Goal: Task Accomplishment & Management: Manage account settings

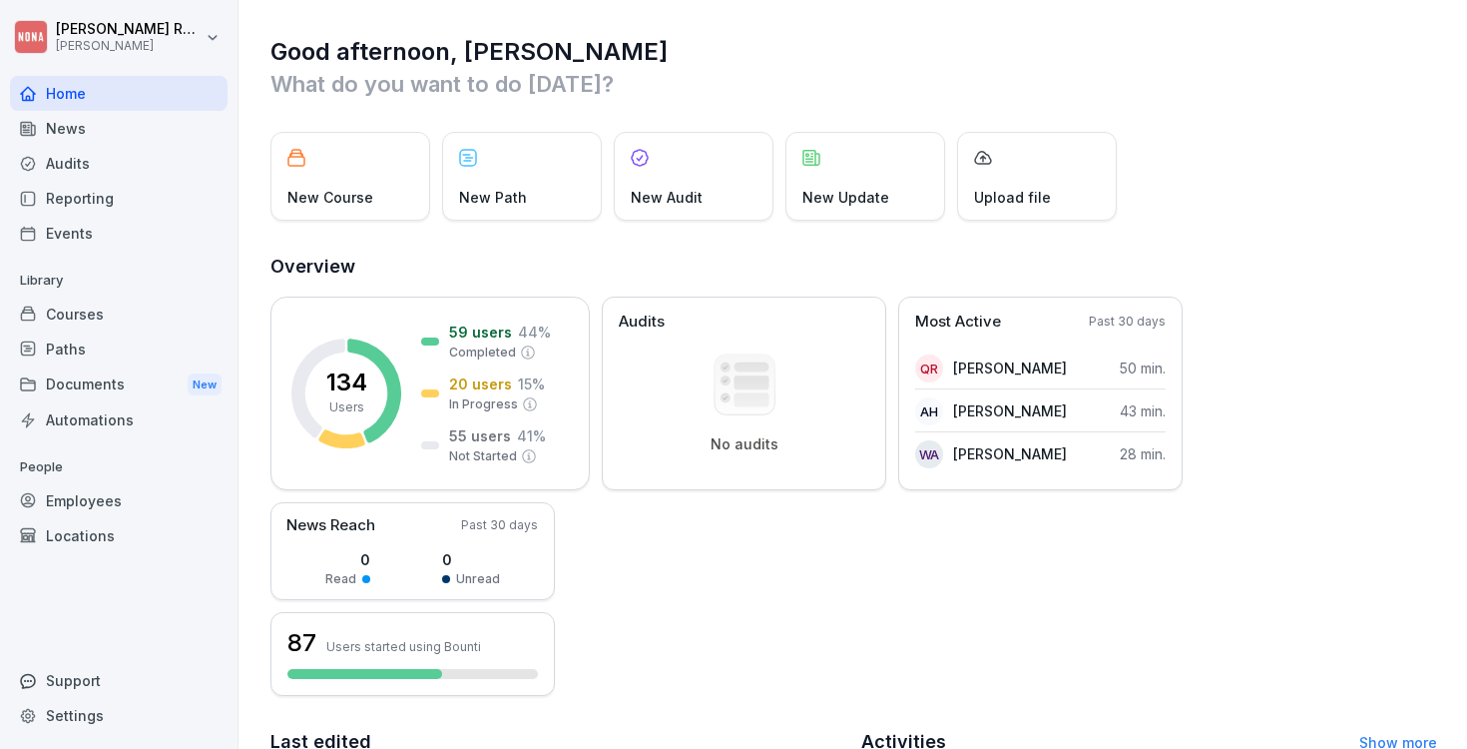
click at [87, 503] on div "Employees" at bounding box center [119, 500] width 218 height 35
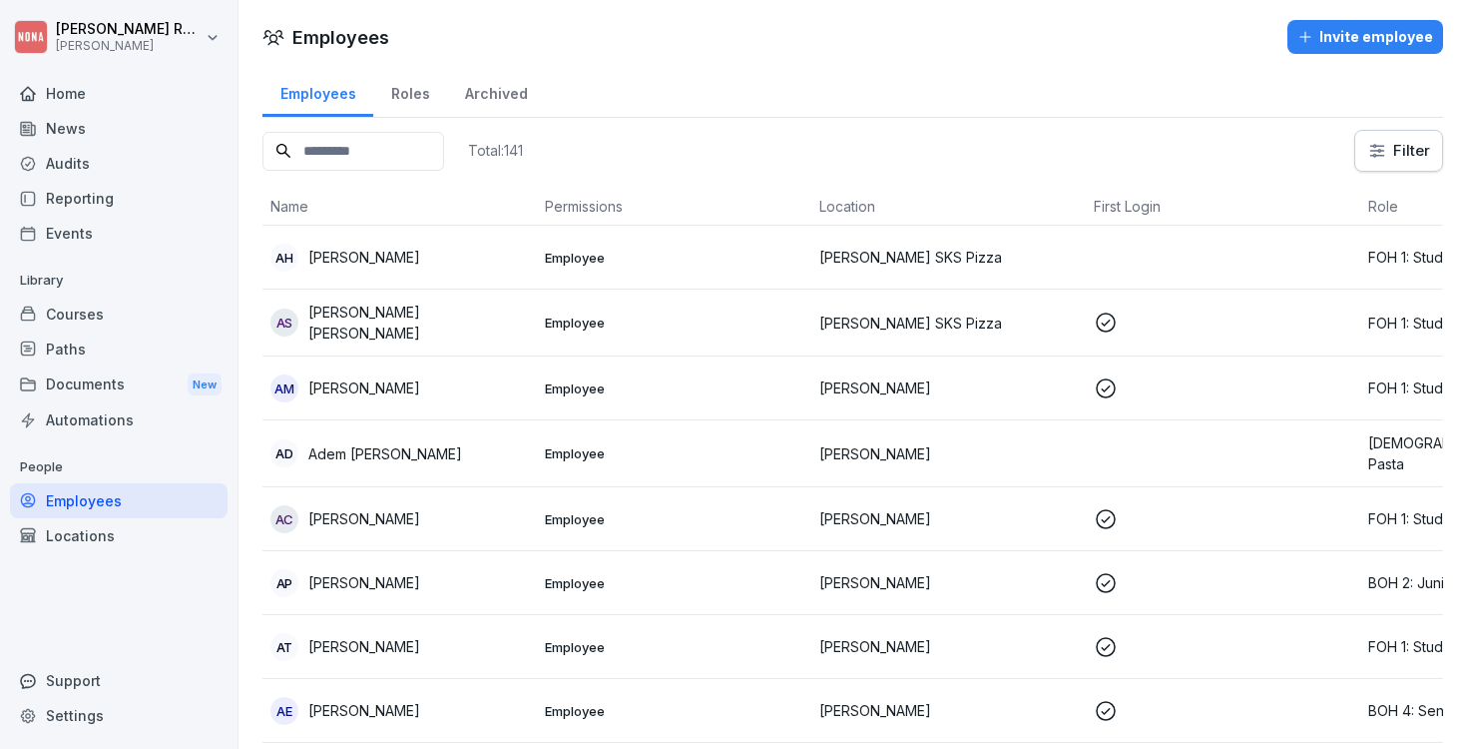
click at [1339, 46] on div "Invite employee" at bounding box center [1366, 37] width 136 height 22
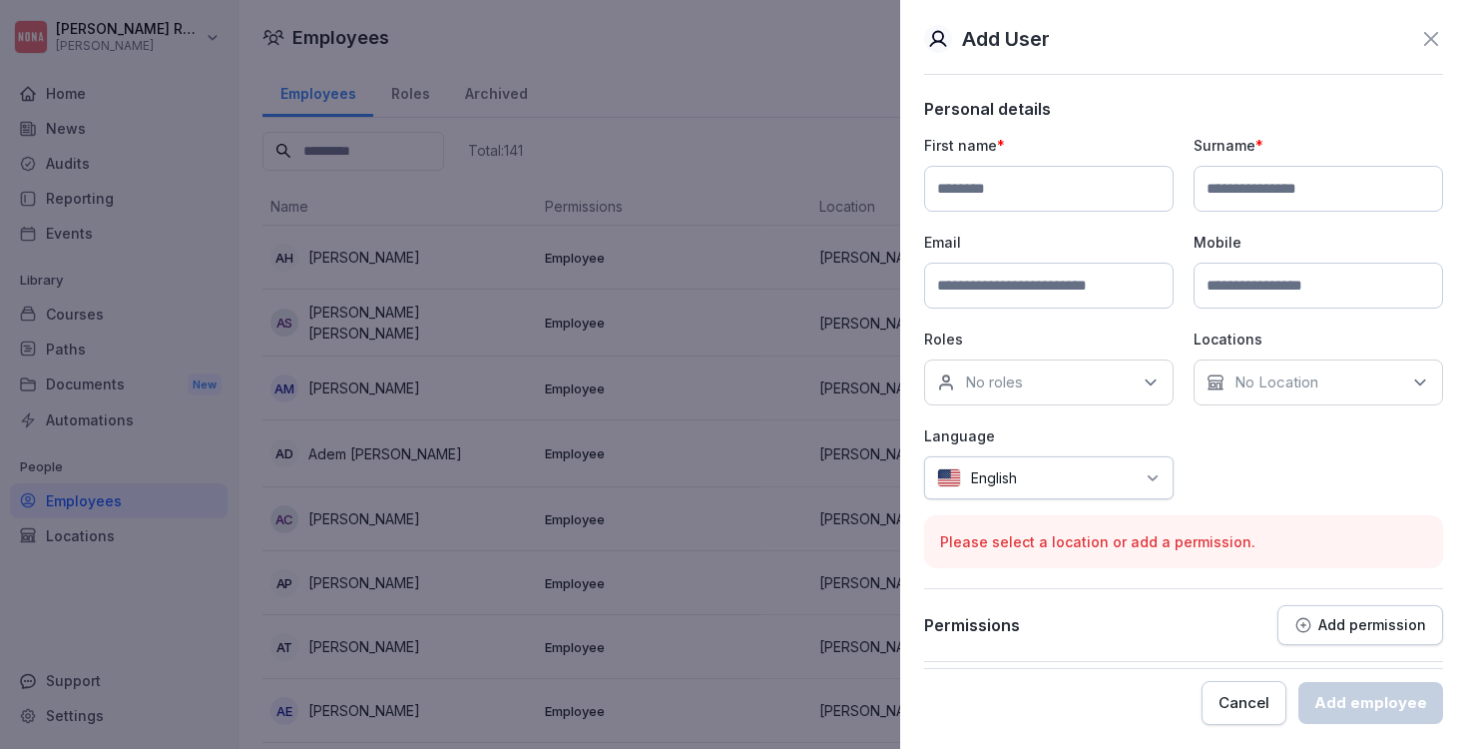
type input "*"
type input "******"
paste input "**********"
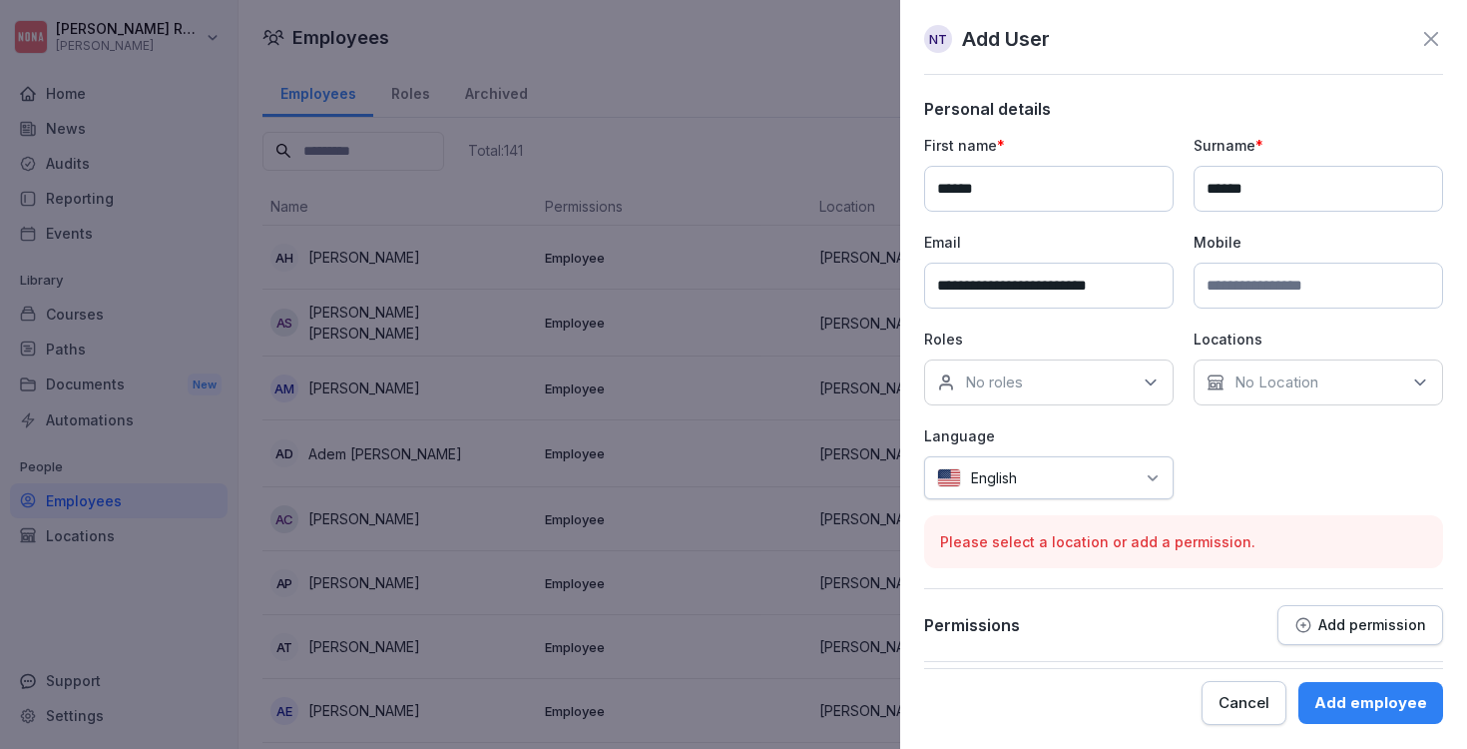
type input "**********"
paste input "**********"
type input "**********"
click at [1263, 391] on p "No Location" at bounding box center [1277, 382] width 84 height 20
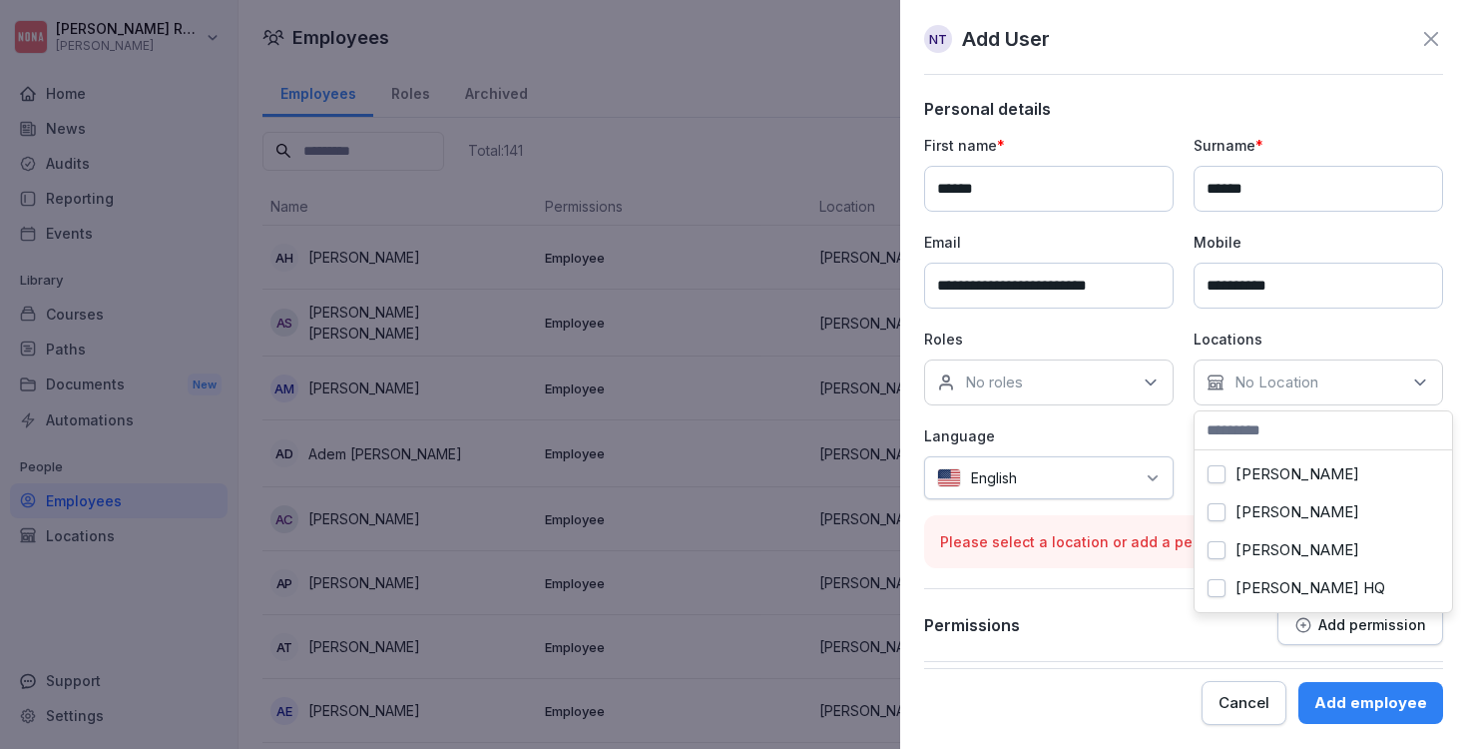
scroll to position [127, 0]
click at [1317, 548] on div "NONA SKS Pasta" at bounding box center [1324, 550] width 248 height 38
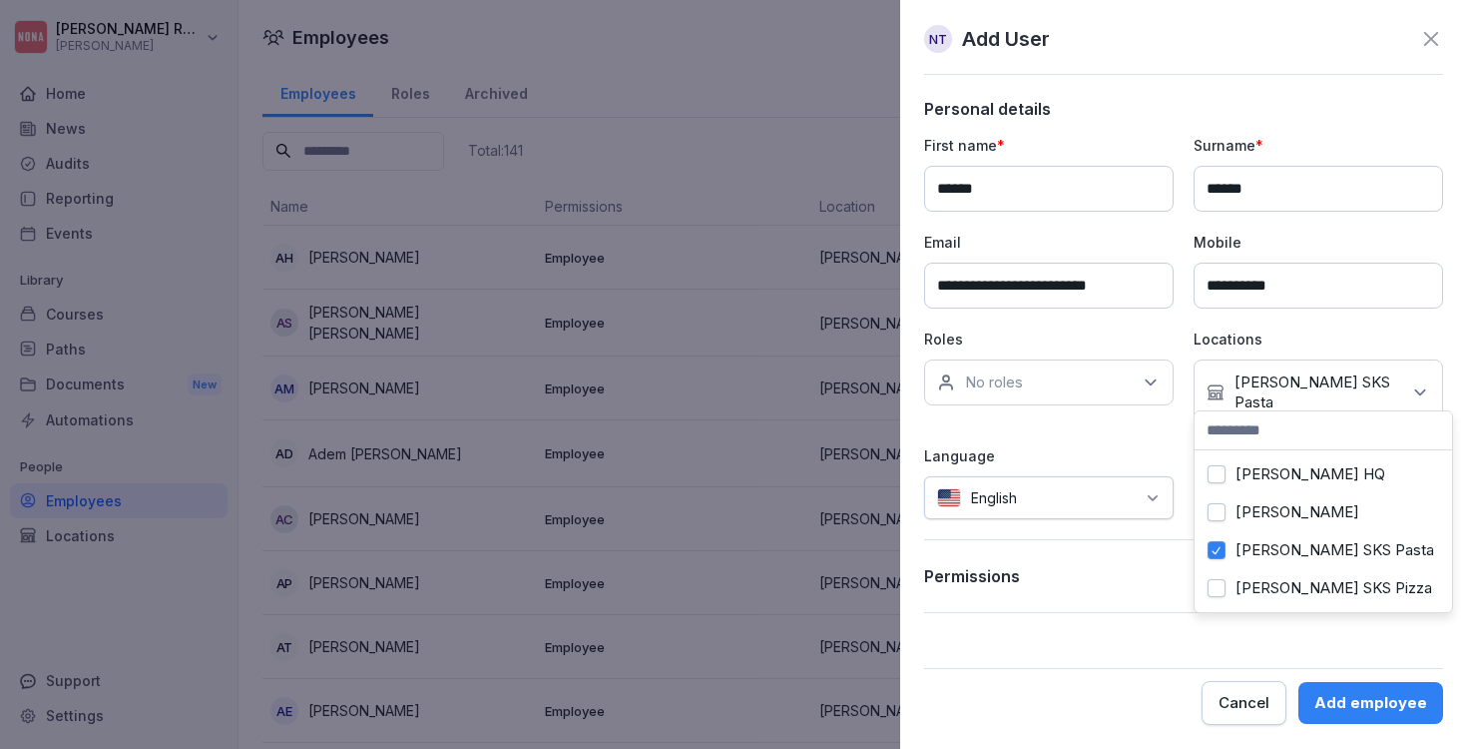
click at [1038, 387] on div "No roles" at bounding box center [1049, 382] width 250 height 46
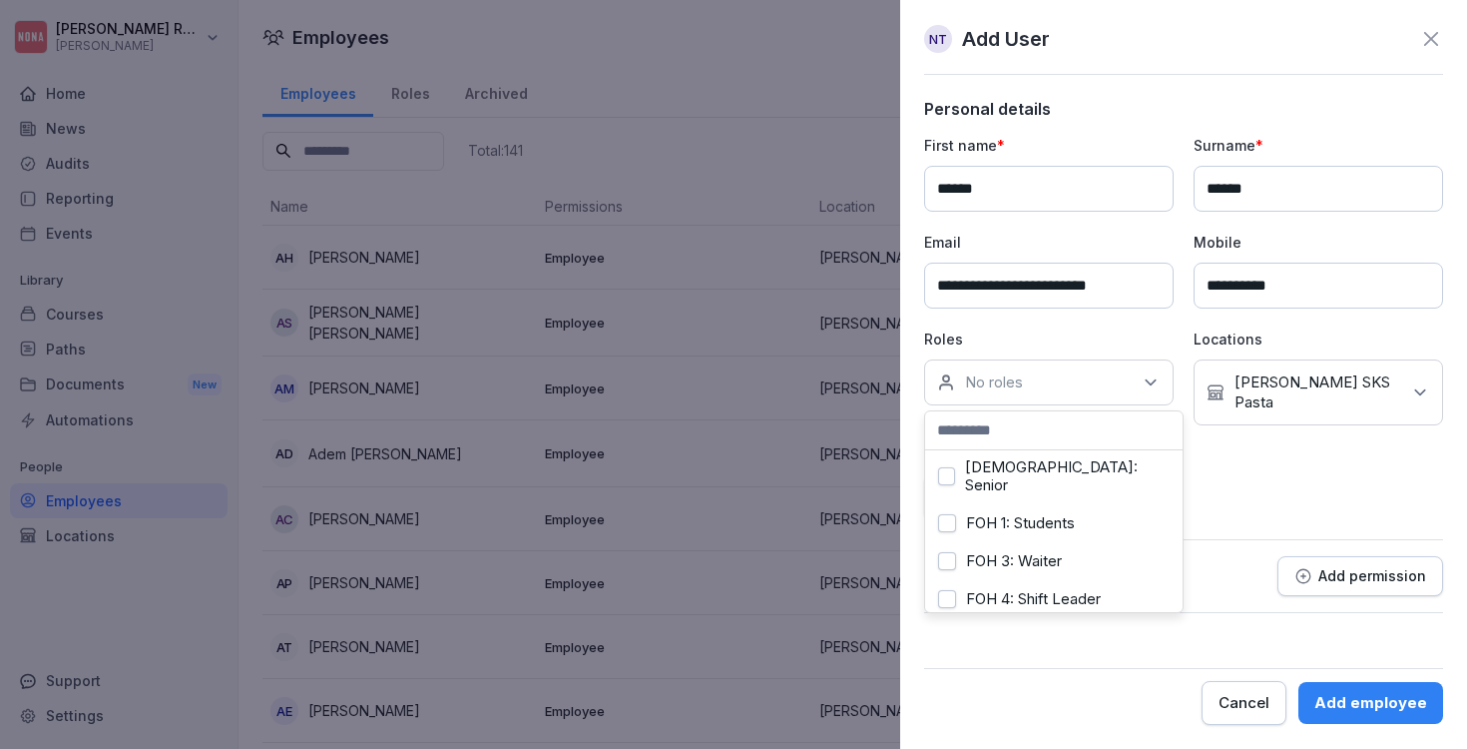
scroll to position [327, 0]
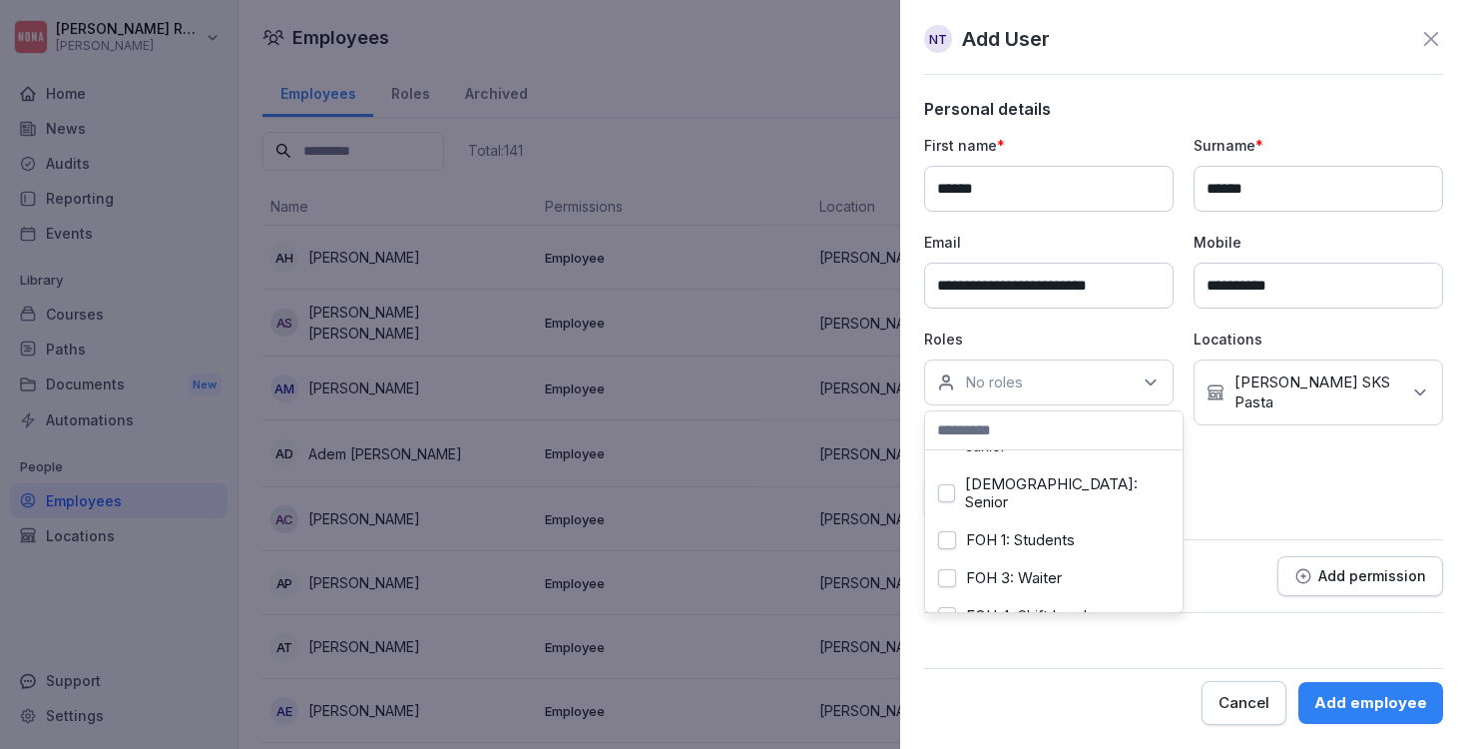
click at [1073, 521] on div "FOH 1: Students" at bounding box center [1054, 540] width 248 height 38
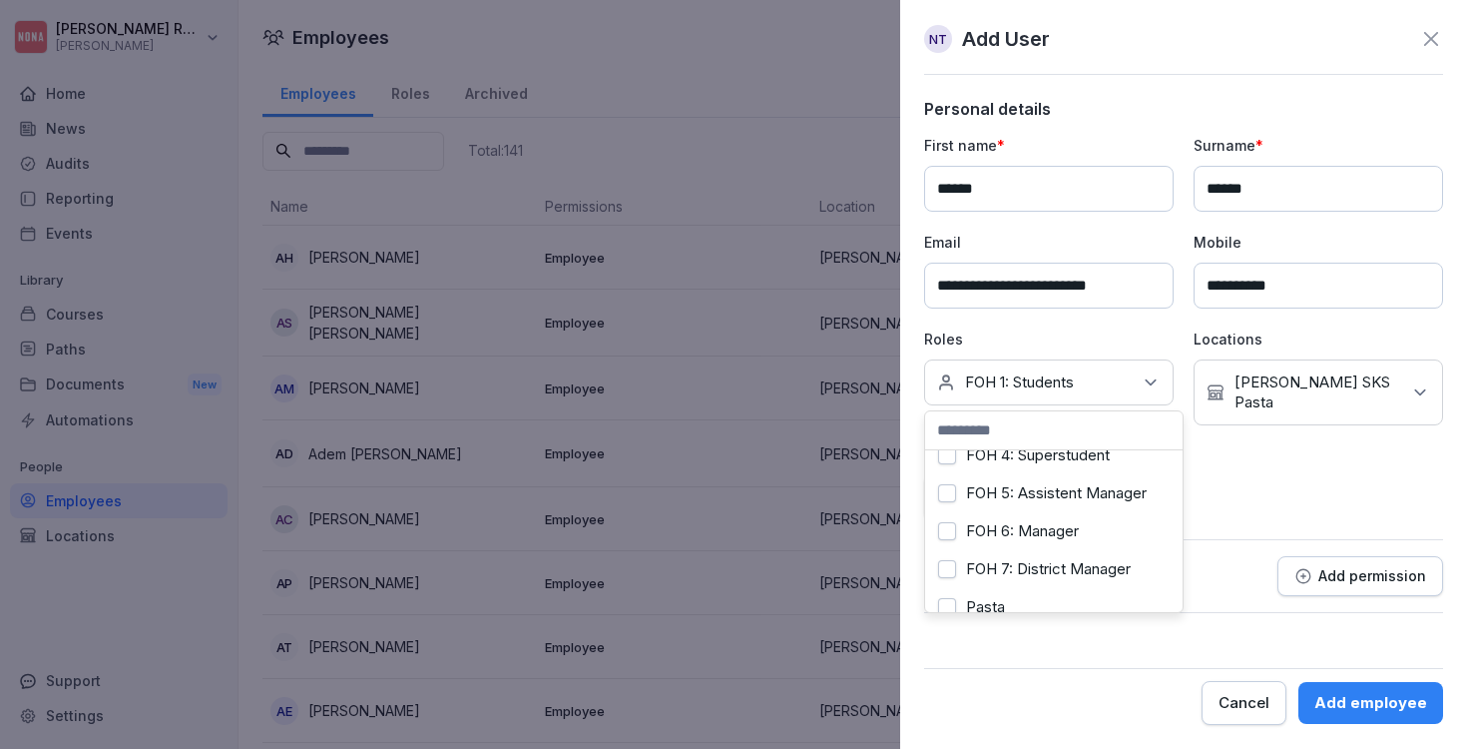
click at [1002, 598] on label "Pasta" at bounding box center [985, 607] width 39 height 18
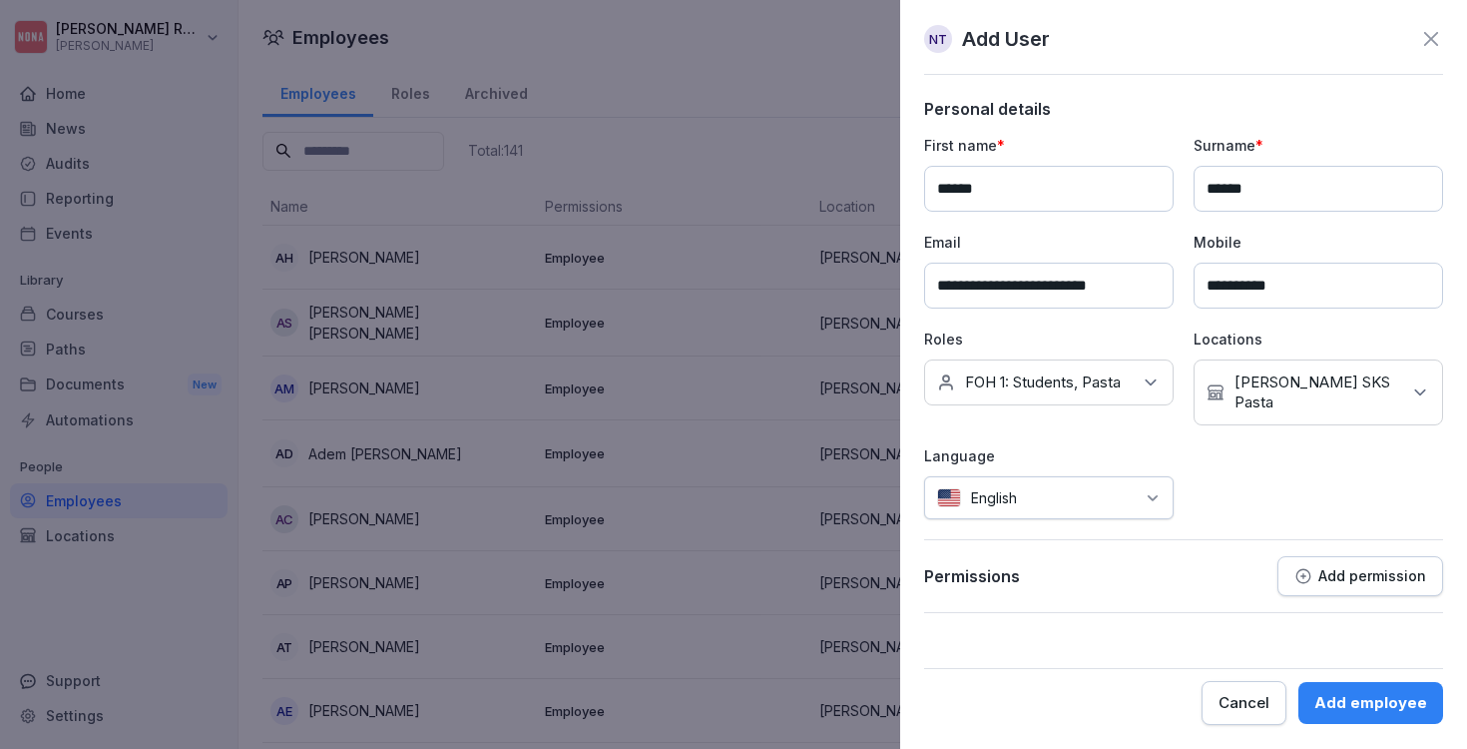
click at [1244, 454] on div "**********" at bounding box center [1183, 327] width 519 height 384
click at [1400, 704] on div "Add employee" at bounding box center [1371, 703] width 113 height 22
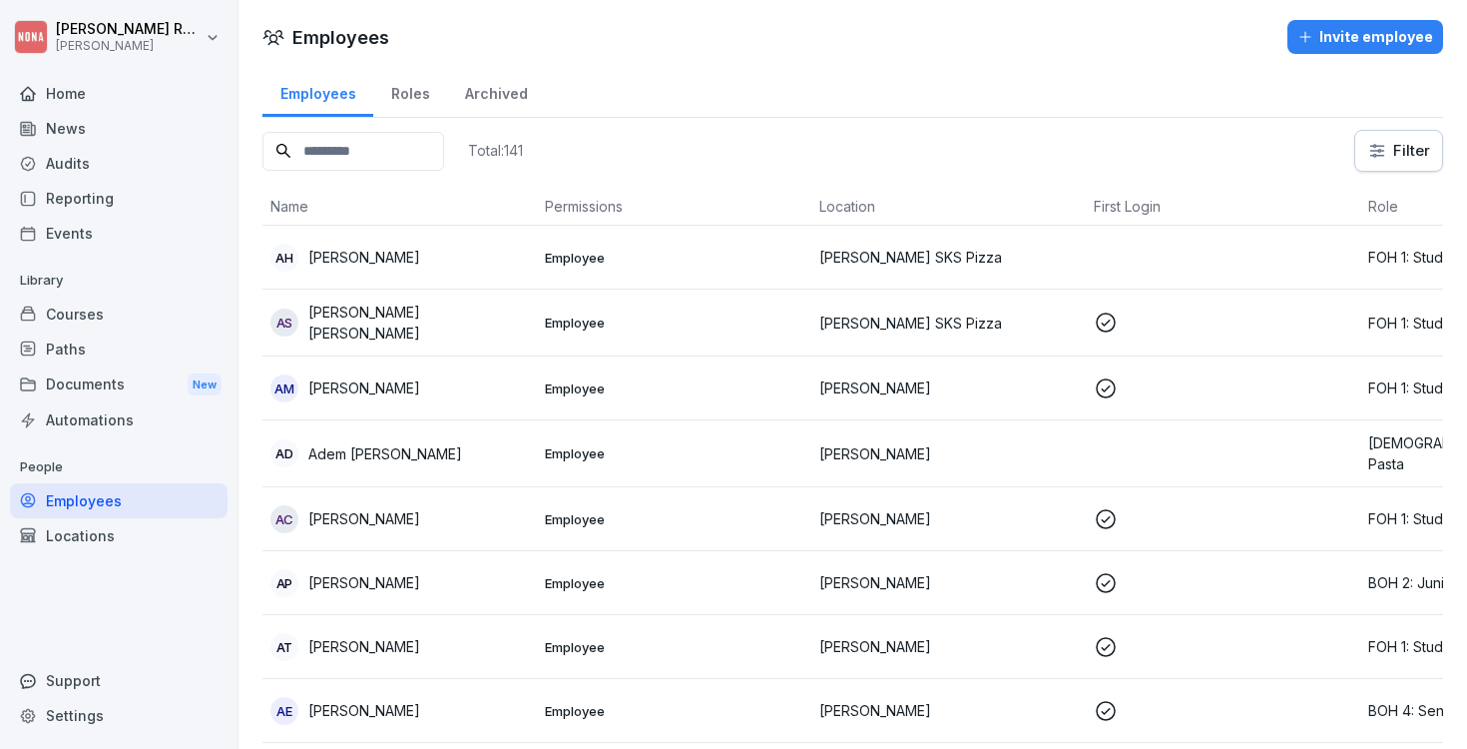
click at [403, 150] on input at bounding box center [354, 151] width 182 height 39
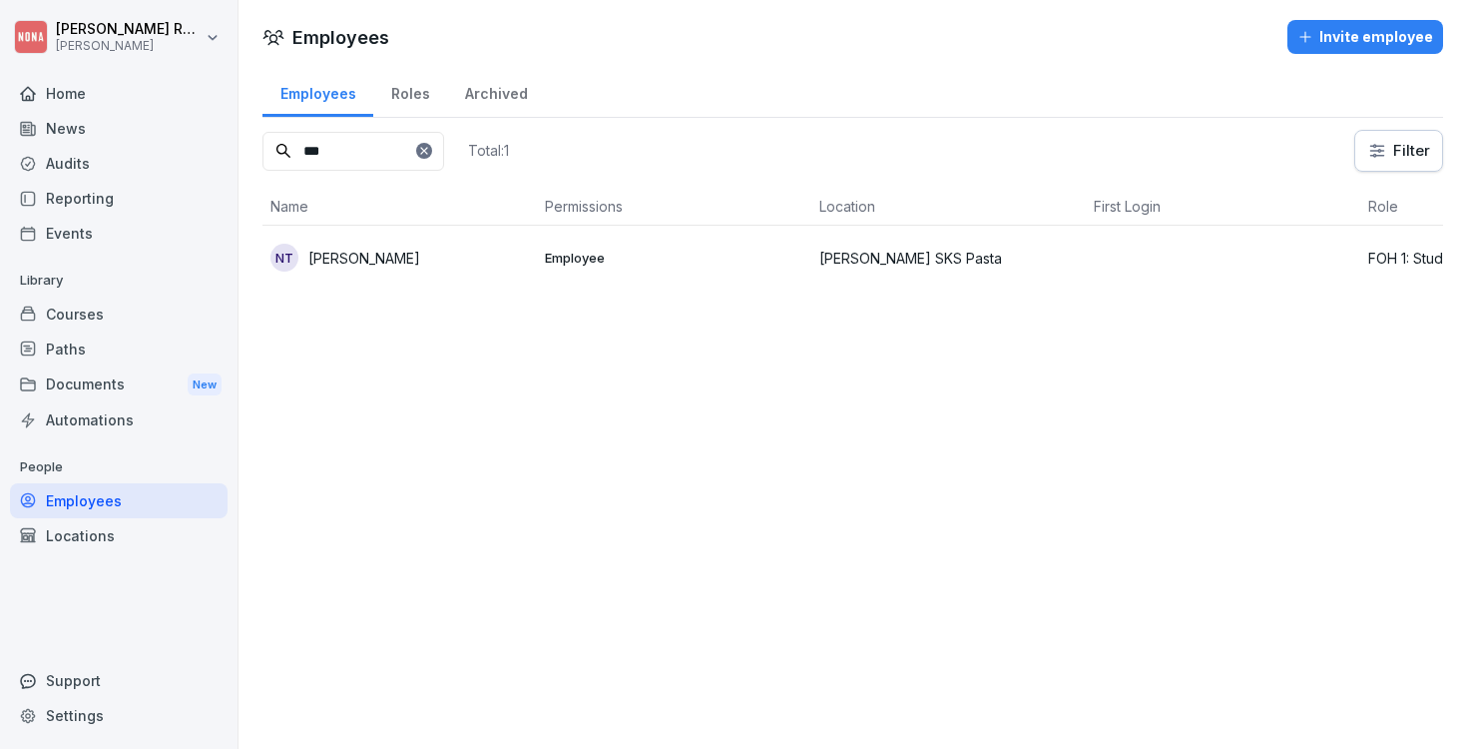
type input "***"
click at [122, 311] on div "Courses" at bounding box center [119, 313] width 218 height 35
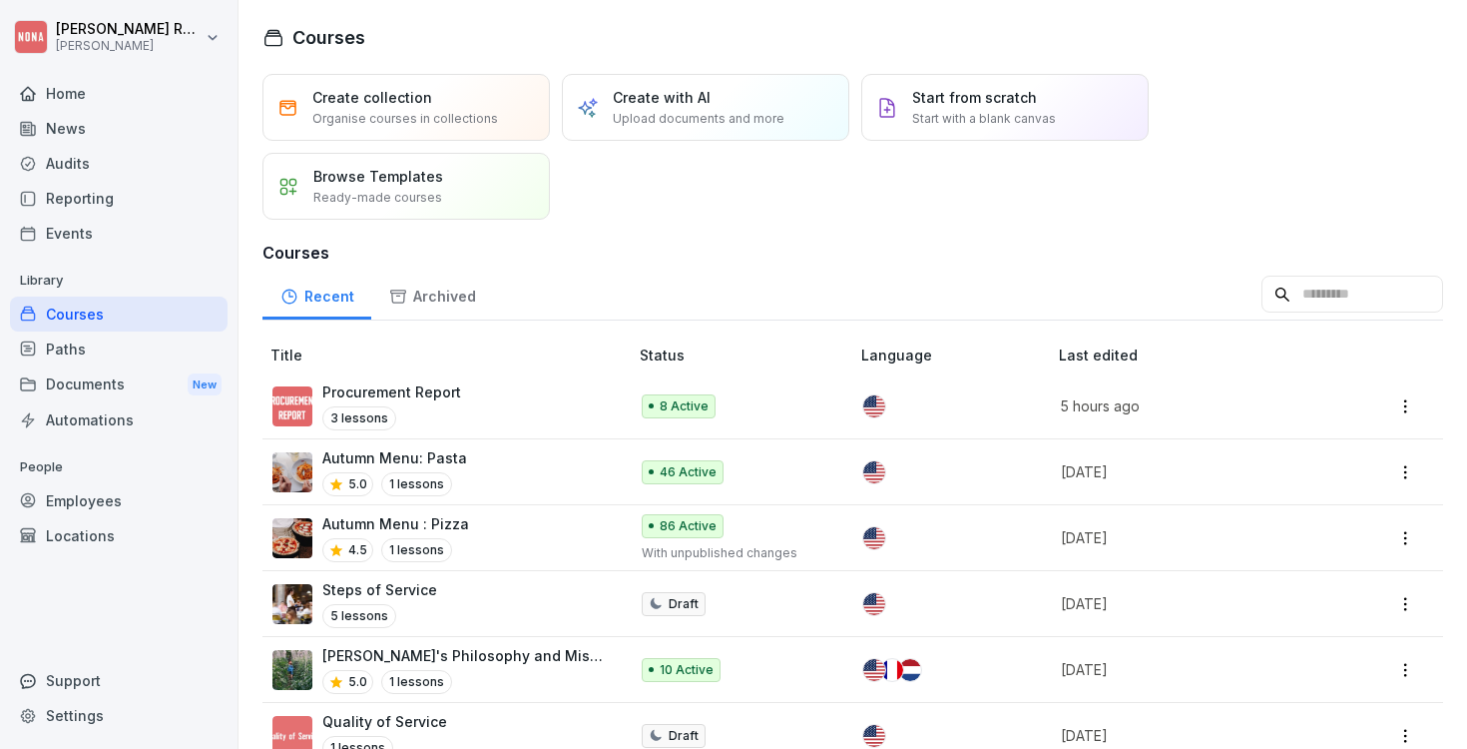
click at [434, 396] on p "Procurement Report" at bounding box center [391, 391] width 139 height 21
click at [472, 475] on div "Autumn Menu: Pasta 5.0 1 lessons" at bounding box center [439, 471] width 335 height 49
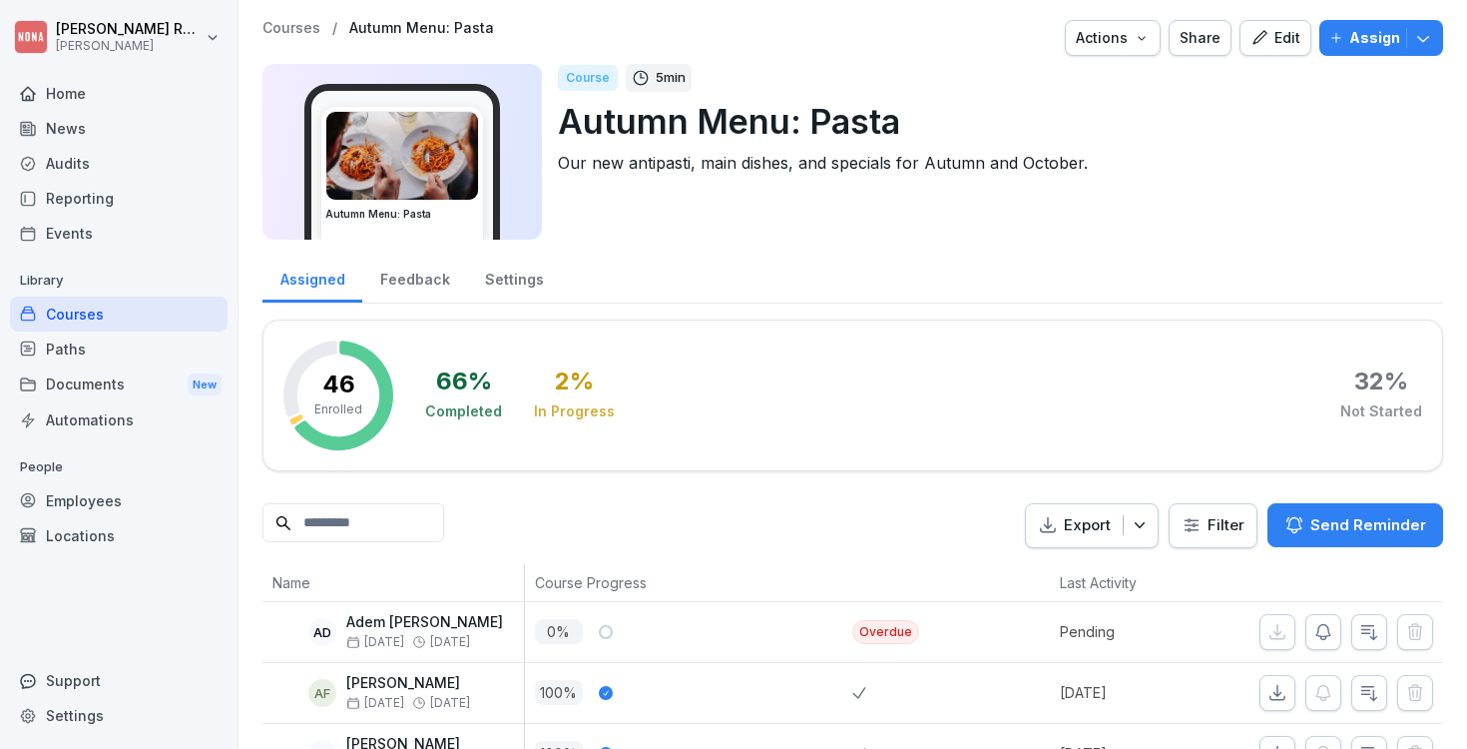
click at [1376, 42] on p "Assign" at bounding box center [1375, 38] width 51 height 22
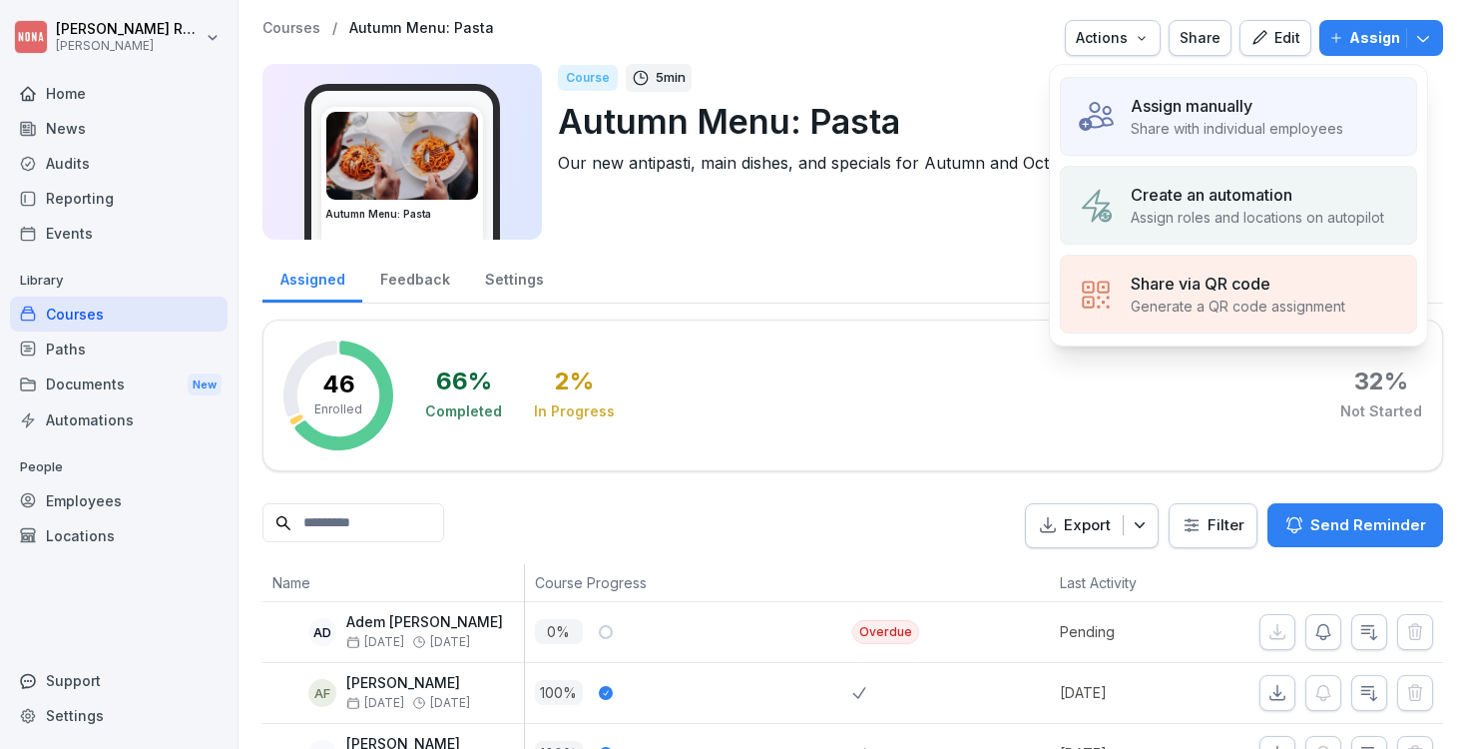
click at [1209, 127] on p "Share with individual employees" at bounding box center [1237, 128] width 213 height 21
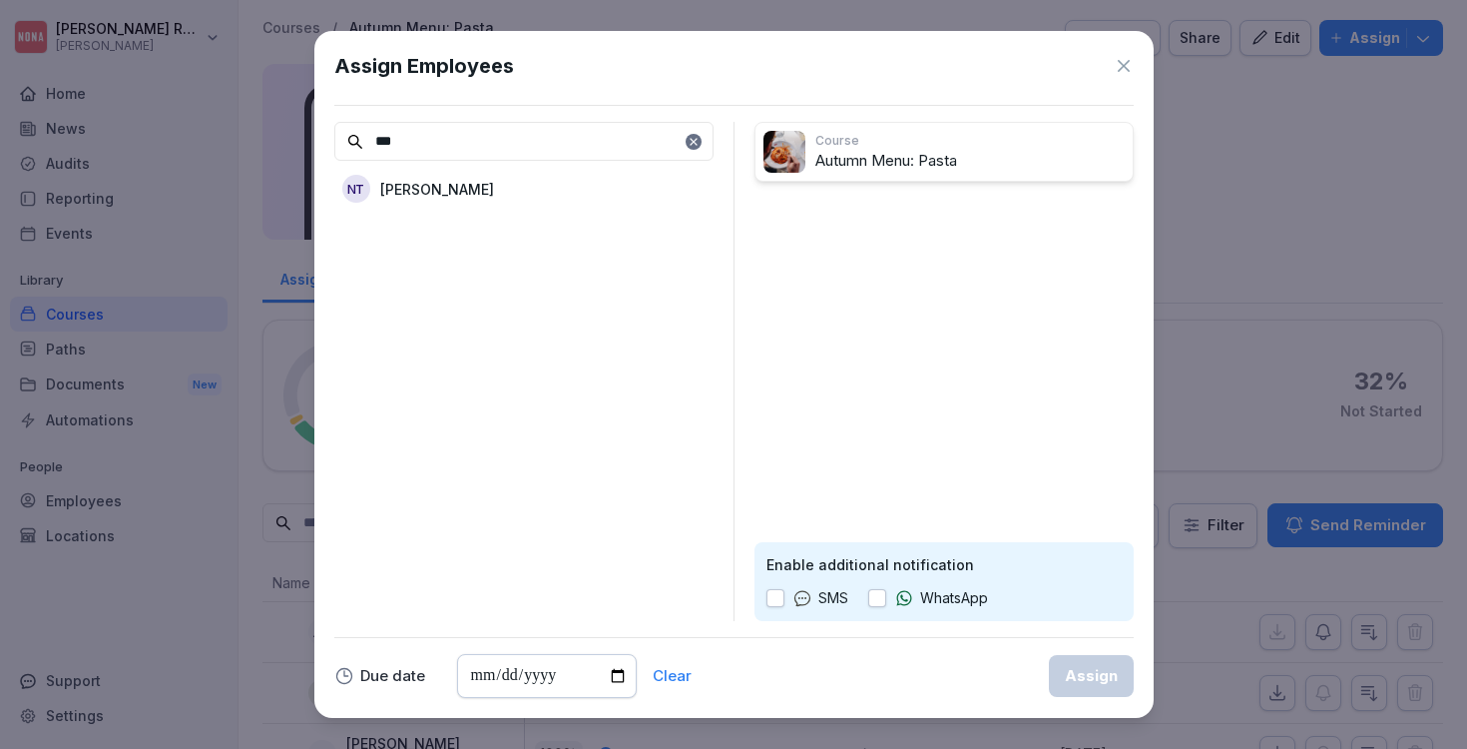
type input "***"
click at [609, 195] on div "NT Noémie Tricot" at bounding box center [523, 189] width 379 height 36
click at [809, 594] on icon at bounding box center [802, 598] width 15 height 14
click at [784, 595] on button "button" at bounding box center [776, 598] width 18 height 18
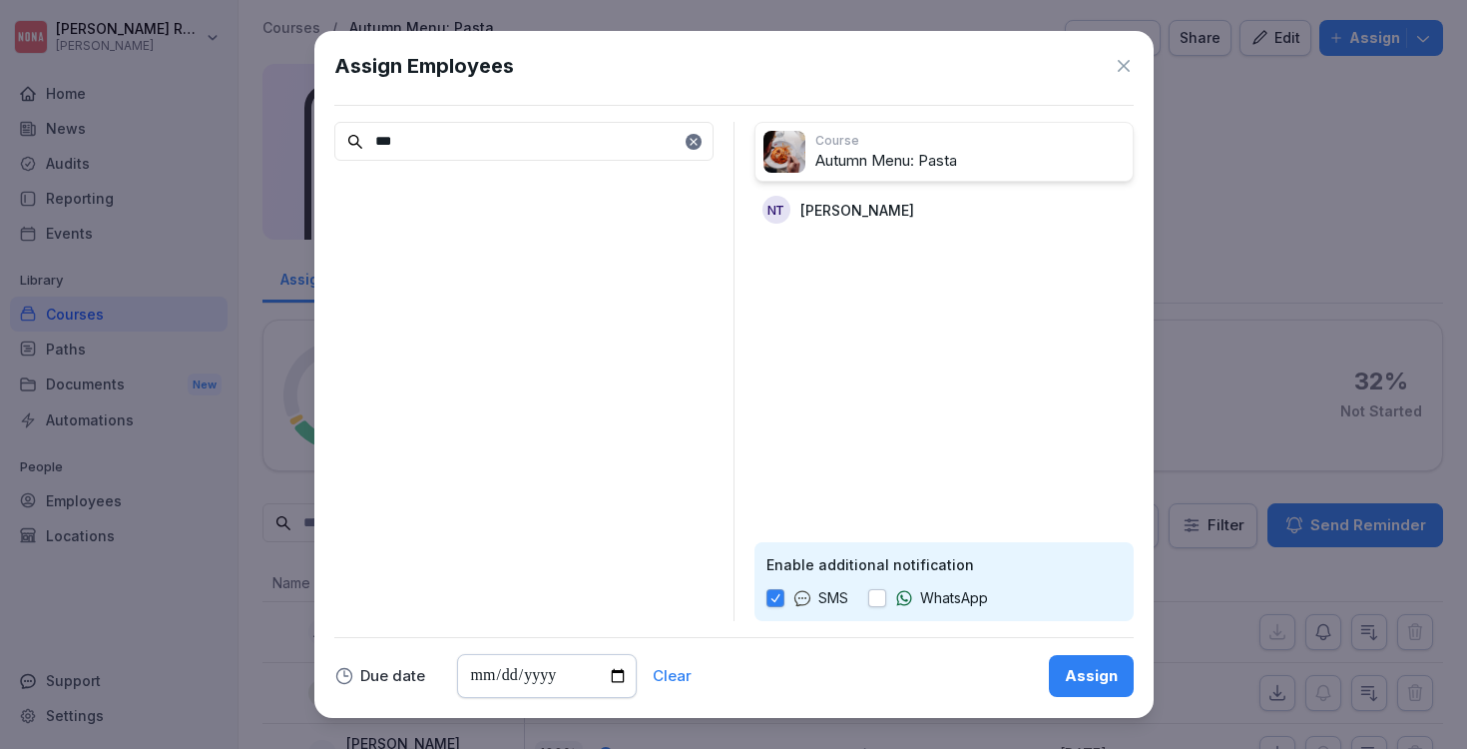
click at [555, 678] on input "date" at bounding box center [547, 676] width 180 height 44
click at [470, 677] on input "date" at bounding box center [547, 676] width 180 height 44
click at [506, 675] on input "date" at bounding box center [547, 676] width 180 height 44
type input "**********"
click at [675, 578] on div "***" at bounding box center [523, 371] width 379 height 499
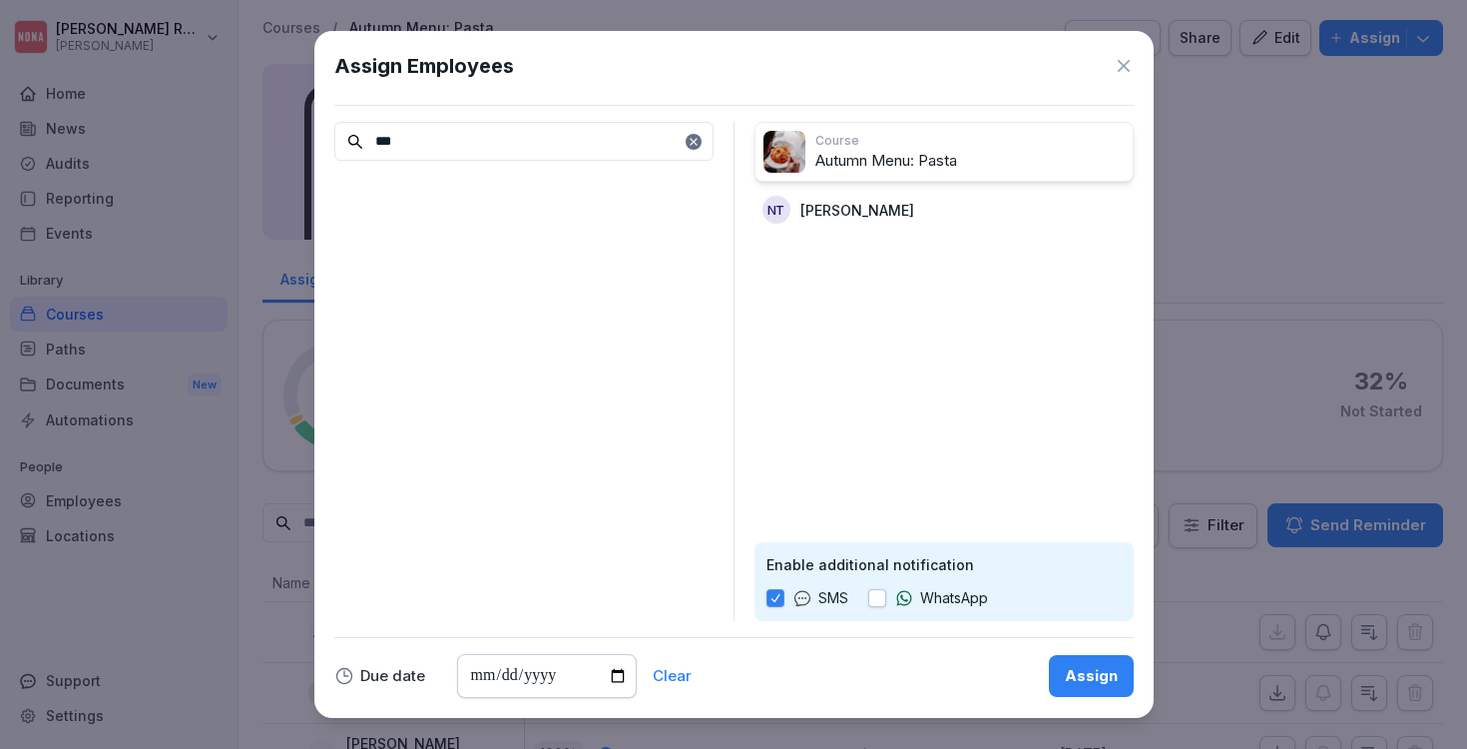
click at [1078, 685] on div "Assign" at bounding box center [1091, 676] width 53 height 22
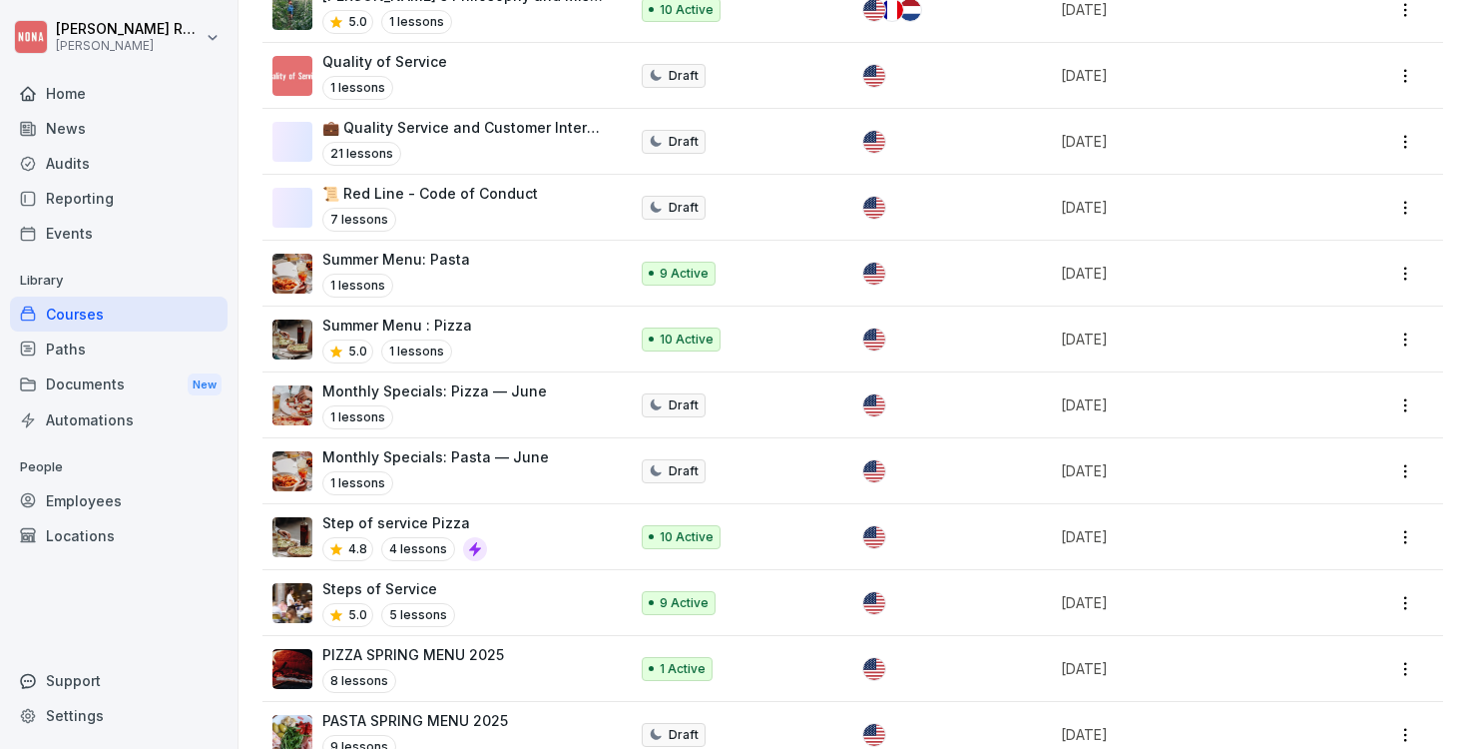
scroll to position [699, 0]
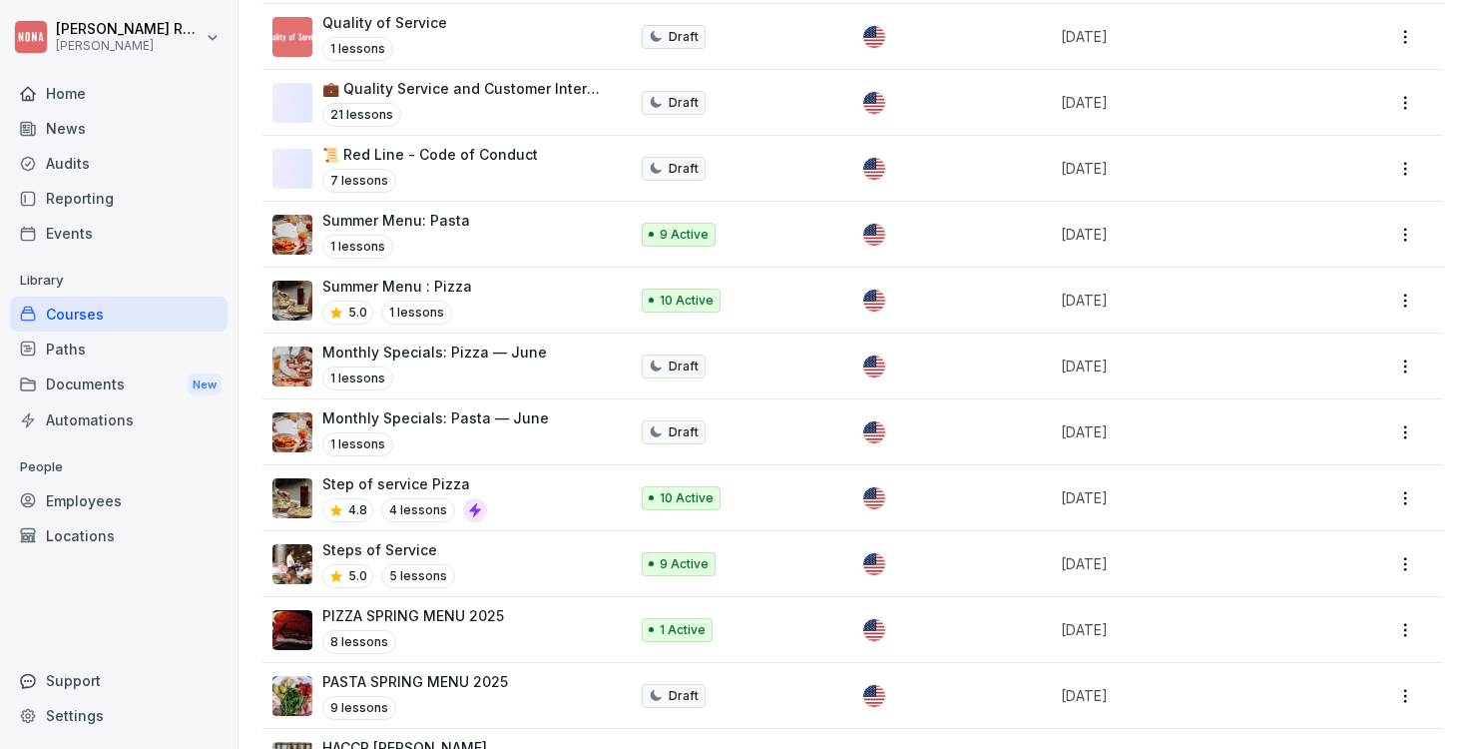
click at [525, 560] on div "Steps of Service 5.0 5 lessons" at bounding box center [439, 563] width 335 height 49
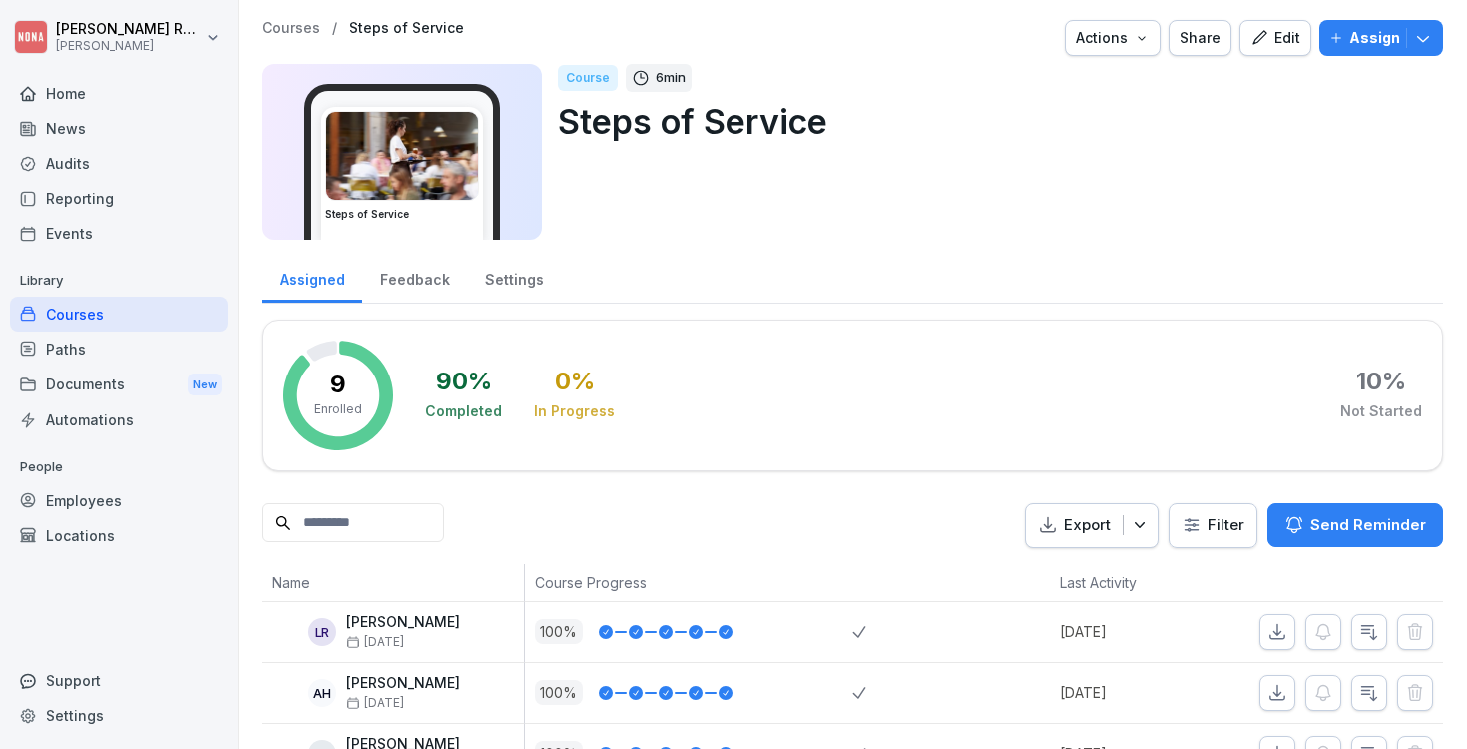
click at [1341, 55] on button "Assign" at bounding box center [1382, 38] width 124 height 36
click at [912, 147] on div "Course 6 min Steps of Service" at bounding box center [992, 152] width 869 height 176
click at [1260, 58] on div "Courses / Steps of Service Actions Share Edit Assign Steps of Service Course 6 …" at bounding box center [853, 136] width 1181 height 232
click at [1260, 50] on button "Edit" at bounding box center [1276, 38] width 72 height 36
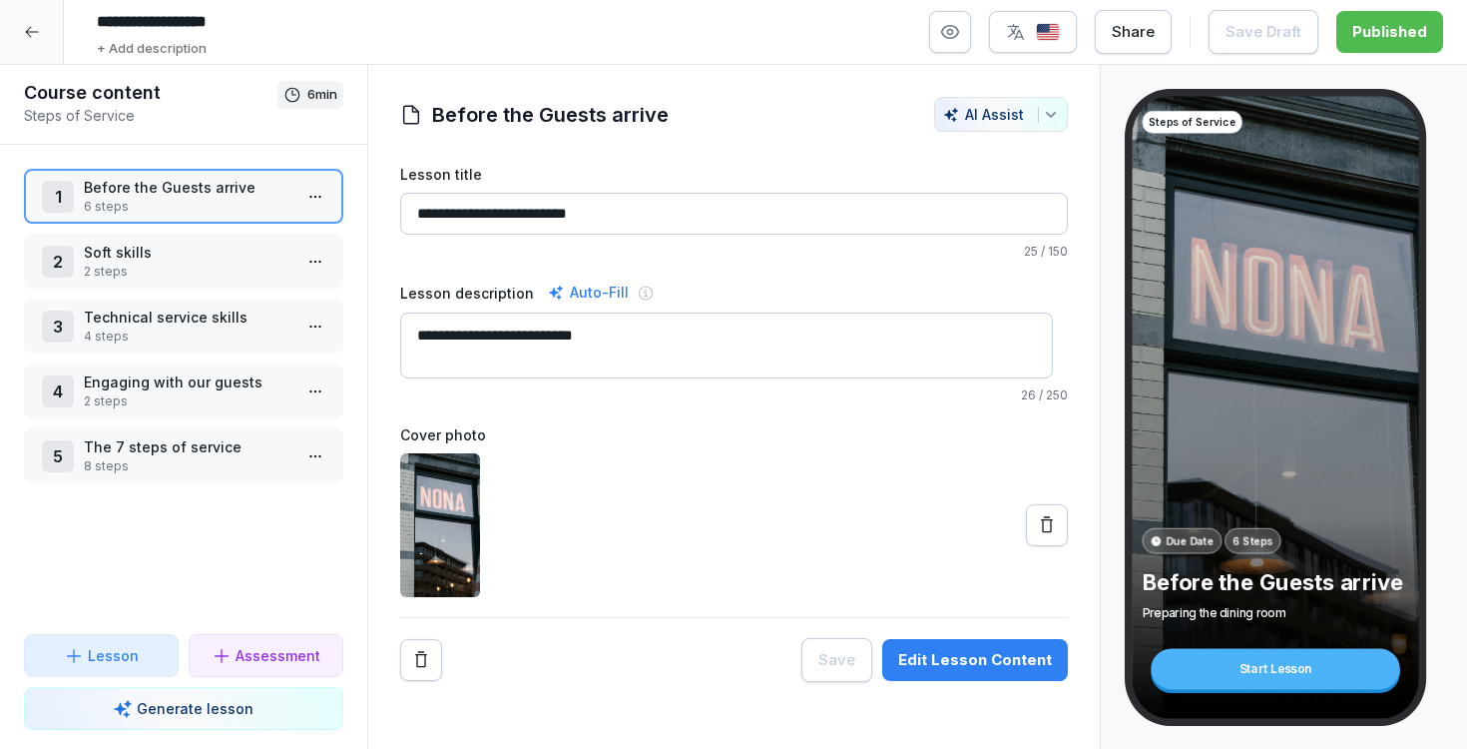
click at [223, 270] on p "2 steps" at bounding box center [188, 272] width 208 height 18
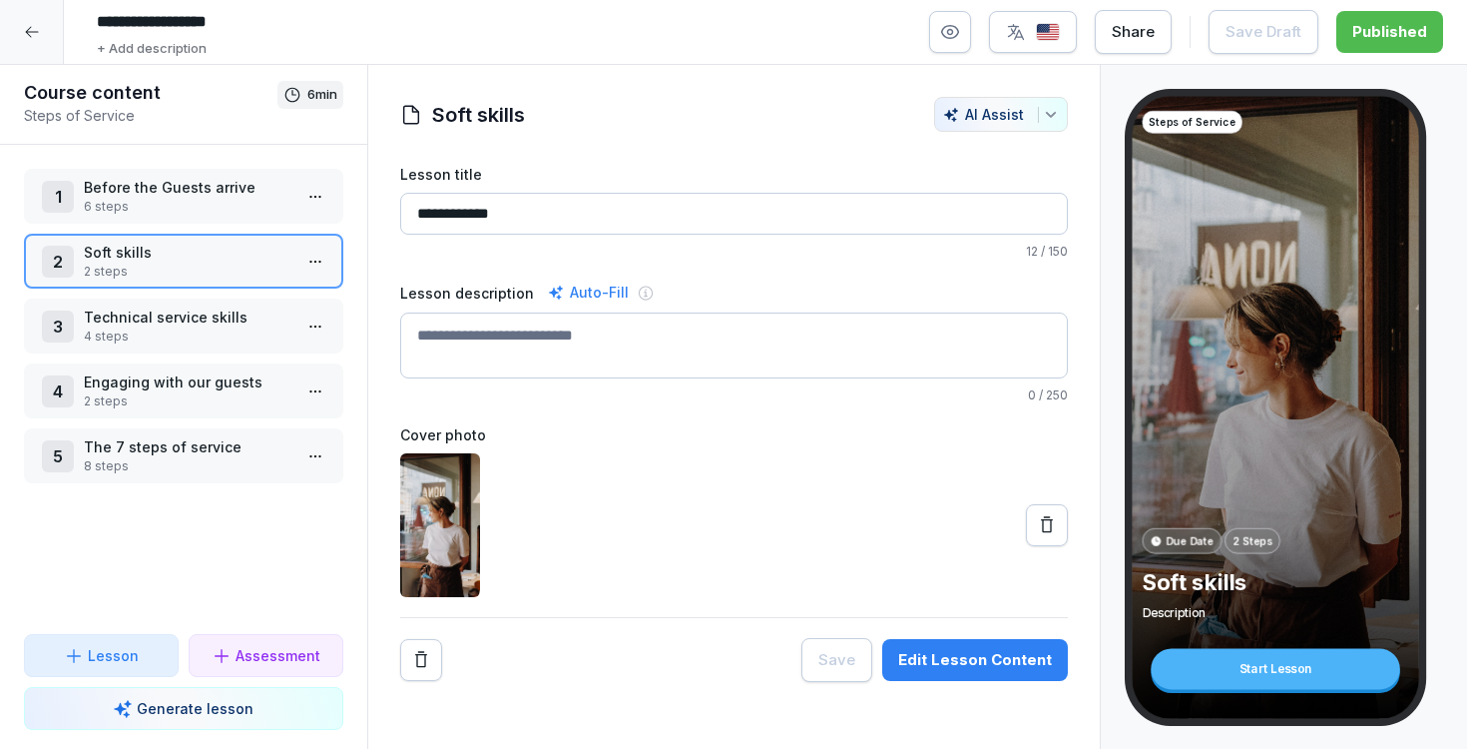
click at [955, 660] on div "Edit Lesson Content" at bounding box center [975, 660] width 154 height 22
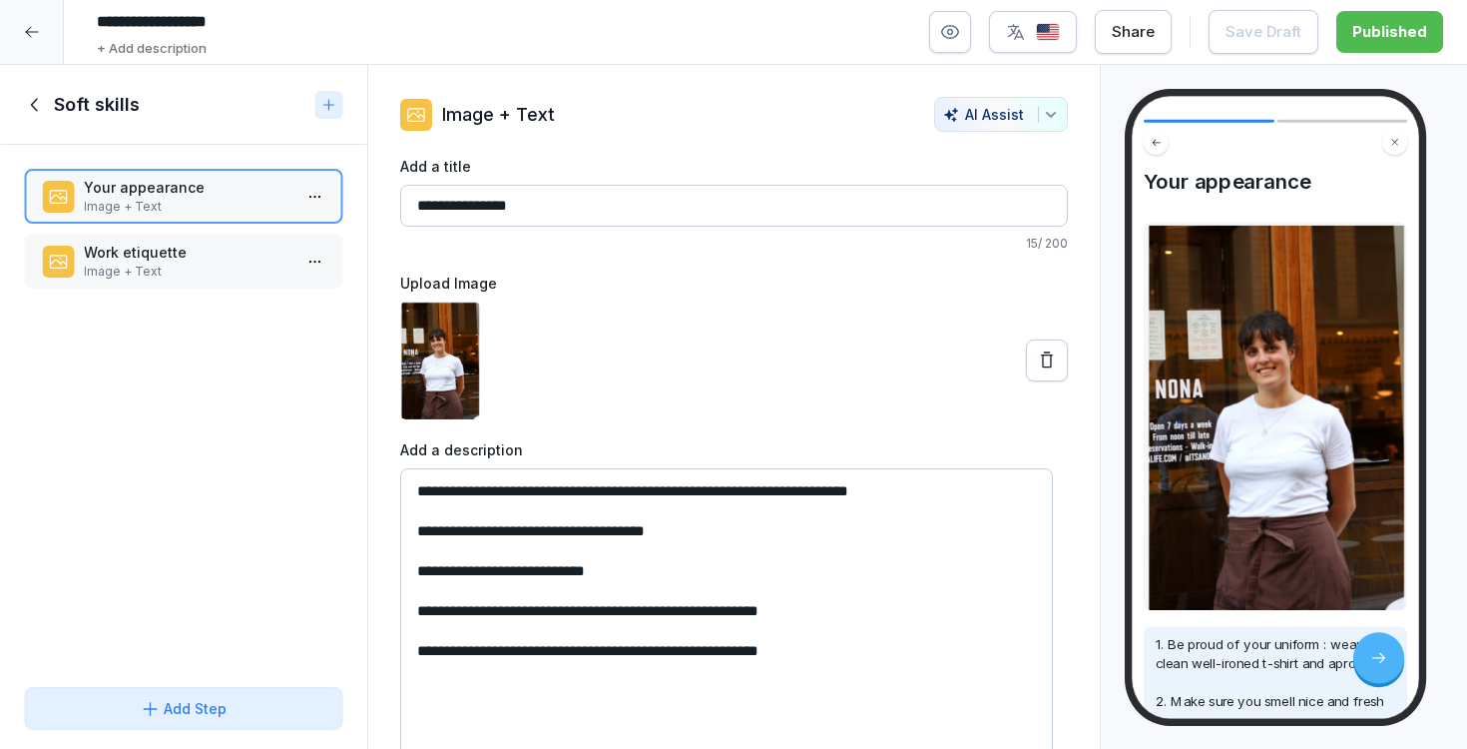
scroll to position [33, 0]
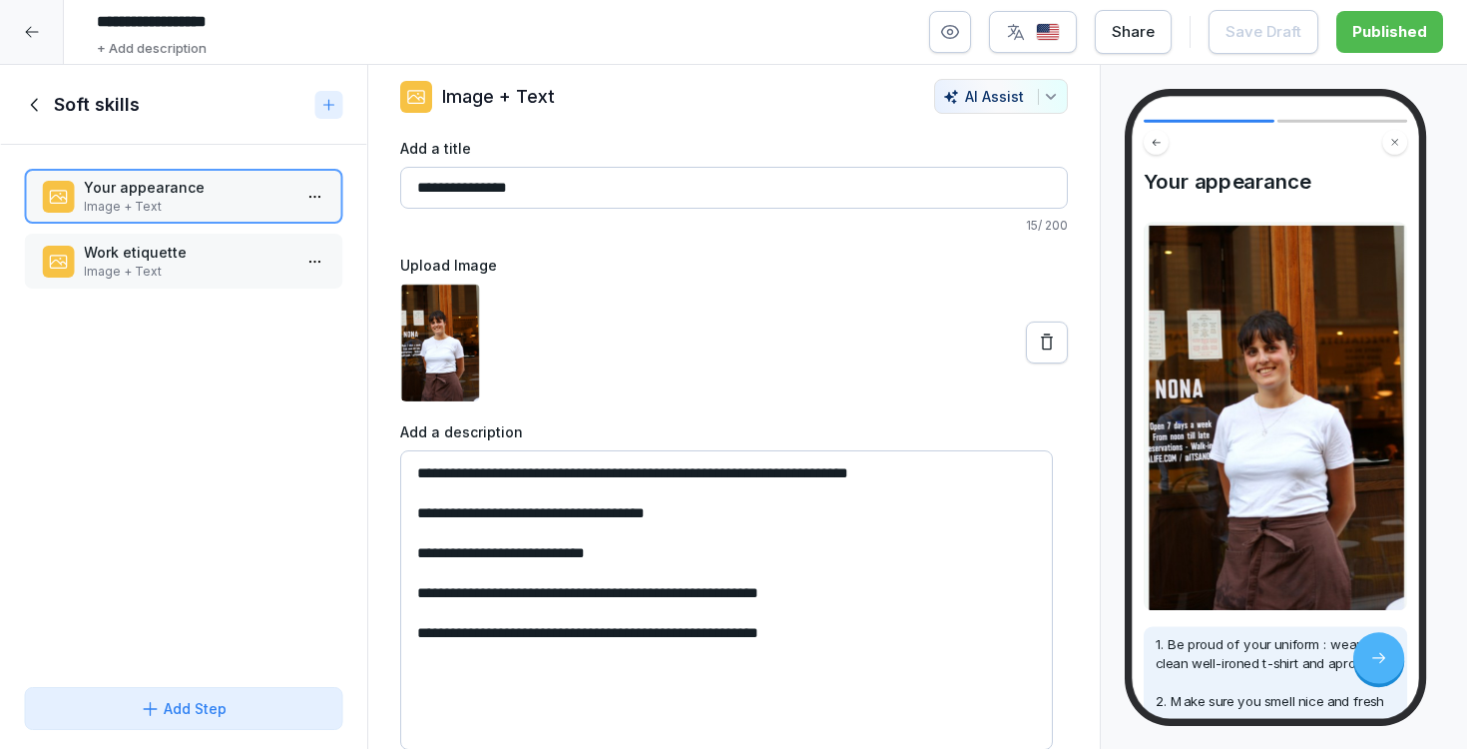
click at [170, 266] on p "Image + Text" at bounding box center [188, 272] width 208 height 18
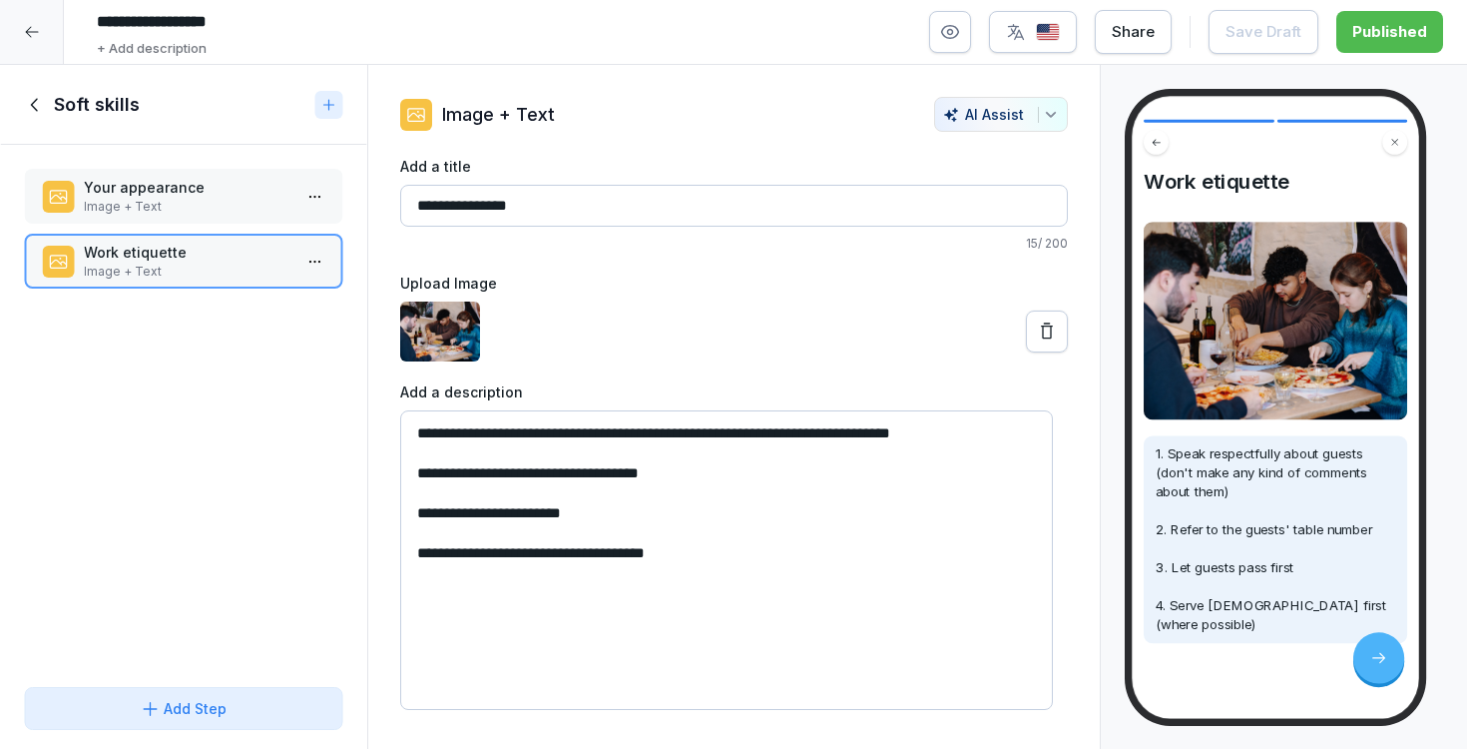
click at [62, 103] on h1 "Soft skills" at bounding box center [97, 105] width 86 height 24
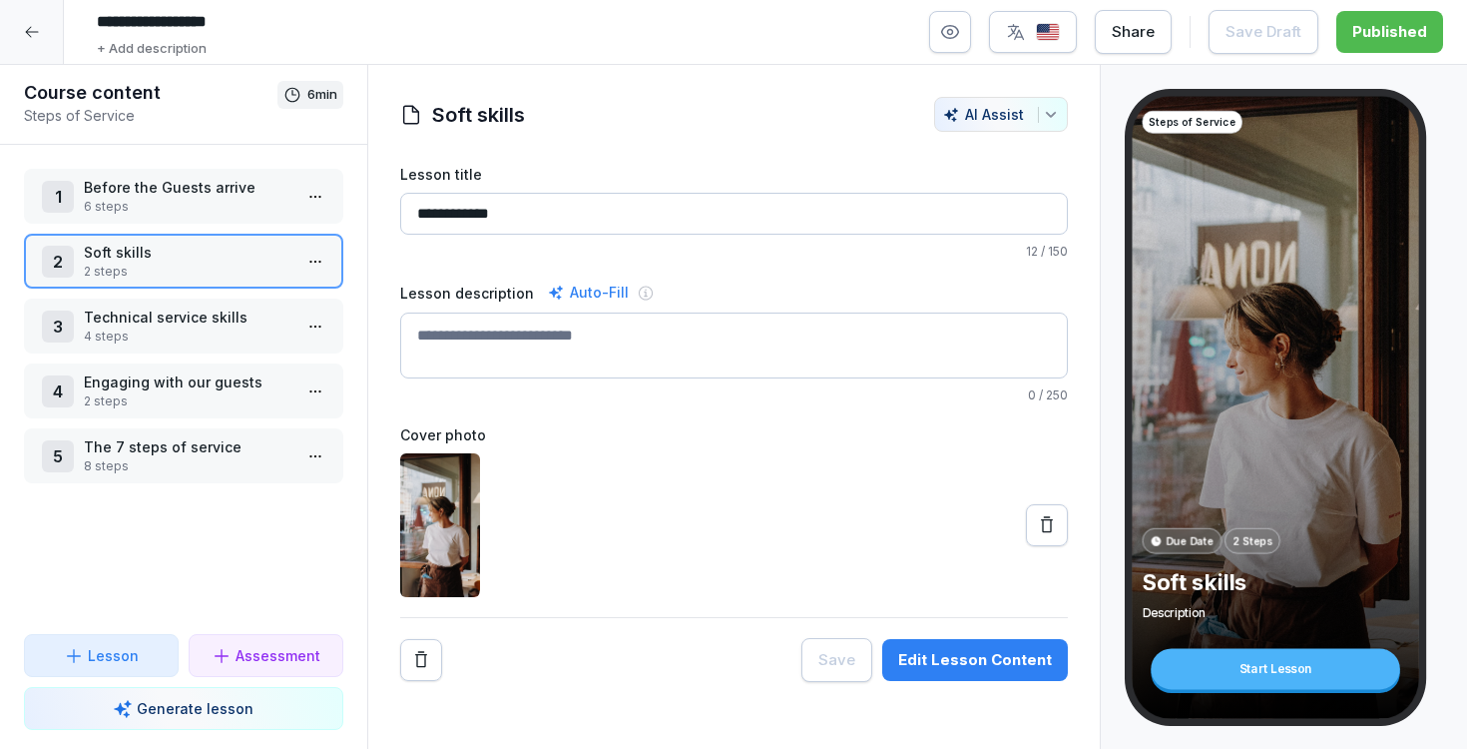
click at [147, 340] on p "4 steps" at bounding box center [188, 336] width 208 height 18
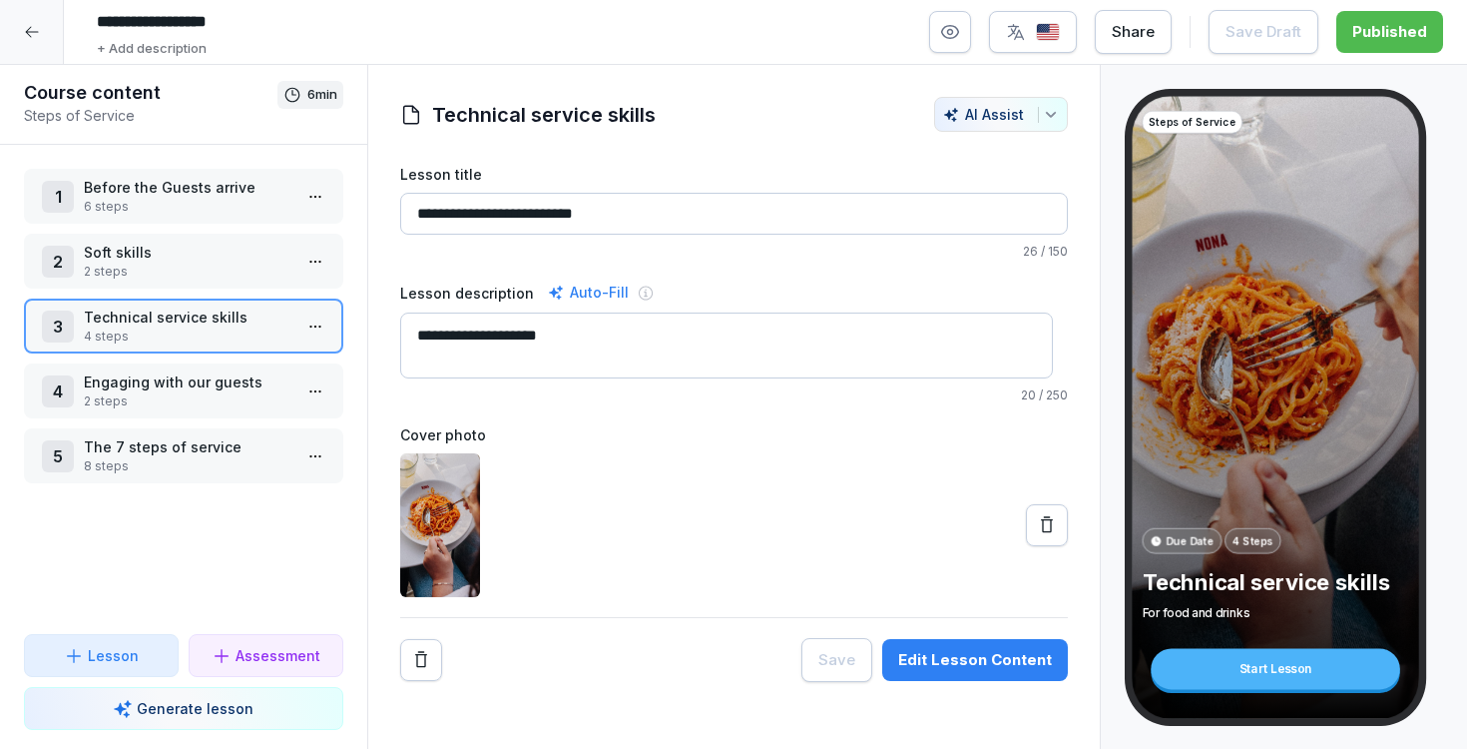
click at [960, 644] on button "Edit Lesson Content" at bounding box center [975, 660] width 186 height 42
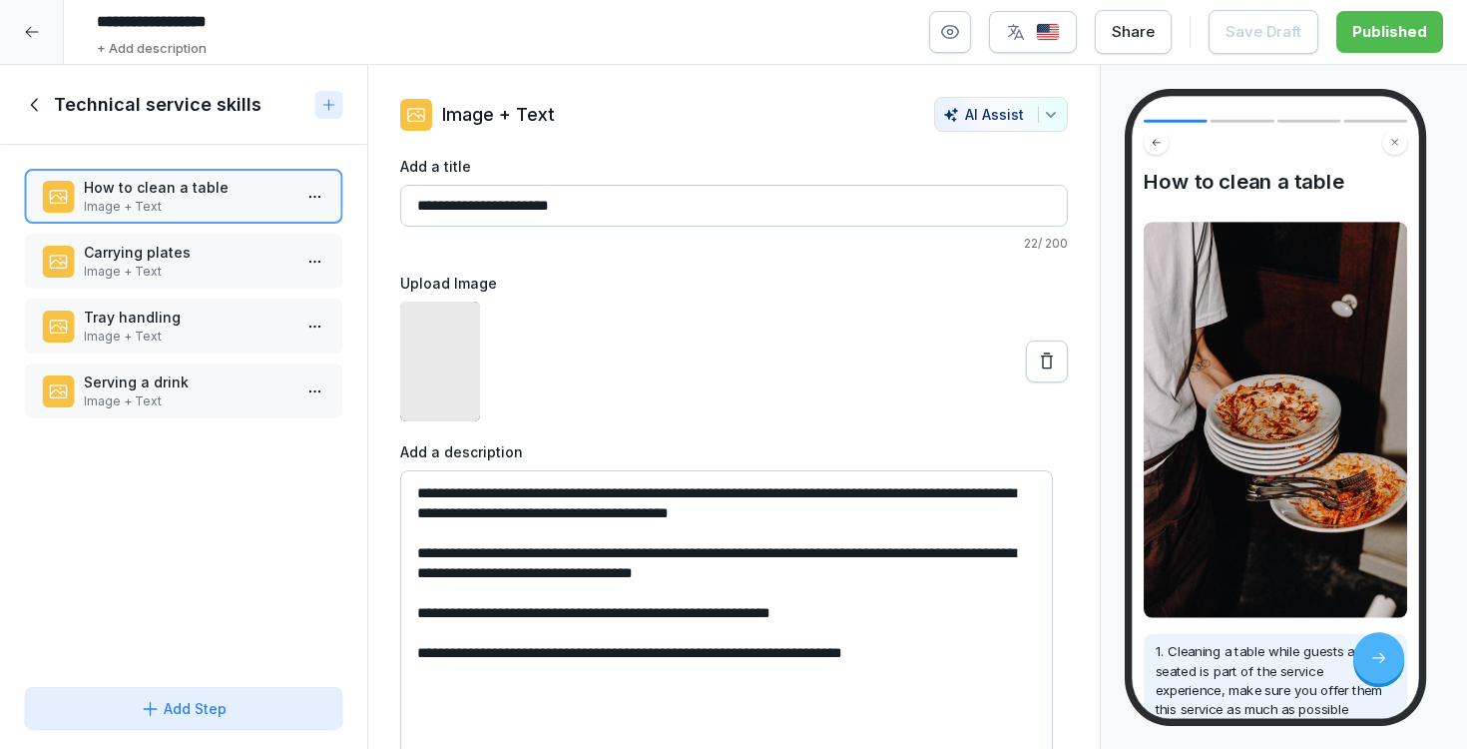
click at [247, 264] on p "Image + Text" at bounding box center [188, 272] width 208 height 18
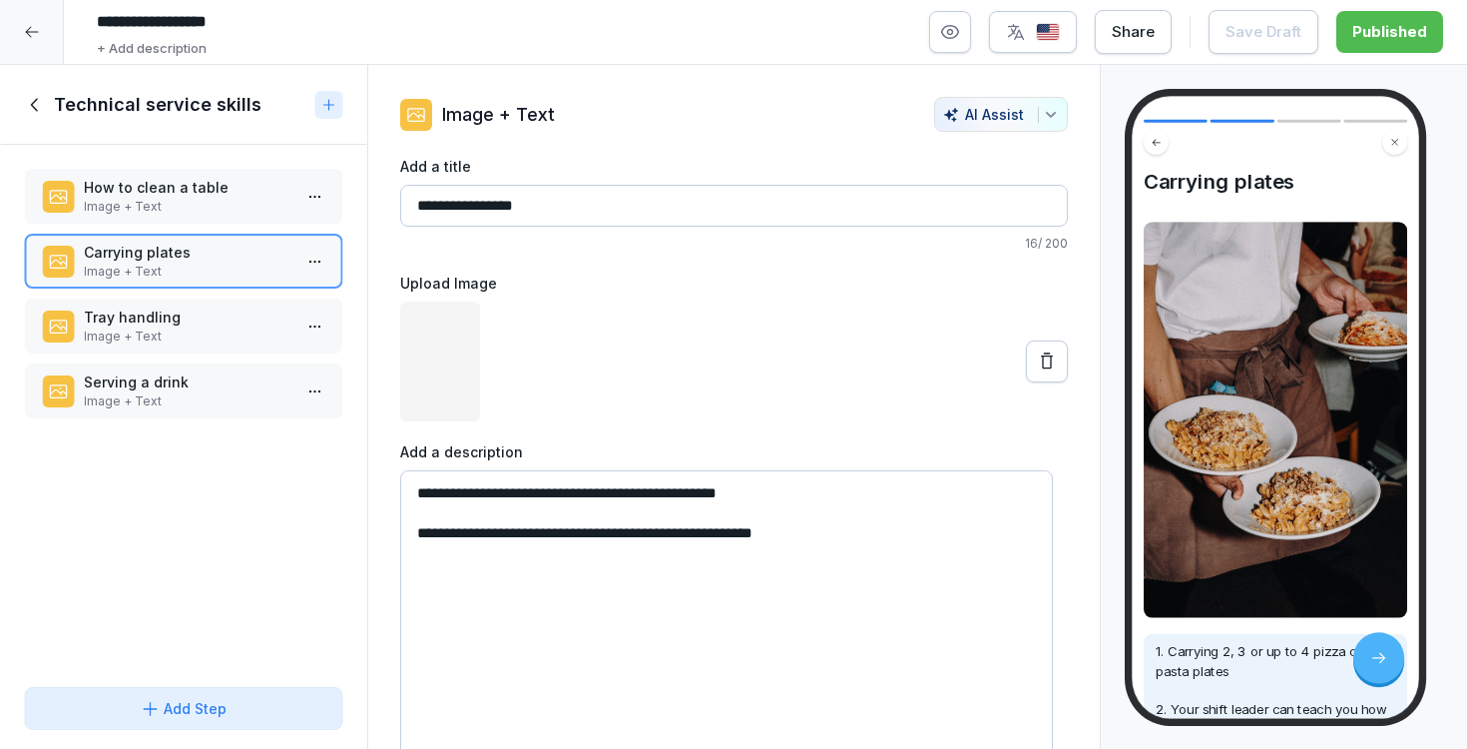
click at [209, 326] on p "Tray handling" at bounding box center [188, 316] width 208 height 21
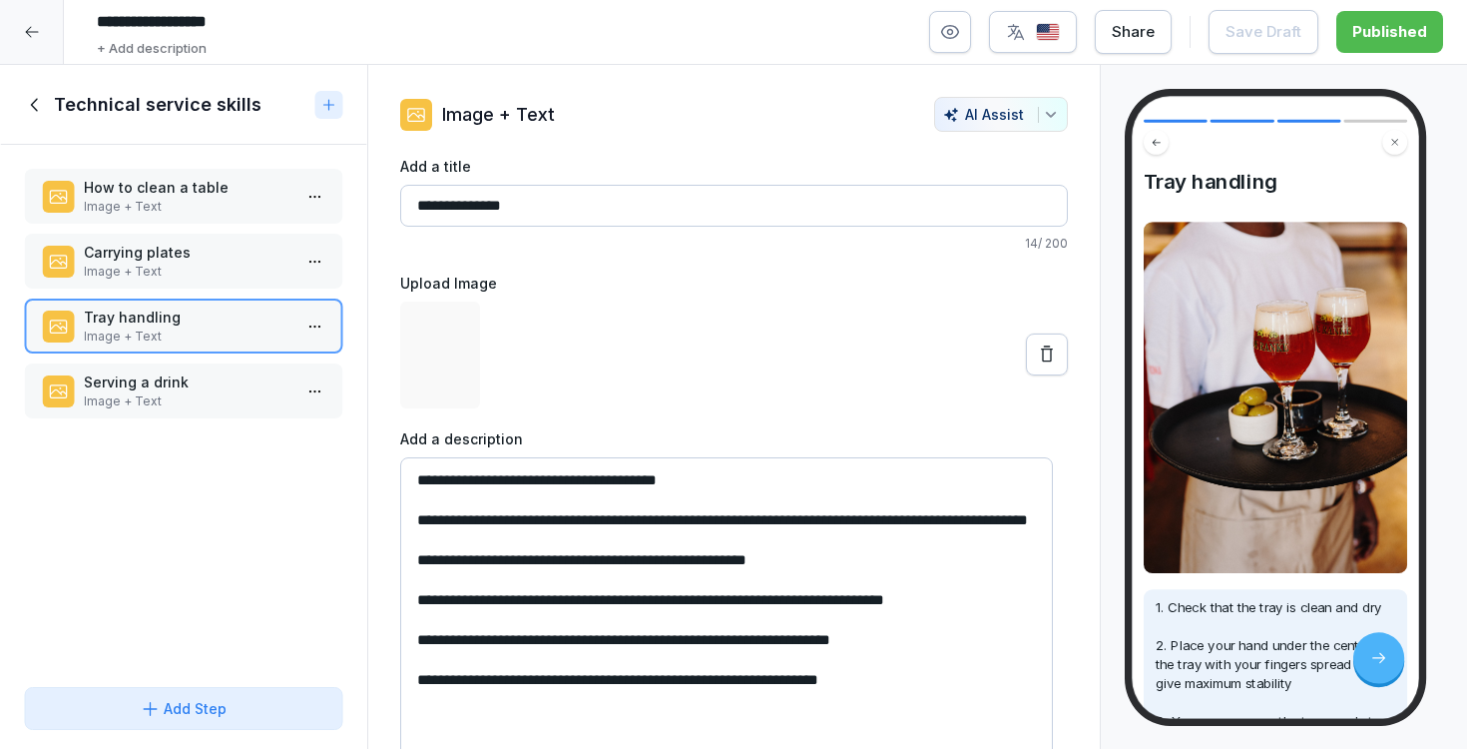
click at [196, 376] on p "Serving a drink" at bounding box center [188, 381] width 208 height 21
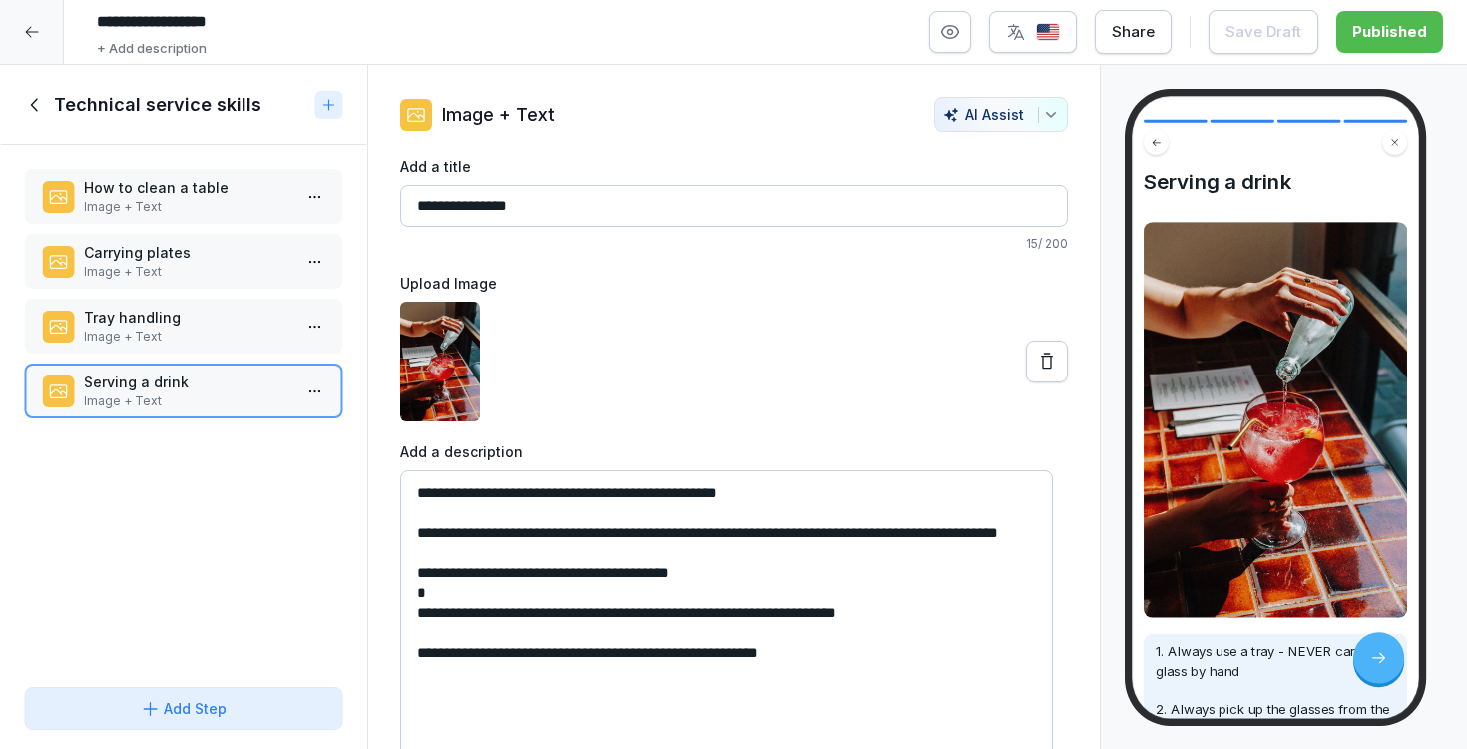
click at [30, 110] on icon at bounding box center [35, 105] width 22 height 22
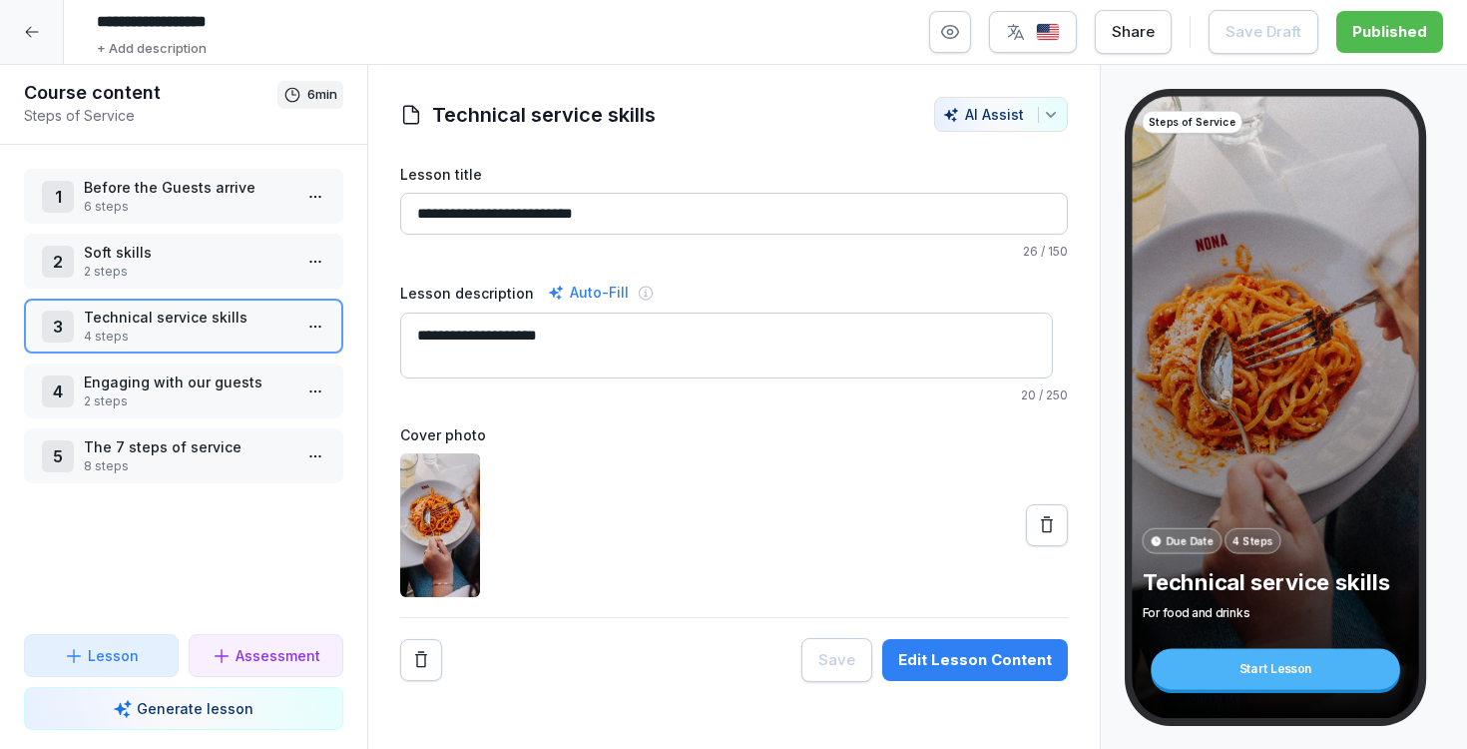
click at [192, 398] on p "2 steps" at bounding box center [188, 401] width 208 height 18
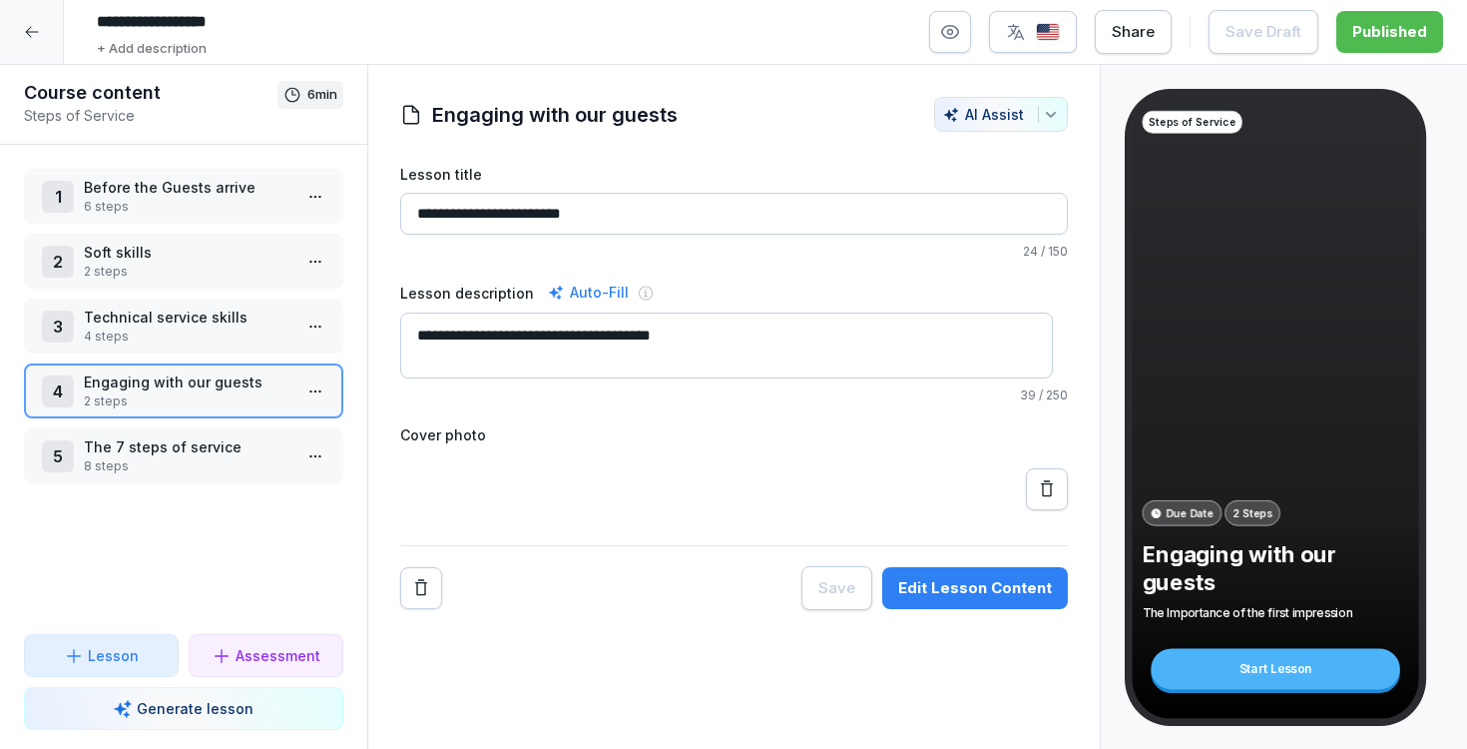
click at [928, 674] on button "Edit Lesson Content" at bounding box center [975, 660] width 186 height 42
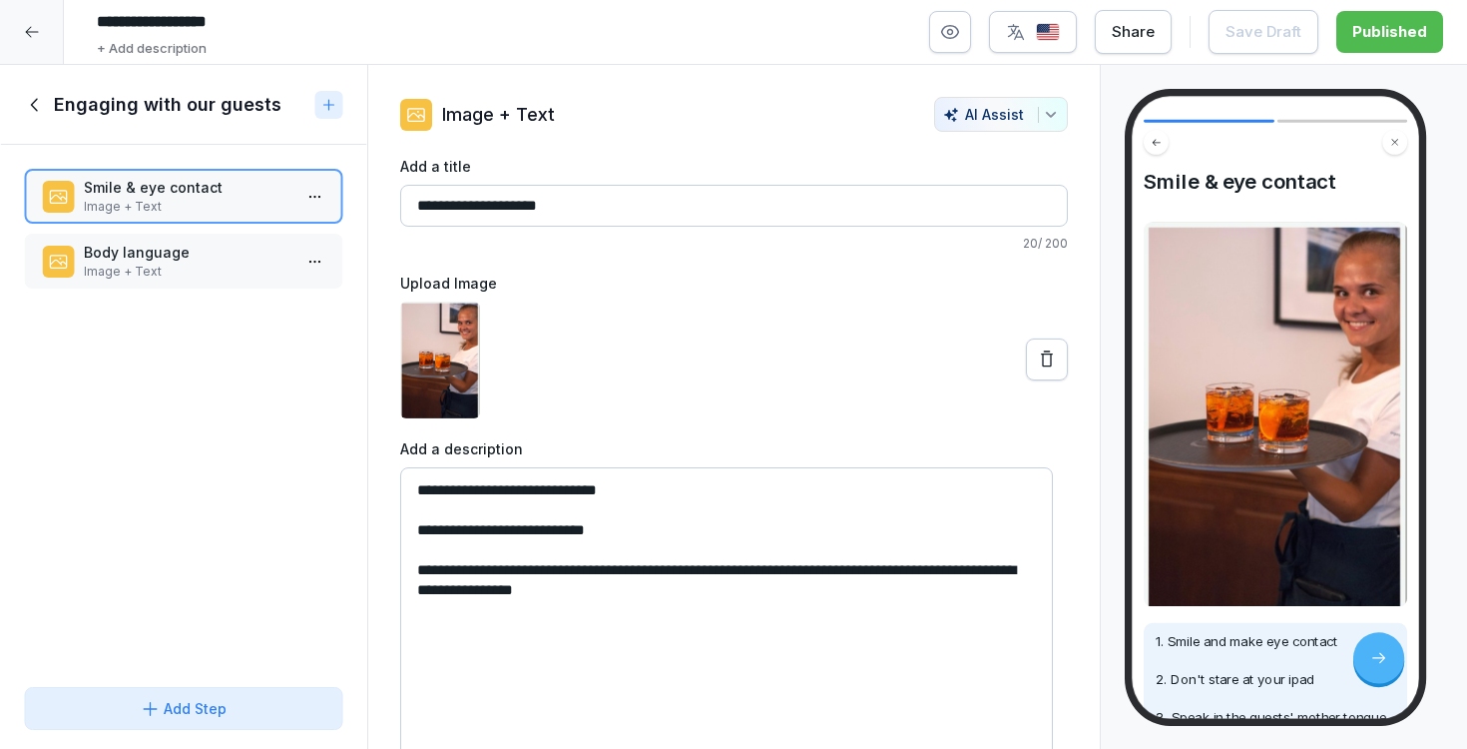
click at [249, 277] on p "Image + Text" at bounding box center [188, 272] width 208 height 18
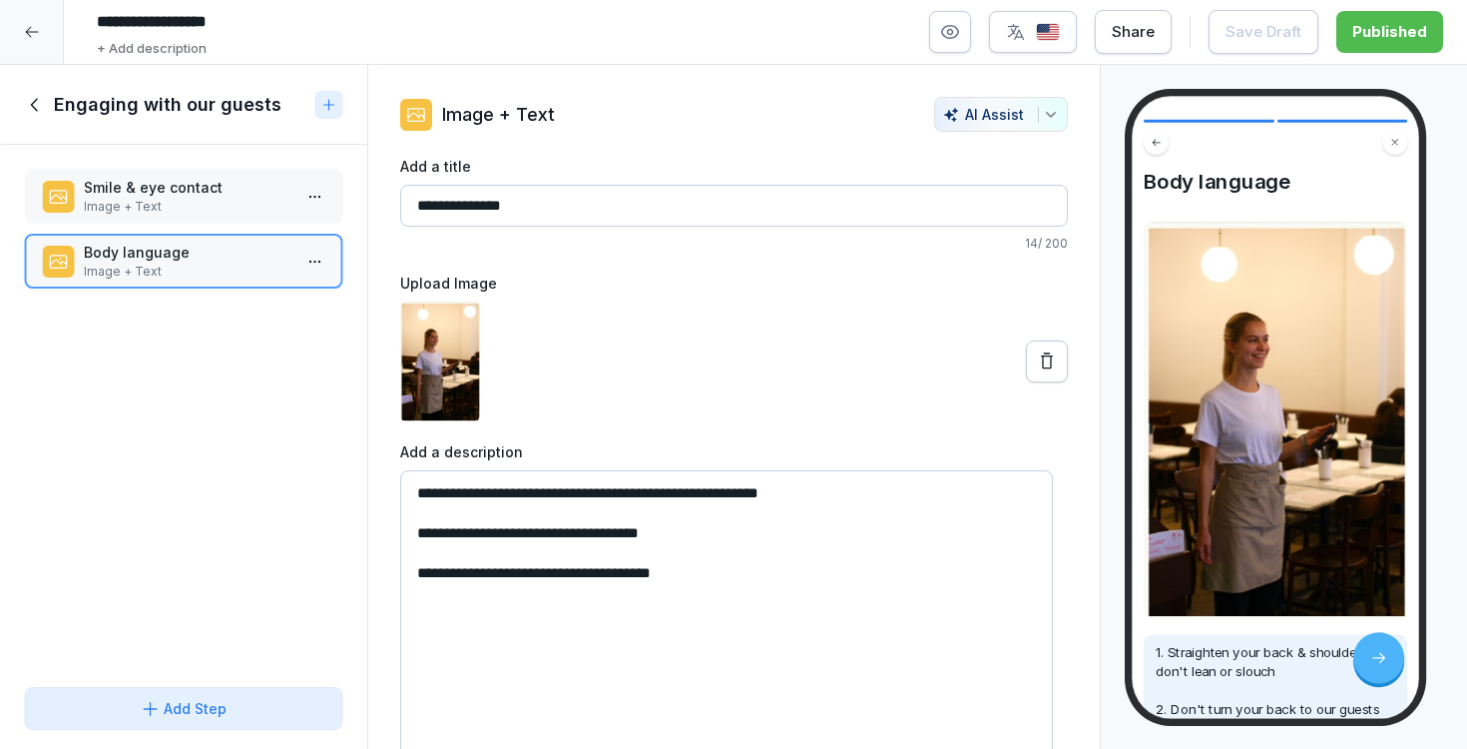
click at [38, 101] on icon at bounding box center [35, 105] width 22 height 22
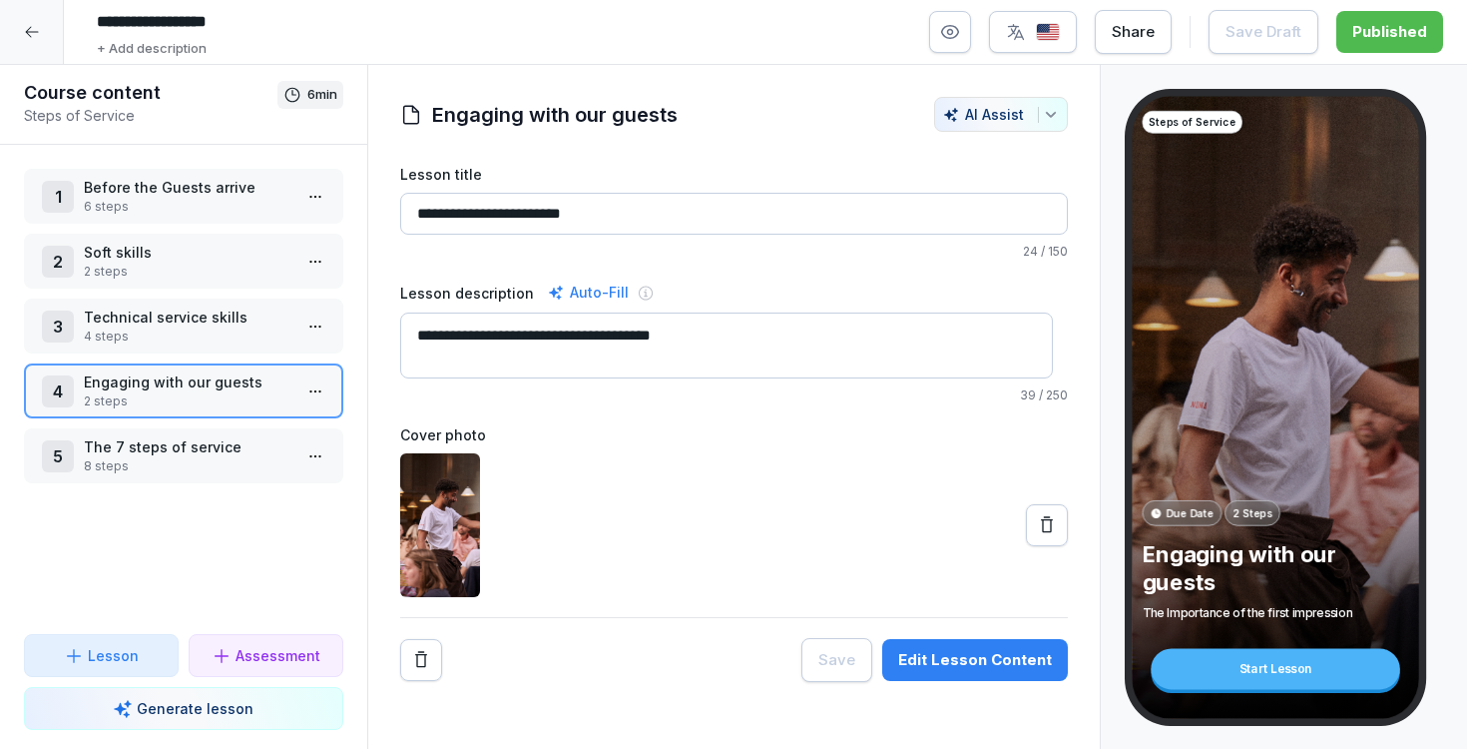
click at [189, 468] on p "8 steps" at bounding box center [188, 466] width 208 height 18
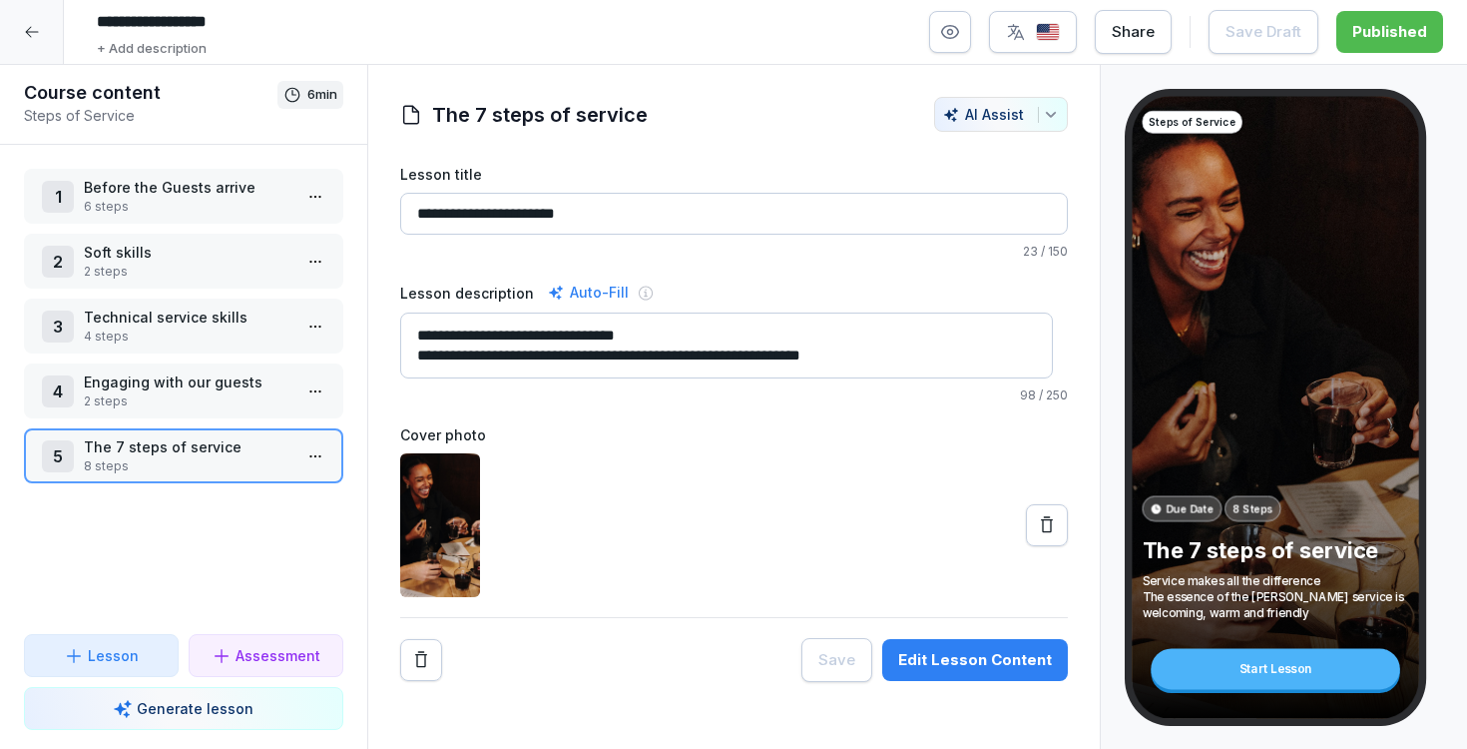
click at [966, 669] on div "Edit Lesson Content" at bounding box center [975, 660] width 154 height 22
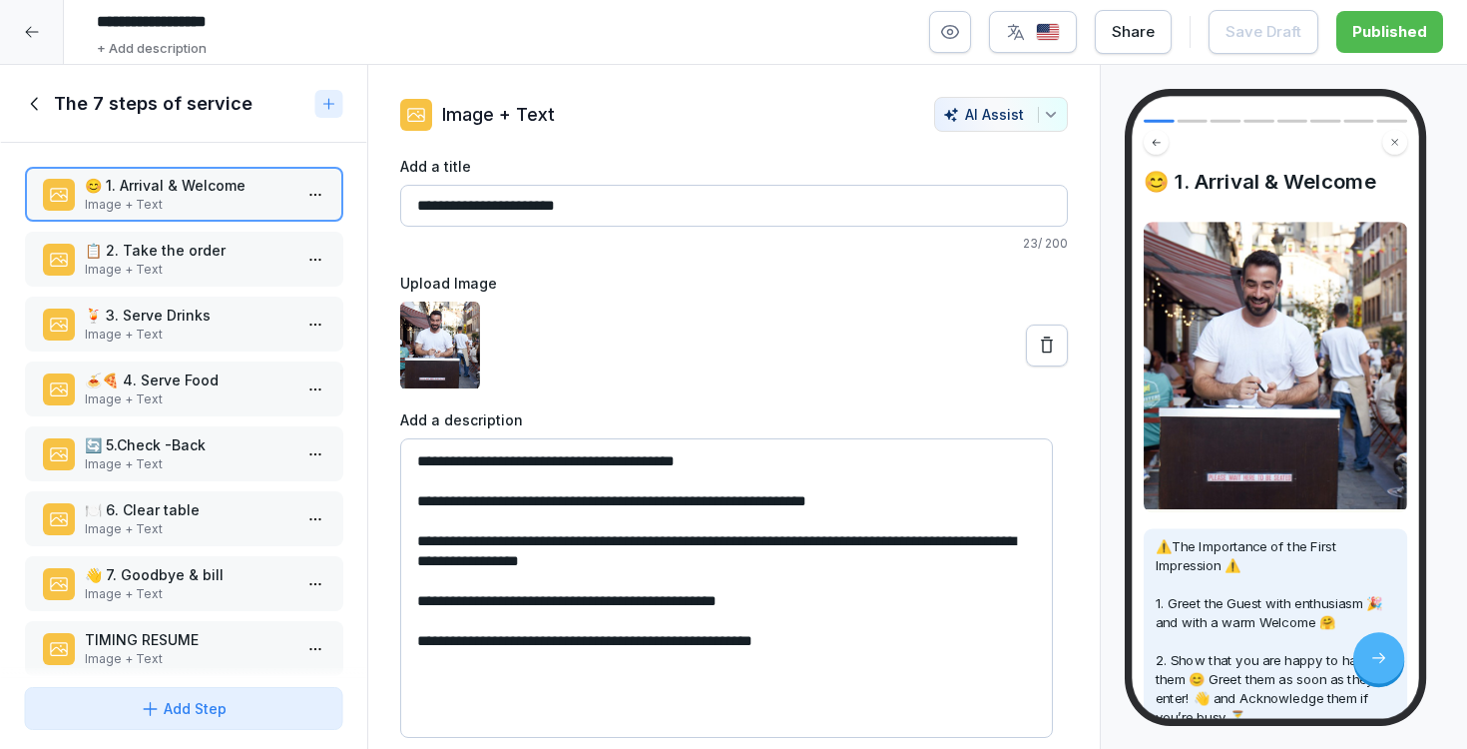
click at [188, 253] on p "📋 2. Take the order" at bounding box center [188, 250] width 208 height 21
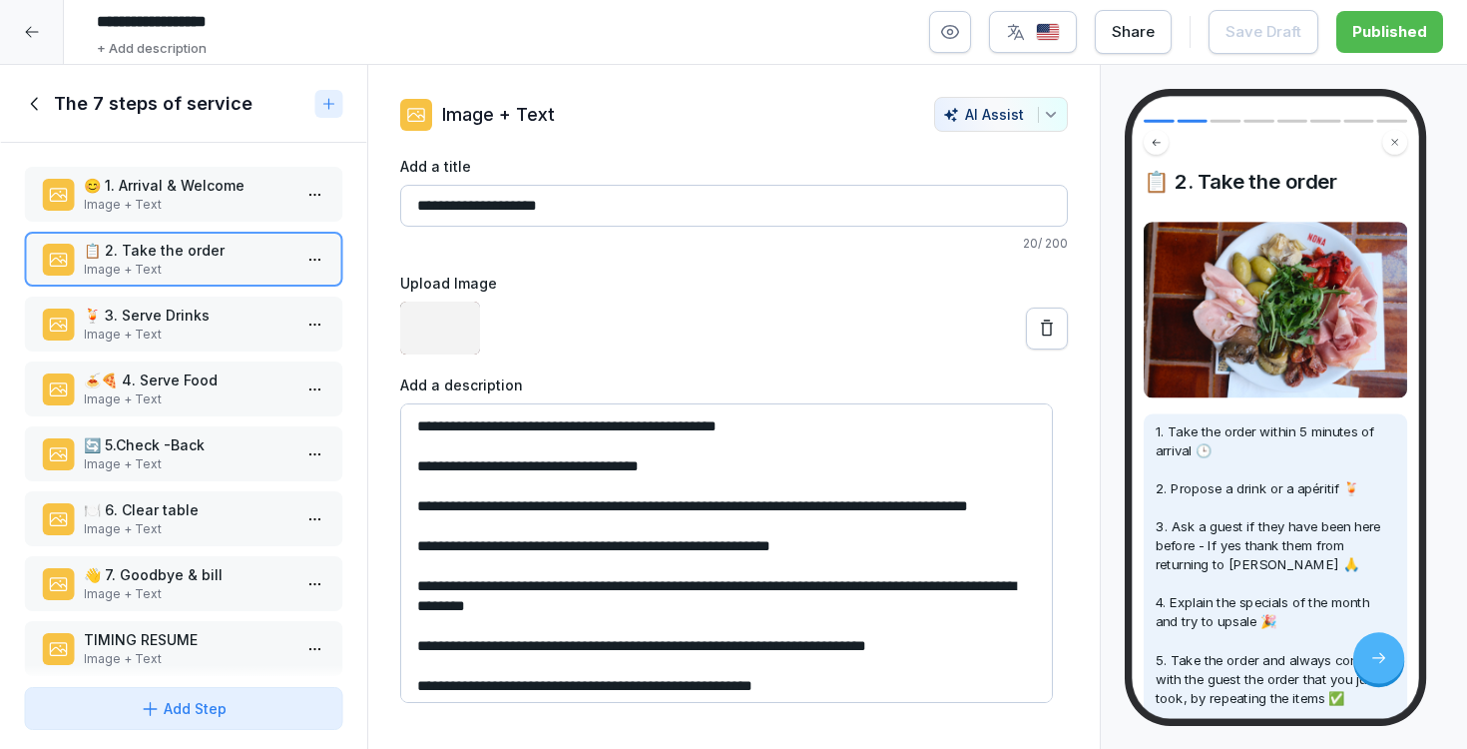
click at [146, 322] on p "🍹 3. Serve Drinks" at bounding box center [188, 314] width 208 height 21
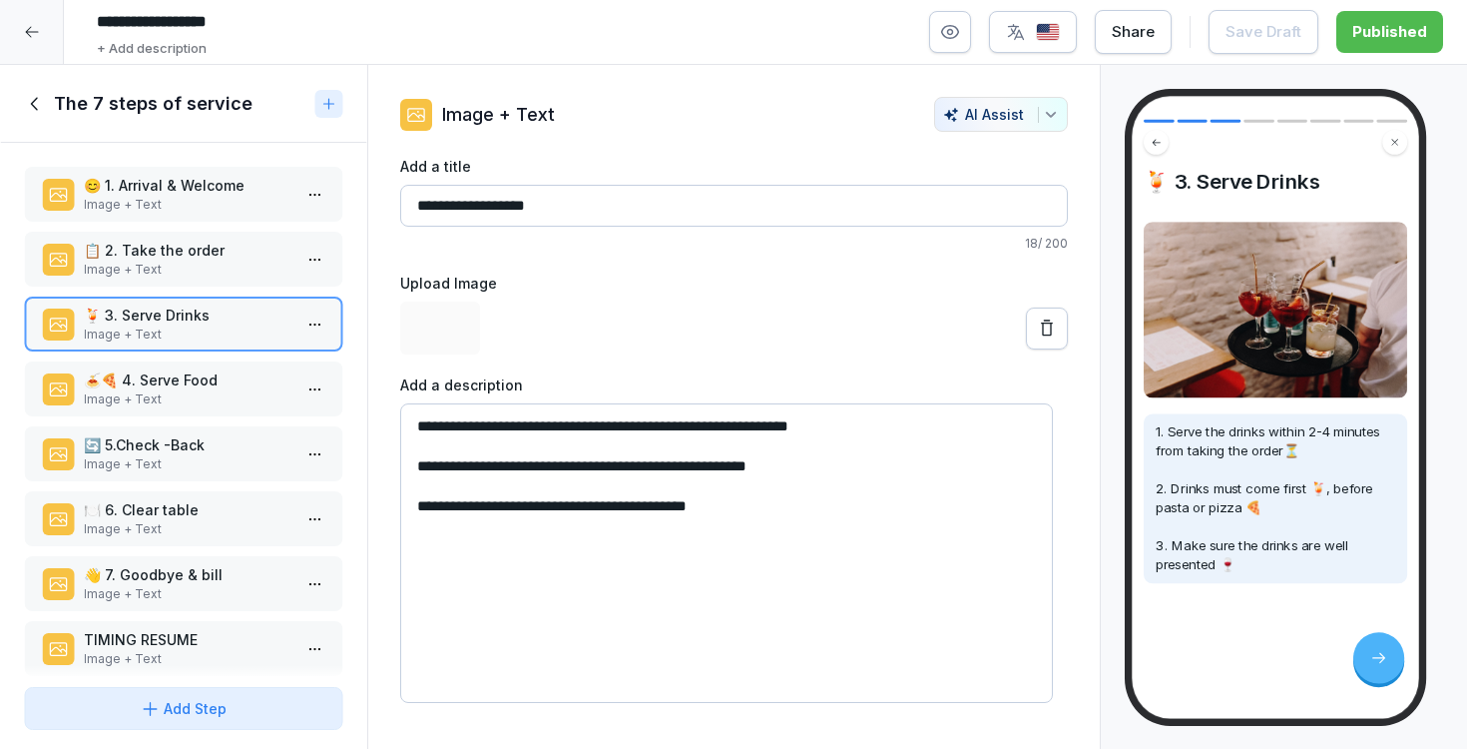
click at [131, 259] on p "📋 2. Take the order" at bounding box center [188, 250] width 208 height 21
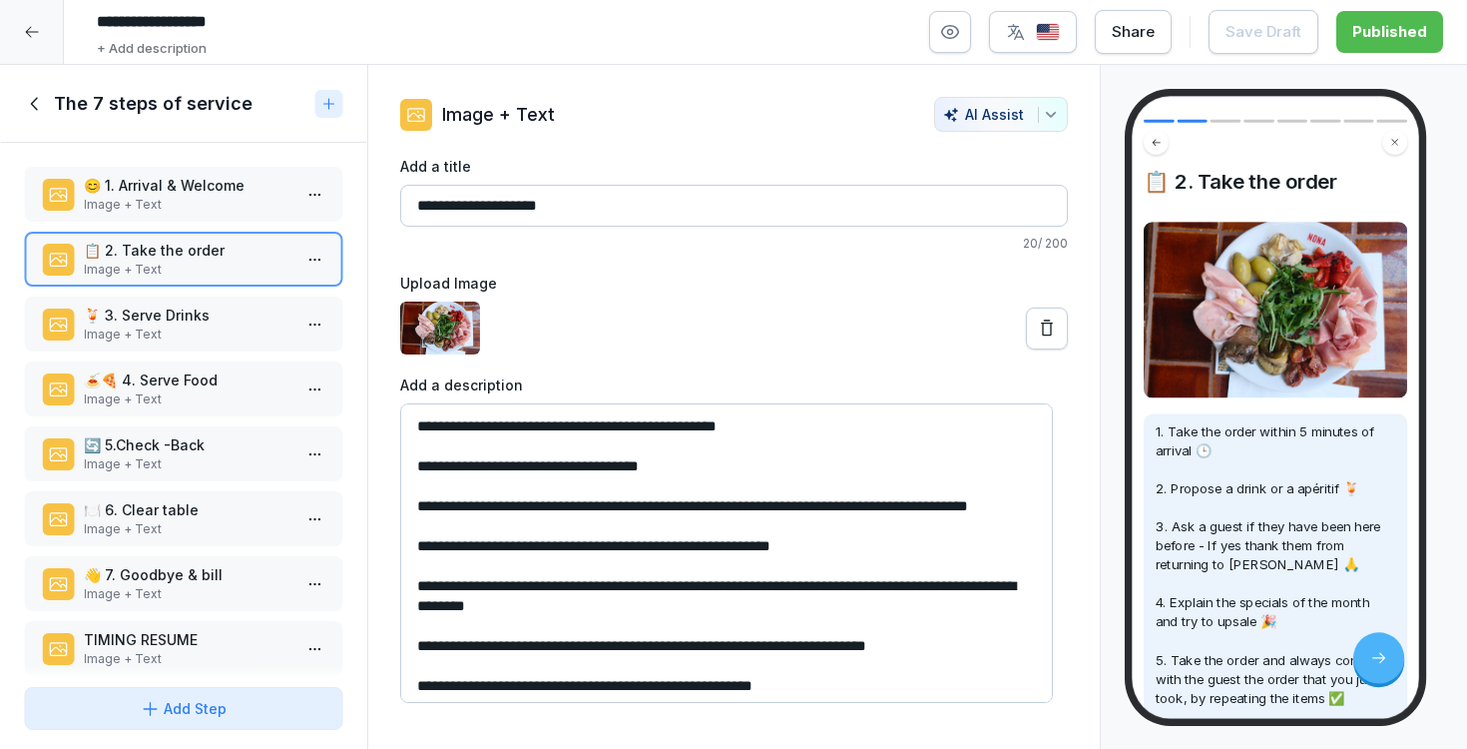
click at [142, 332] on p "Image + Text" at bounding box center [188, 334] width 208 height 18
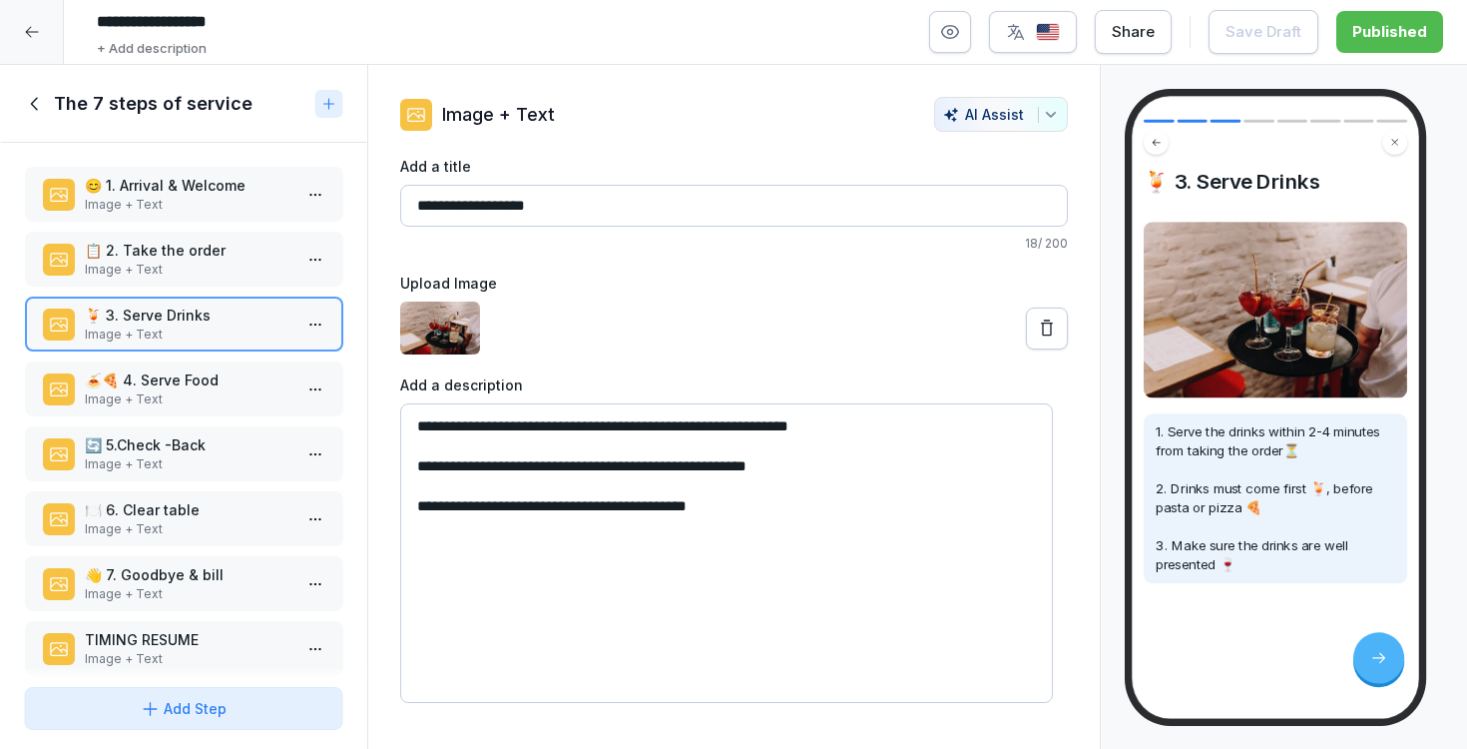
click at [120, 390] on p "🍝🍕 4. Serve Food" at bounding box center [188, 379] width 208 height 21
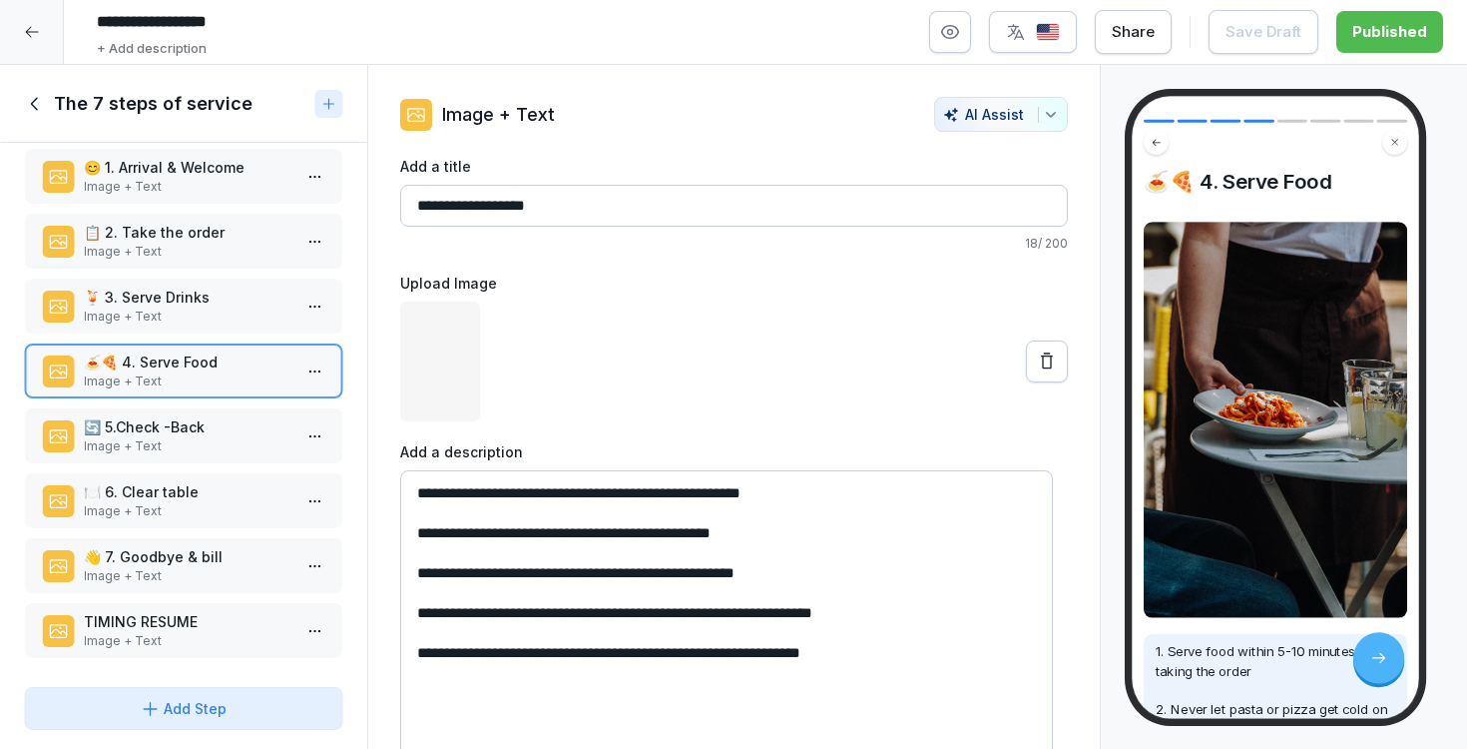
scroll to position [22, 0]
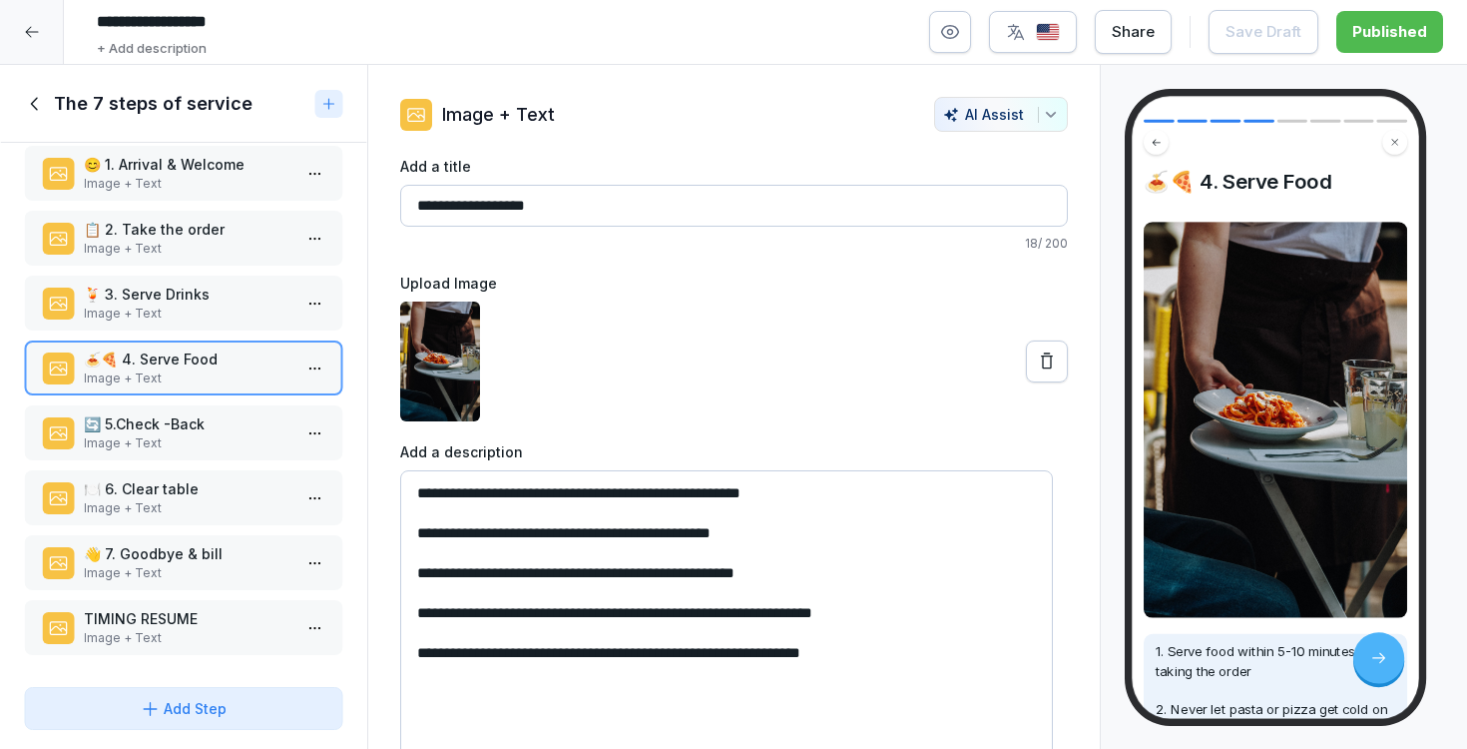
click at [26, 102] on icon at bounding box center [35, 104] width 22 height 22
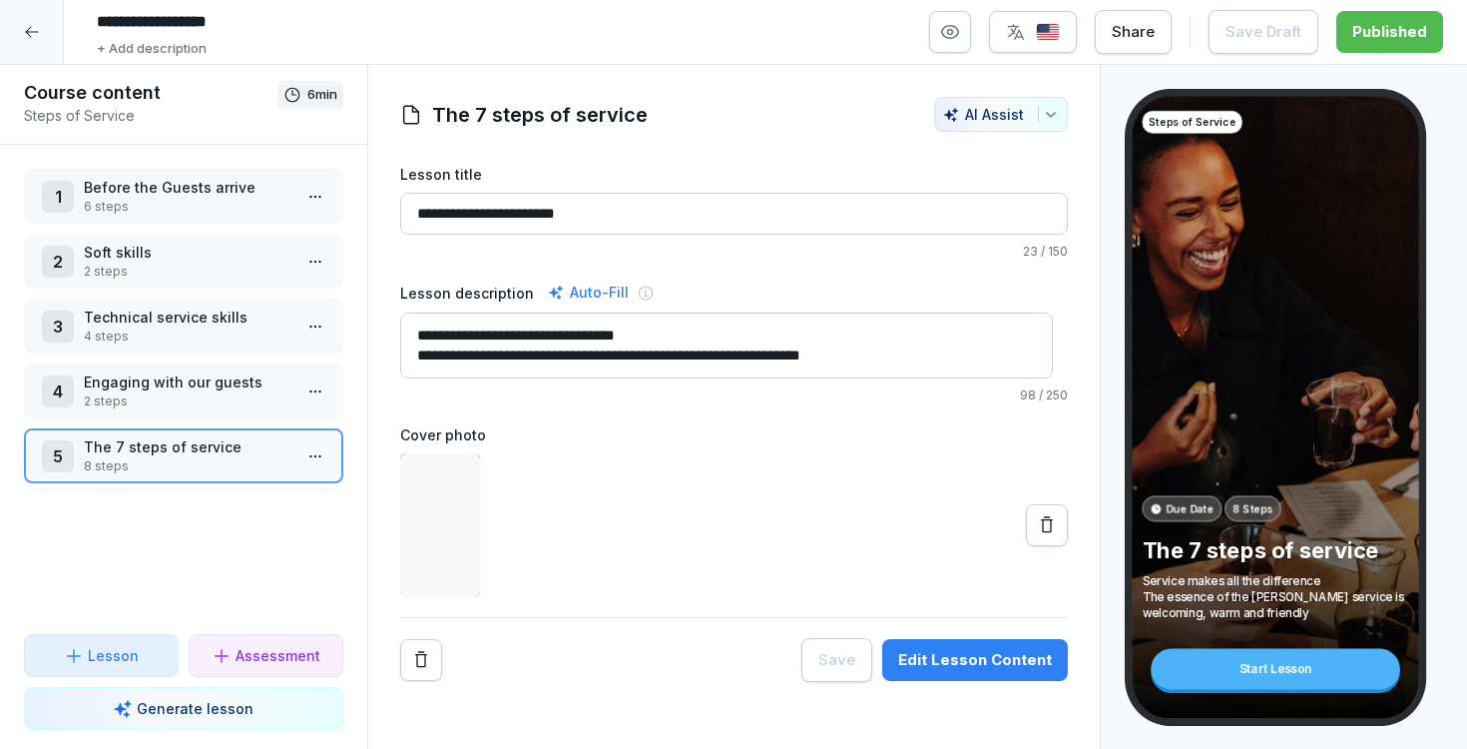
click at [34, 34] on icon at bounding box center [32, 32] width 16 height 16
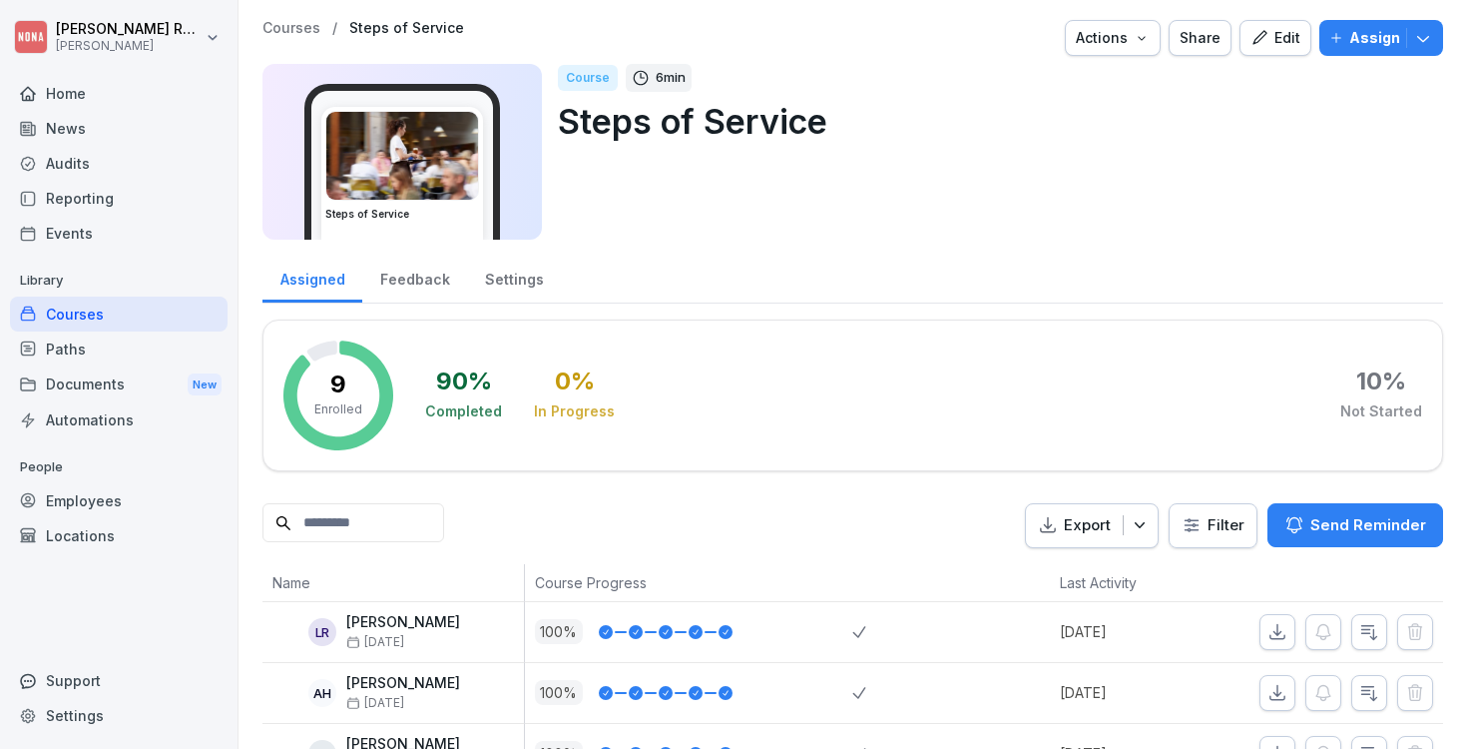
click at [700, 280] on div "Assigned Feedback Settings" at bounding box center [853, 278] width 1181 height 52
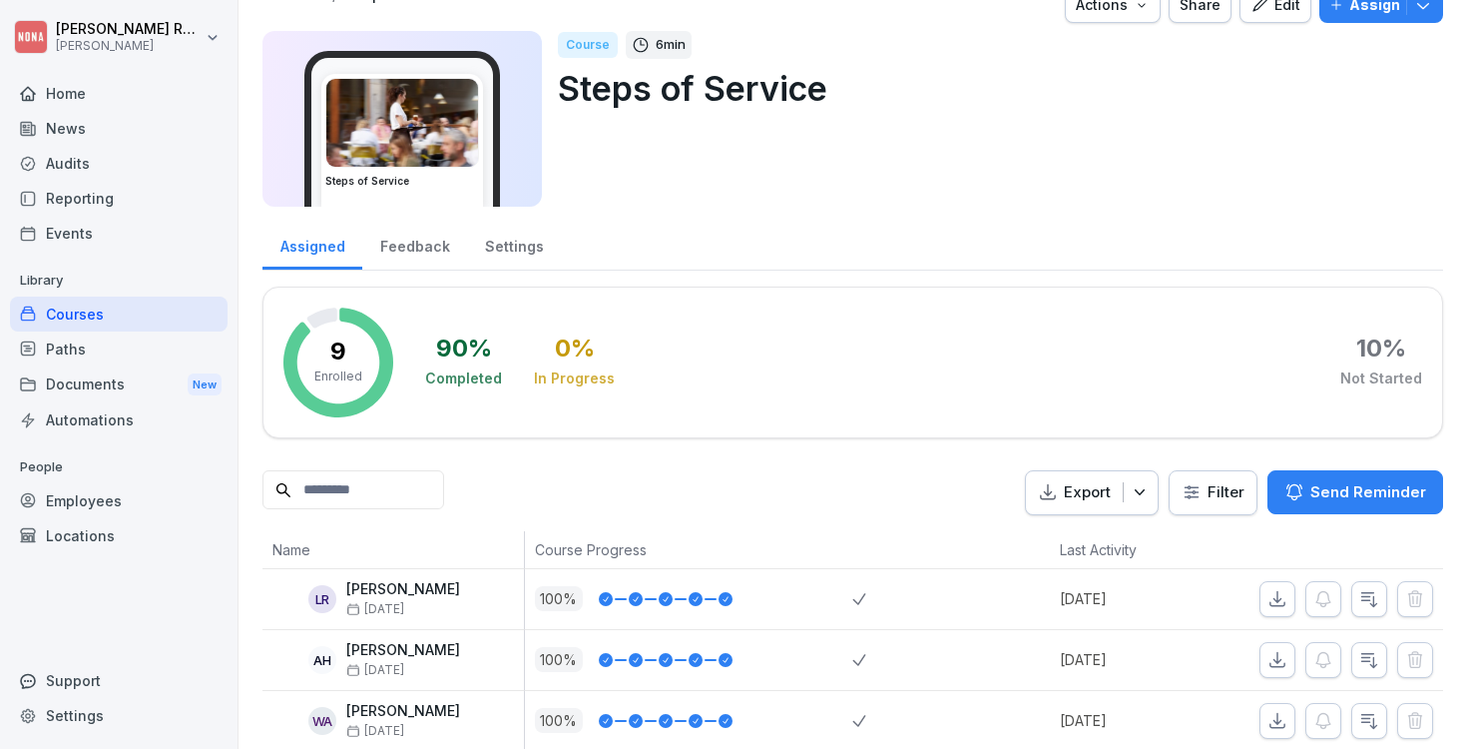
scroll to position [37, 0]
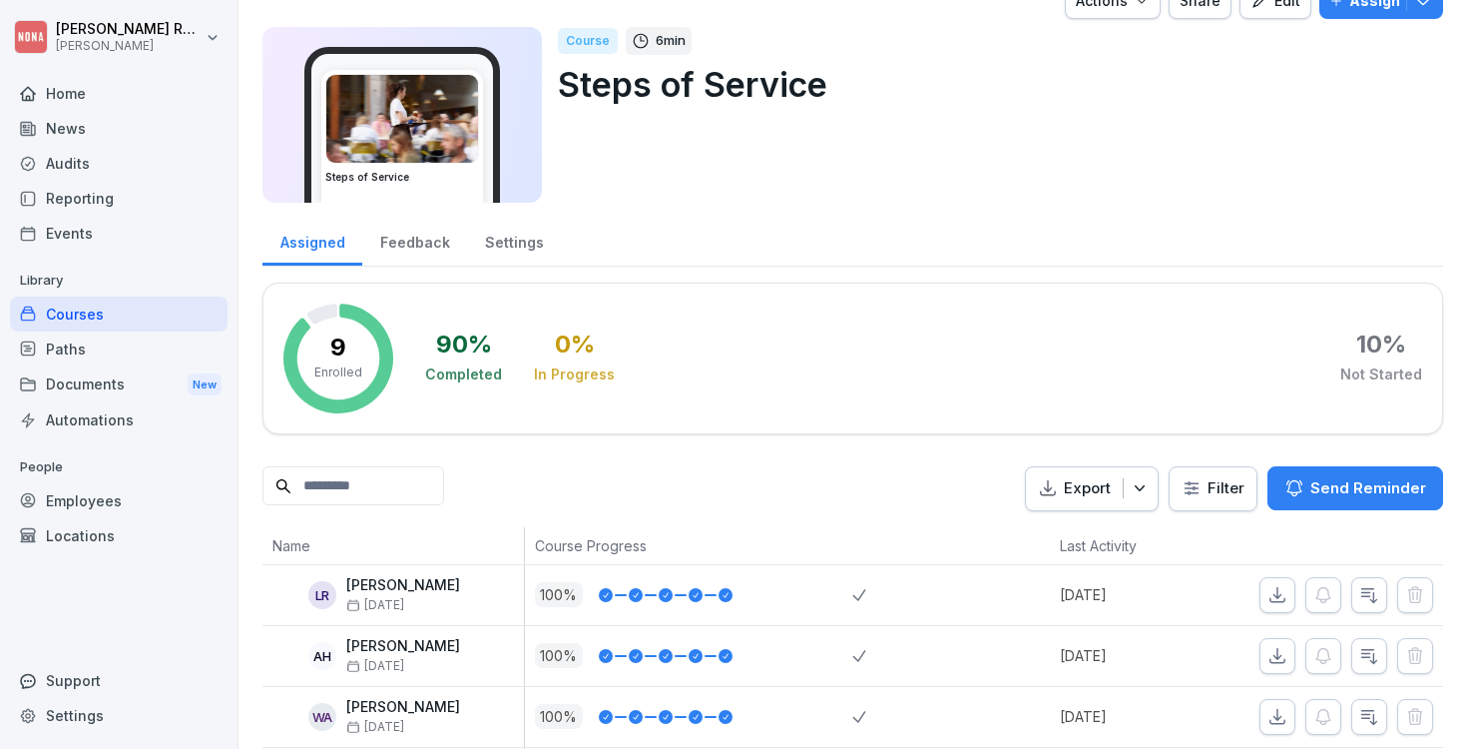
click at [1271, 10] on div "Edit" at bounding box center [1276, 1] width 50 height 22
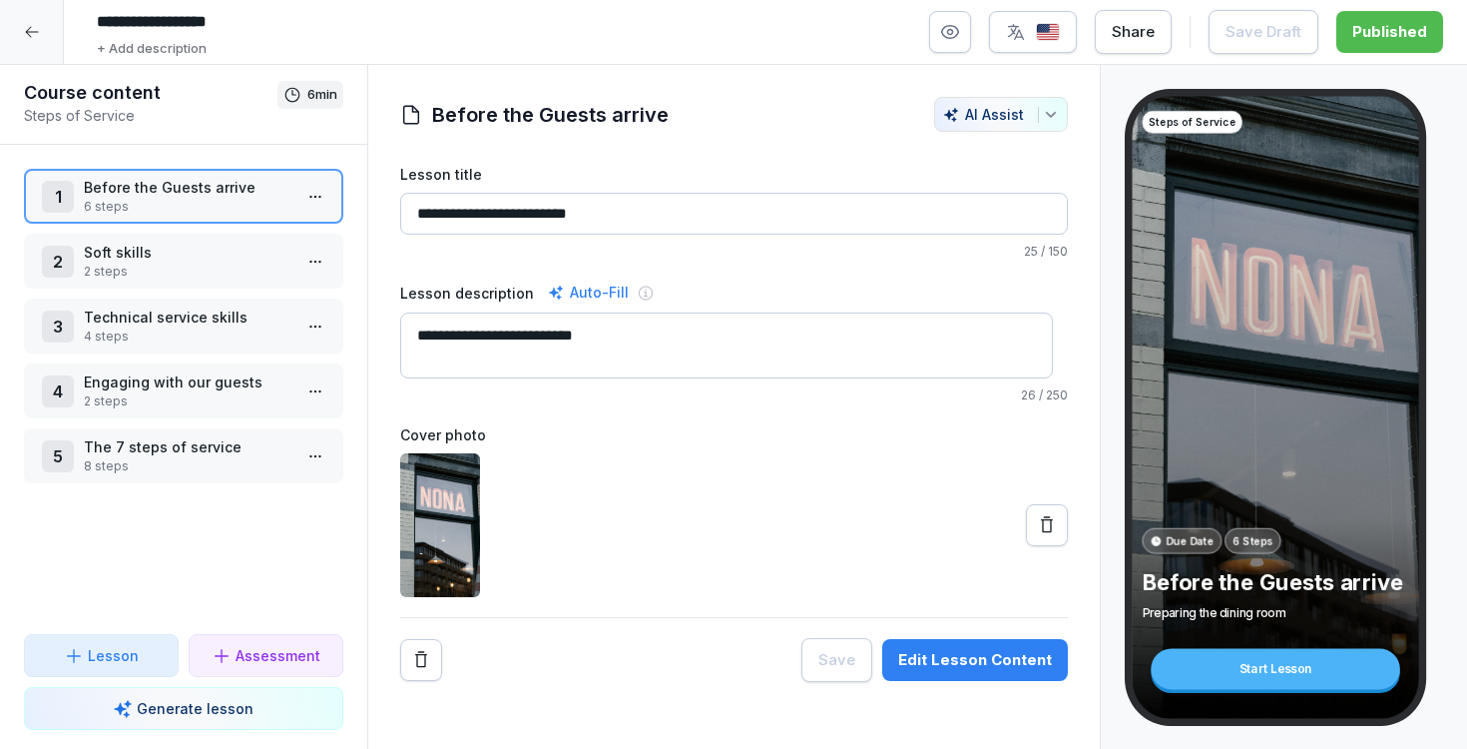
click at [194, 389] on p "Engaging with our guests" at bounding box center [188, 381] width 208 height 21
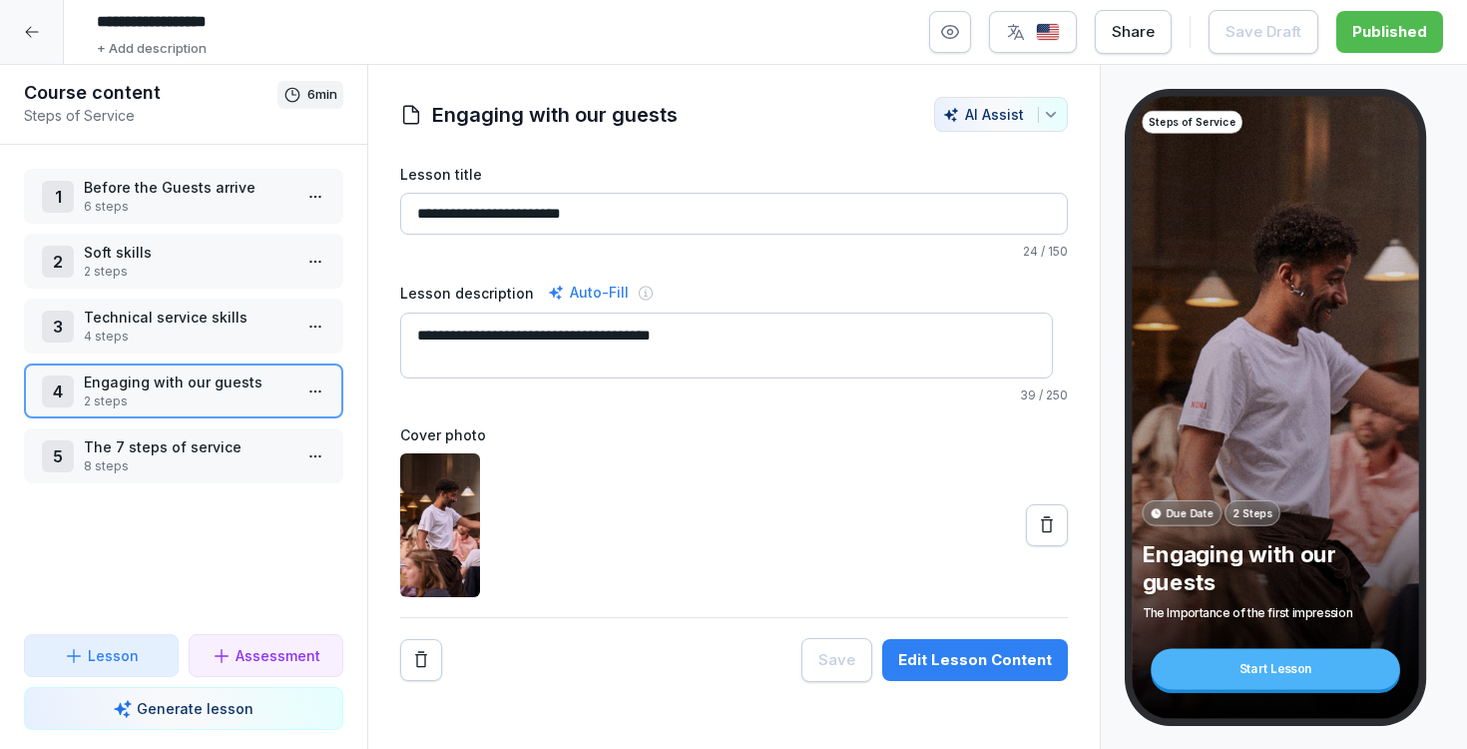
click at [210, 447] on p "The 7 steps of service" at bounding box center [188, 446] width 208 height 21
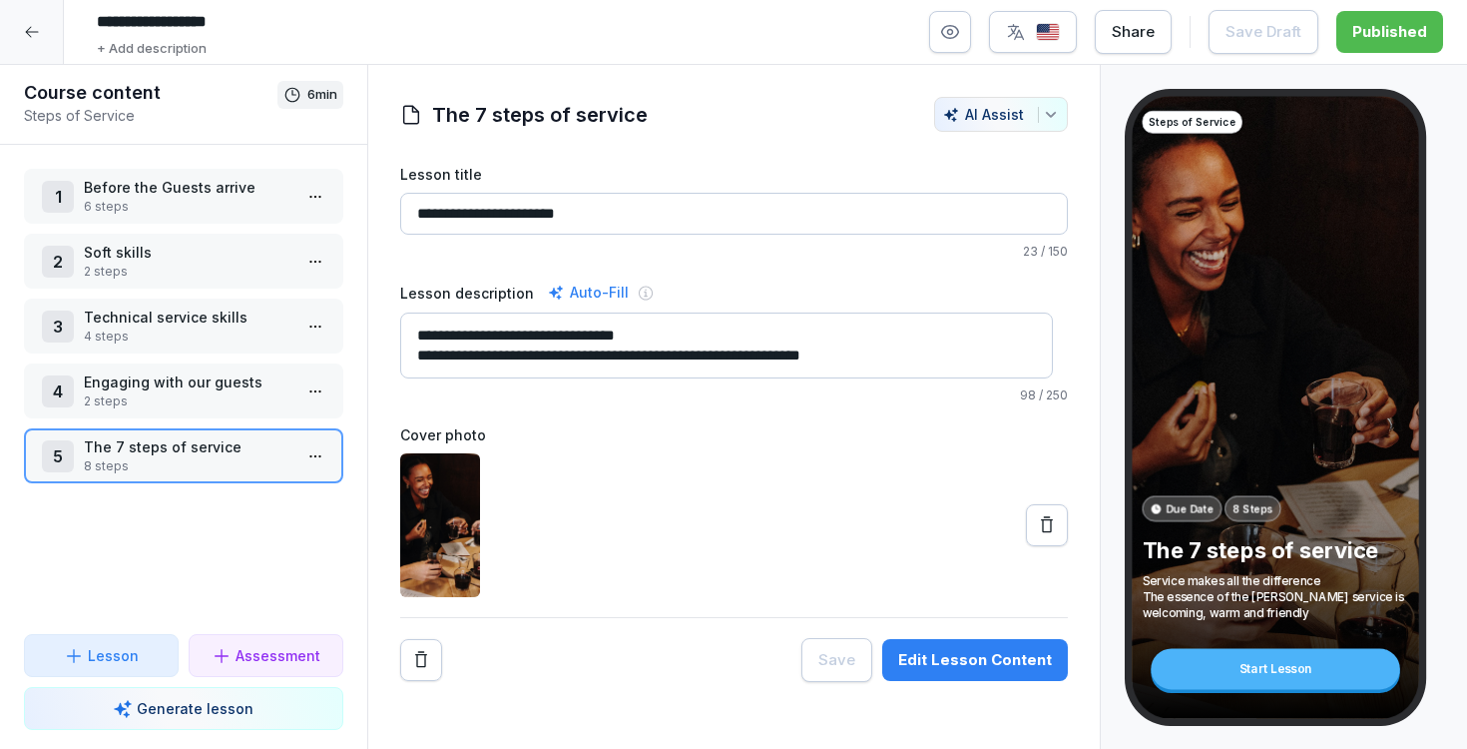
click at [971, 651] on div "Edit Lesson Content" at bounding box center [975, 660] width 154 height 22
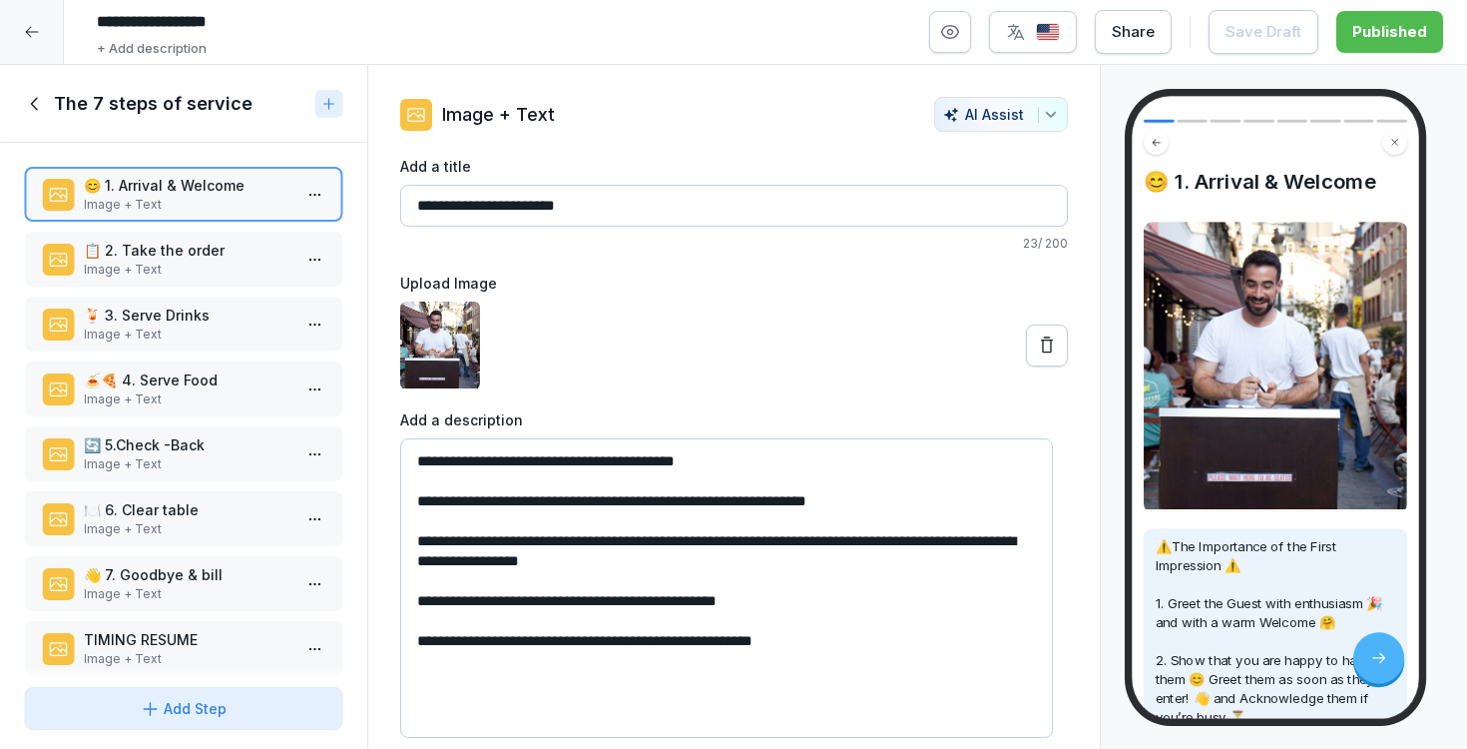
click at [205, 575] on p "👋 7. Goodbye & bill" at bounding box center [188, 574] width 208 height 21
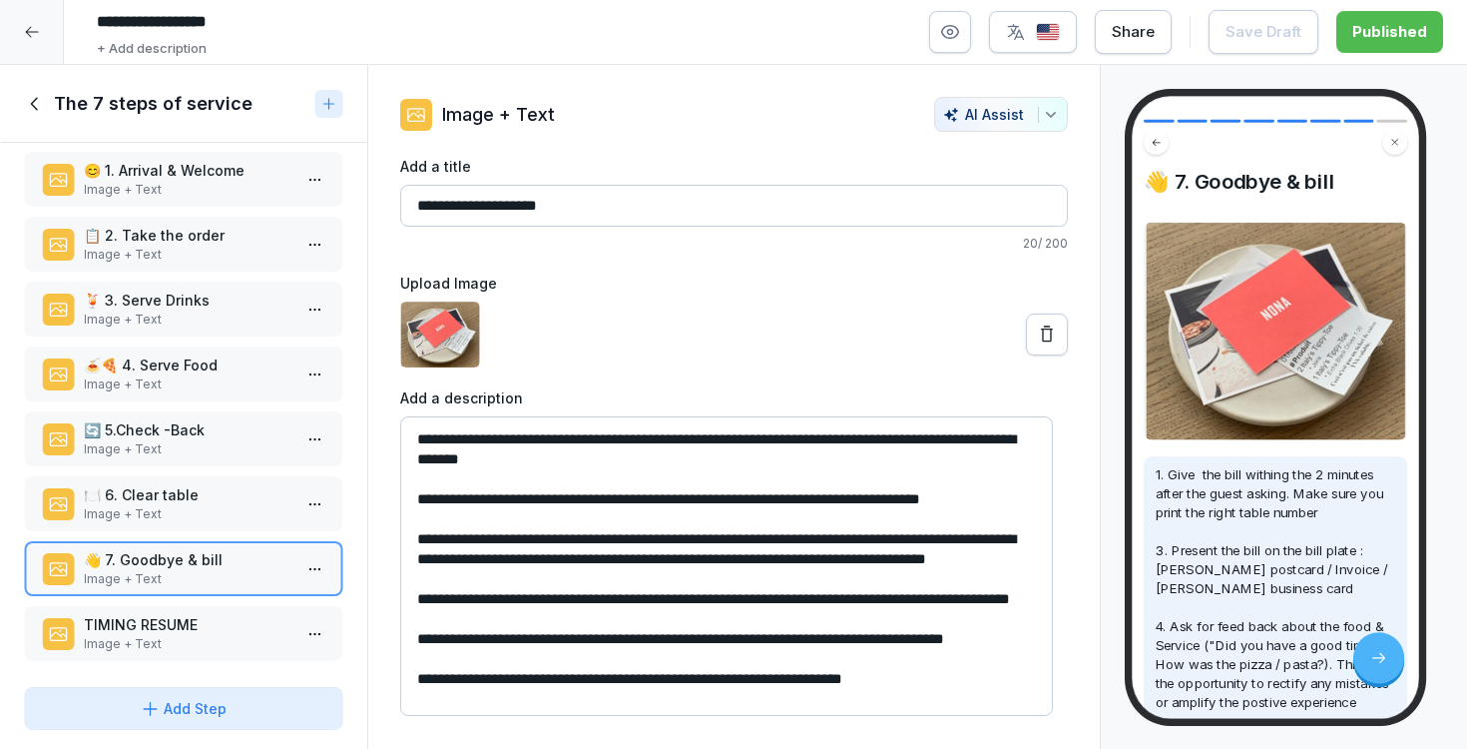
scroll to position [46, 0]
click at [239, 496] on p "🍽️ 6. Clear table" at bounding box center [188, 494] width 208 height 21
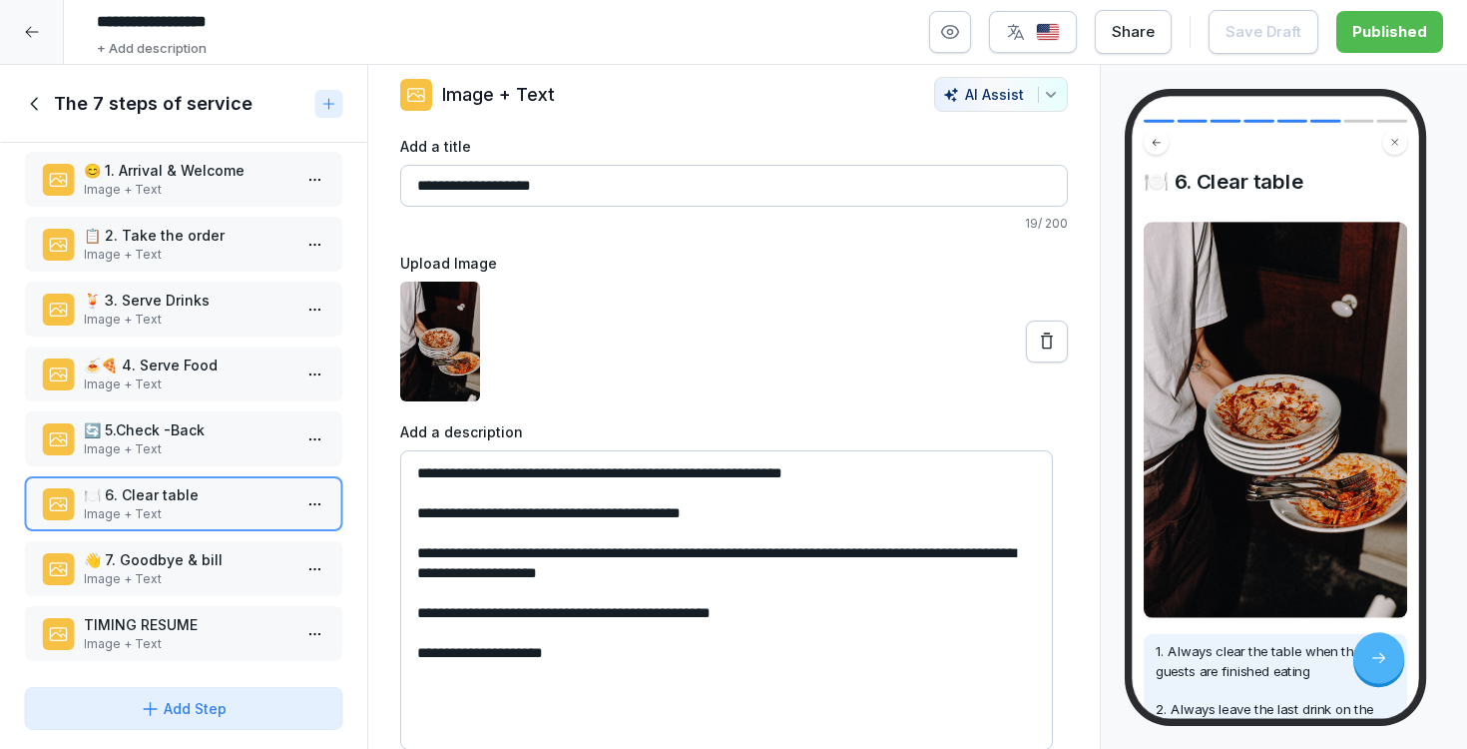
scroll to position [35, 0]
click at [212, 430] on p "🔄 5.Check -Back" at bounding box center [188, 429] width 208 height 21
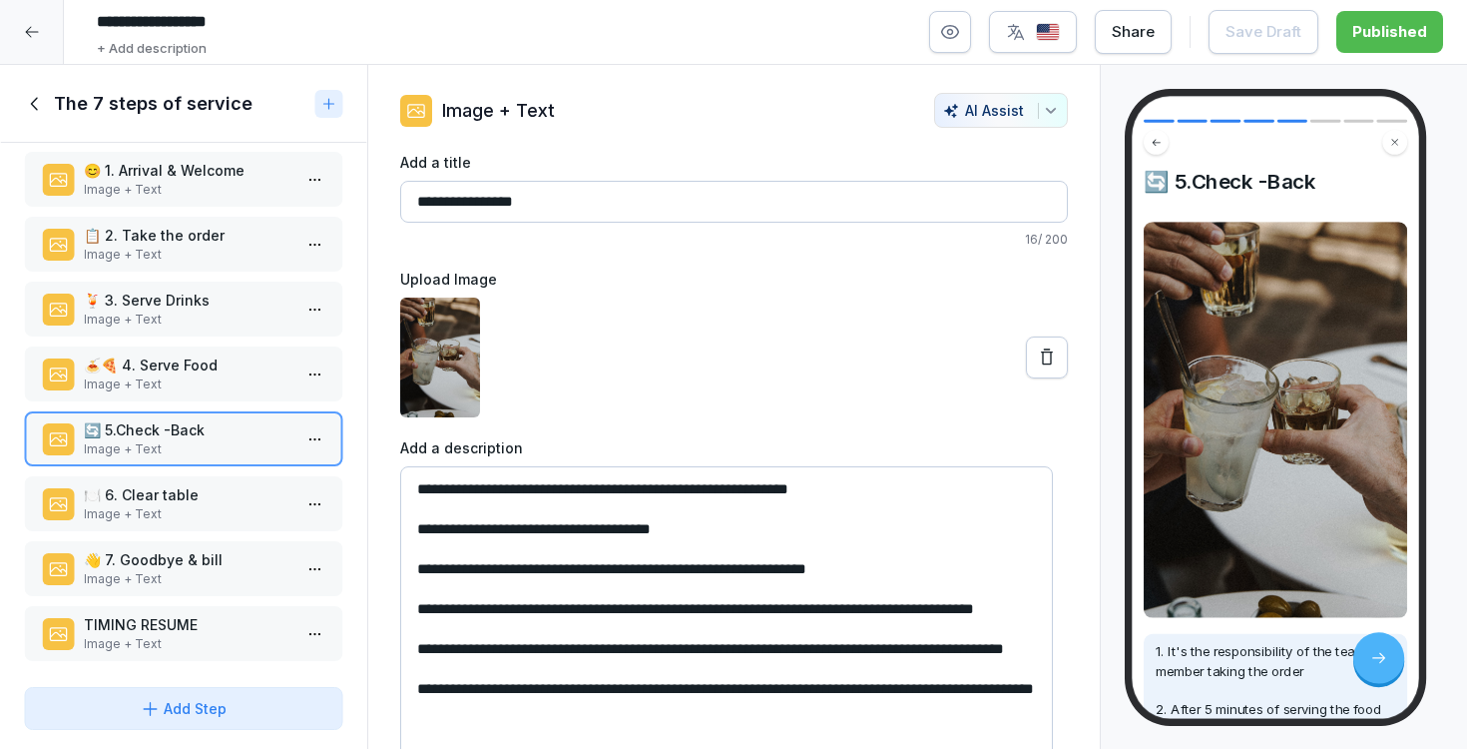
scroll to position [35, 0]
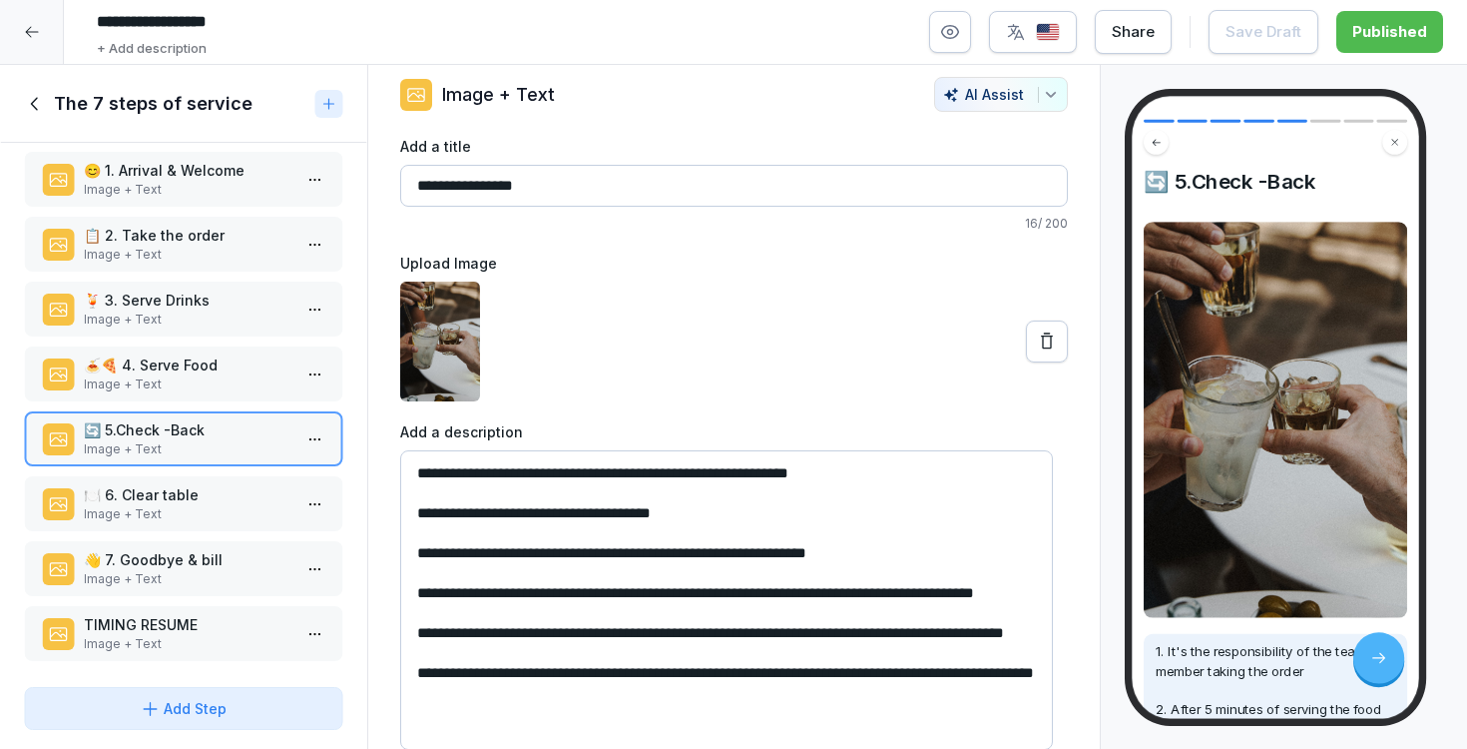
click at [958, 651] on textarea "**********" at bounding box center [726, 599] width 653 height 299
click at [514, 629] on textarea "**********" at bounding box center [726, 599] width 653 height 299
click at [501, 634] on textarea "**********" at bounding box center [726, 599] width 653 height 299
type textarea "**********"
click at [611, 645] on textarea "**********" at bounding box center [726, 599] width 653 height 299
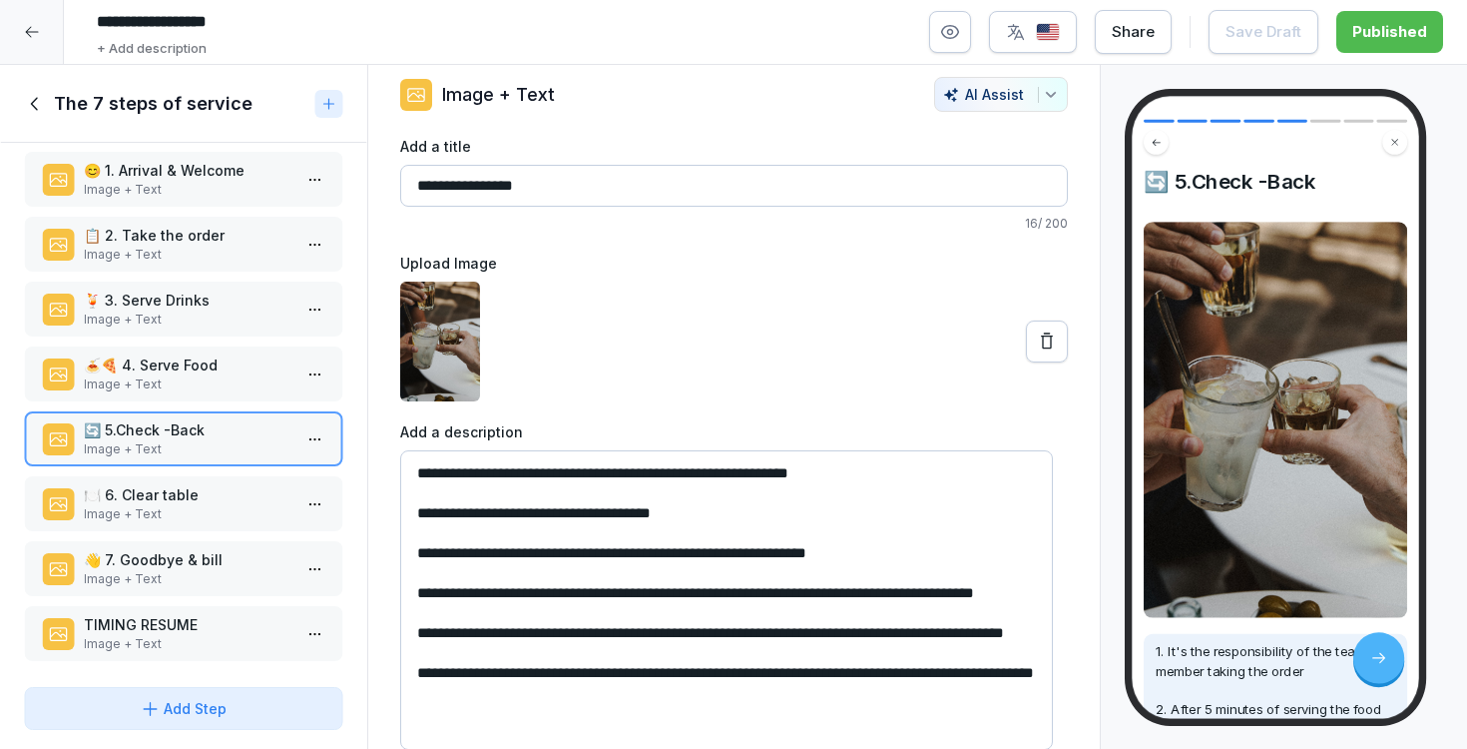
click at [526, 709] on textarea "**********" at bounding box center [726, 599] width 653 height 299
click at [630, 705] on textarea "**********" at bounding box center [726, 599] width 653 height 299
click at [775, 336] on div at bounding box center [734, 341] width 668 height 120
click at [140, 495] on p "🍽️ 6. Clear table" at bounding box center [188, 495] width 208 height 21
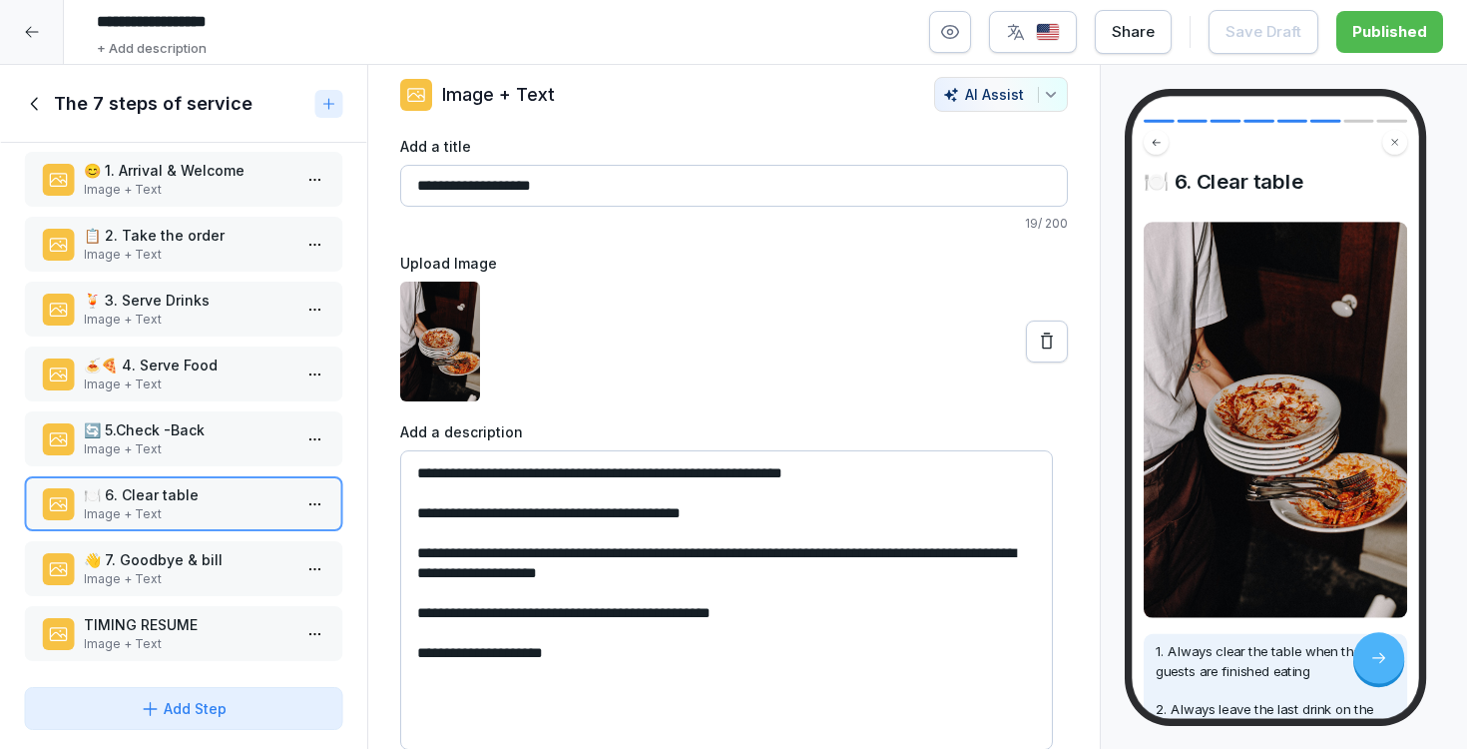
click at [174, 373] on p "🍝🍕 4. Serve Food" at bounding box center [188, 364] width 208 height 21
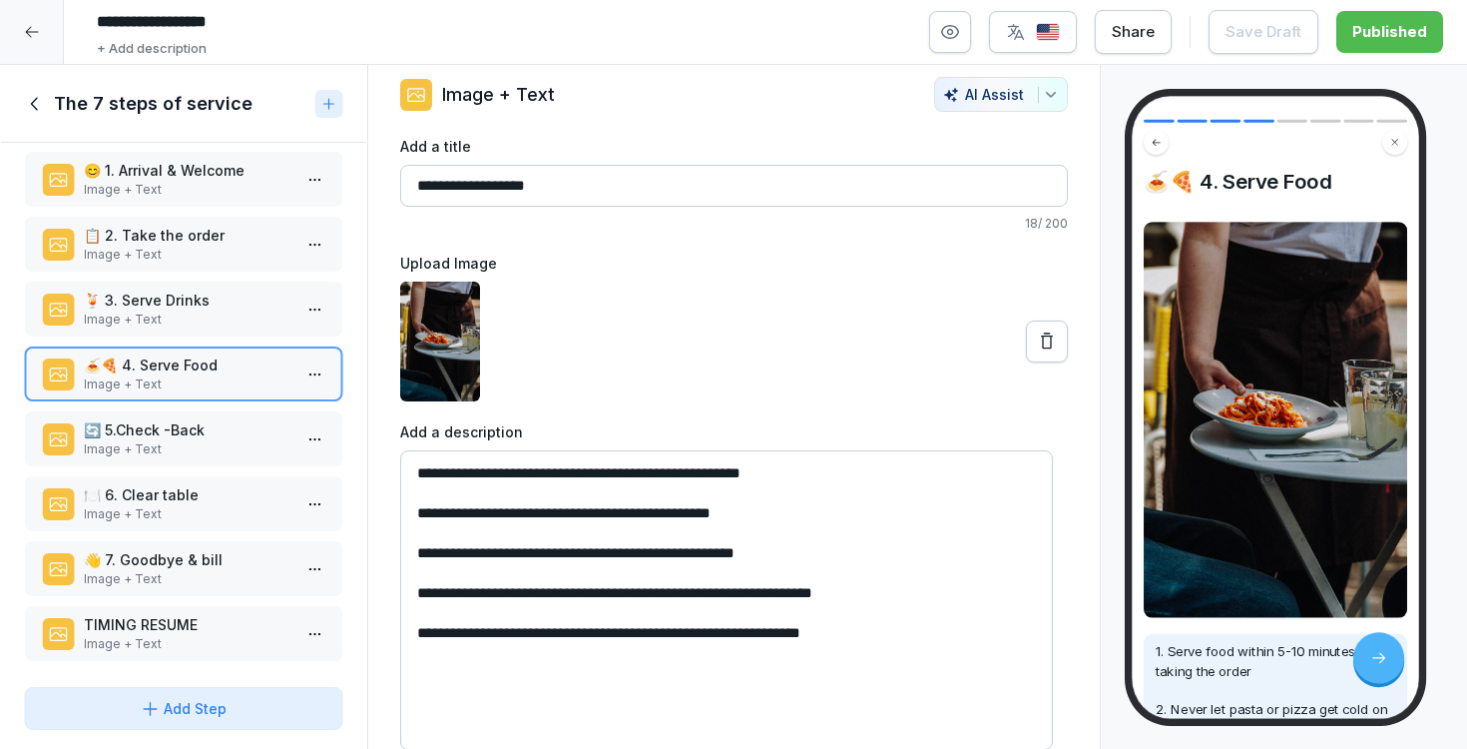
click at [493, 517] on textarea "**********" at bounding box center [726, 599] width 653 height 299
click at [796, 509] on textarea "**********" at bounding box center [726, 599] width 653 height 299
click at [789, 498] on textarea "**********" at bounding box center [726, 599] width 653 height 299
click at [229, 185] on p "Image + Text" at bounding box center [188, 190] width 208 height 18
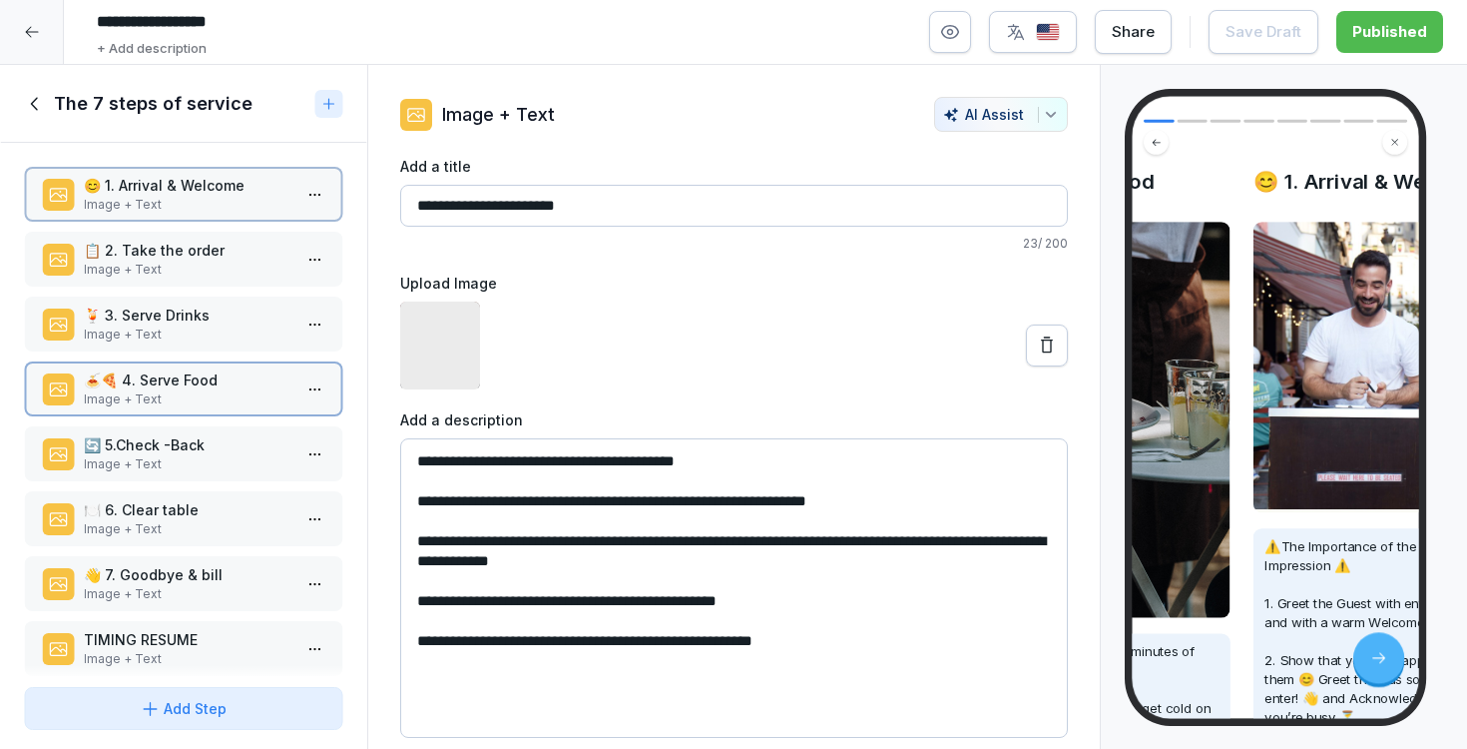
scroll to position [3, 0]
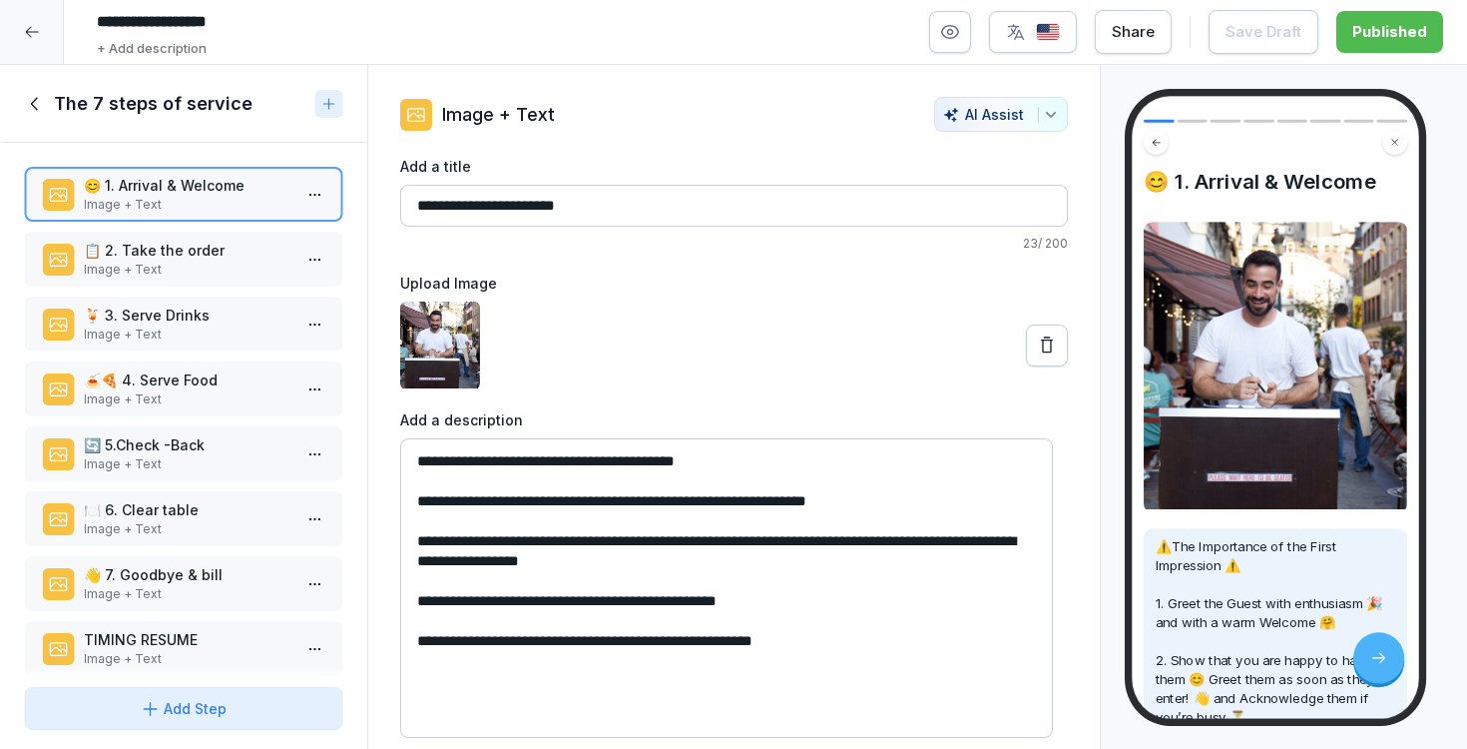
click at [42, 111] on icon at bounding box center [35, 104] width 22 height 22
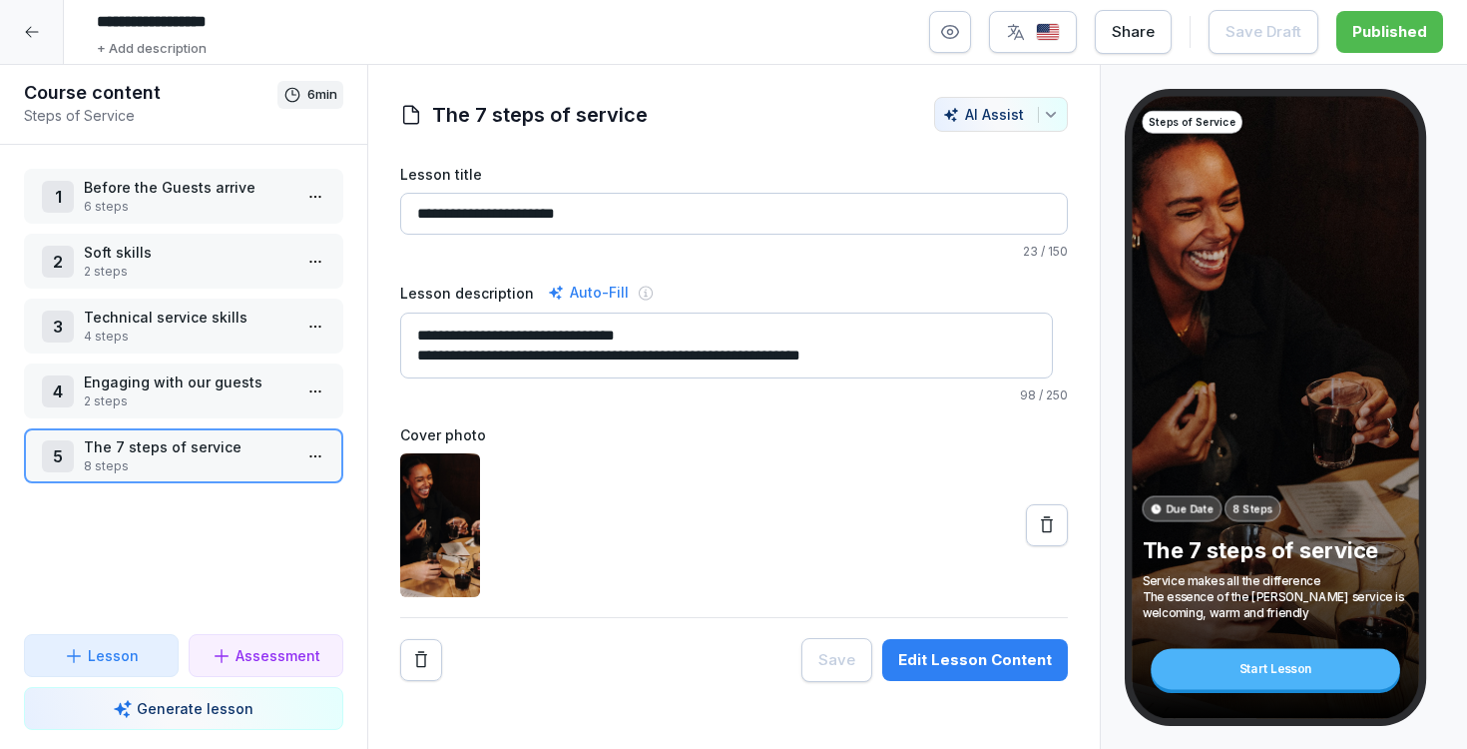
click at [48, 14] on div at bounding box center [32, 32] width 64 height 64
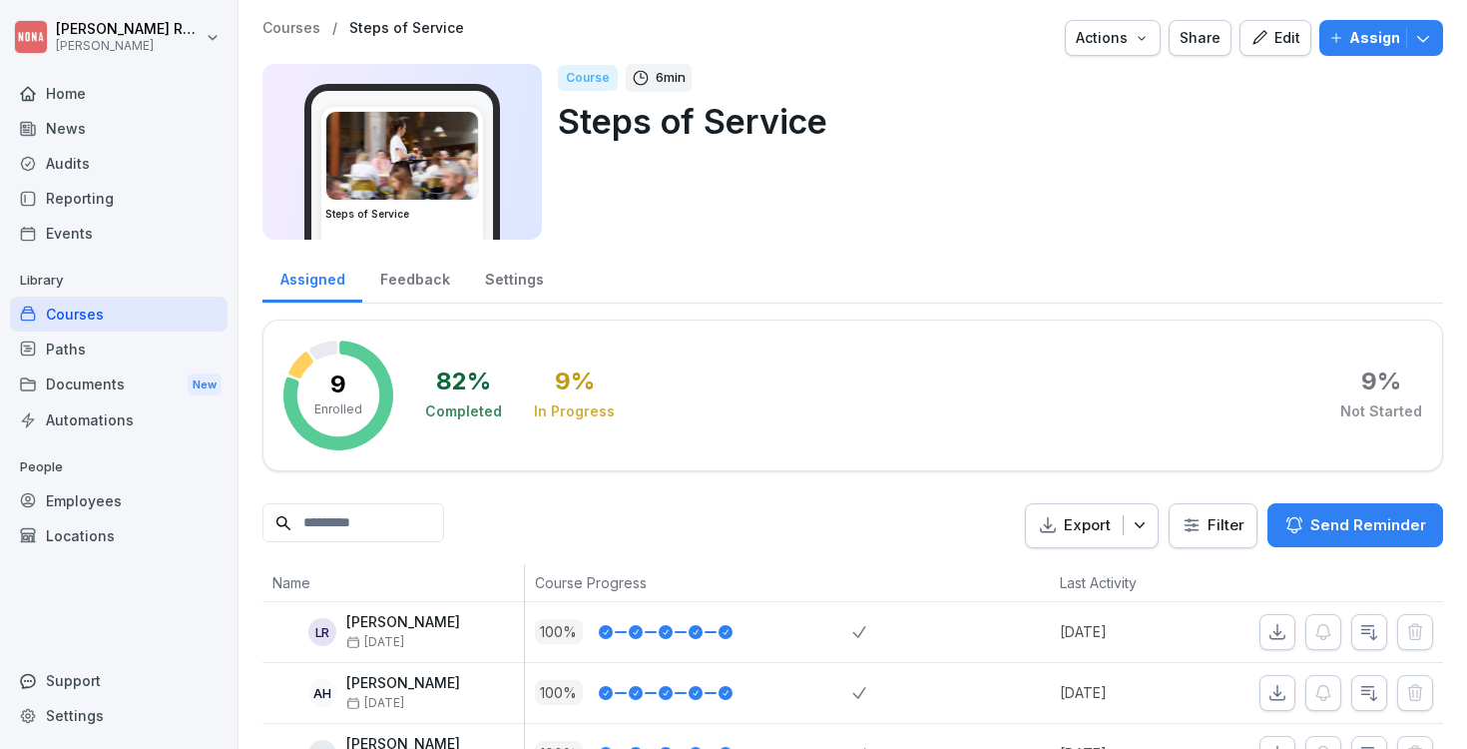
click at [1336, 39] on div "Assign" at bounding box center [1382, 38] width 104 height 22
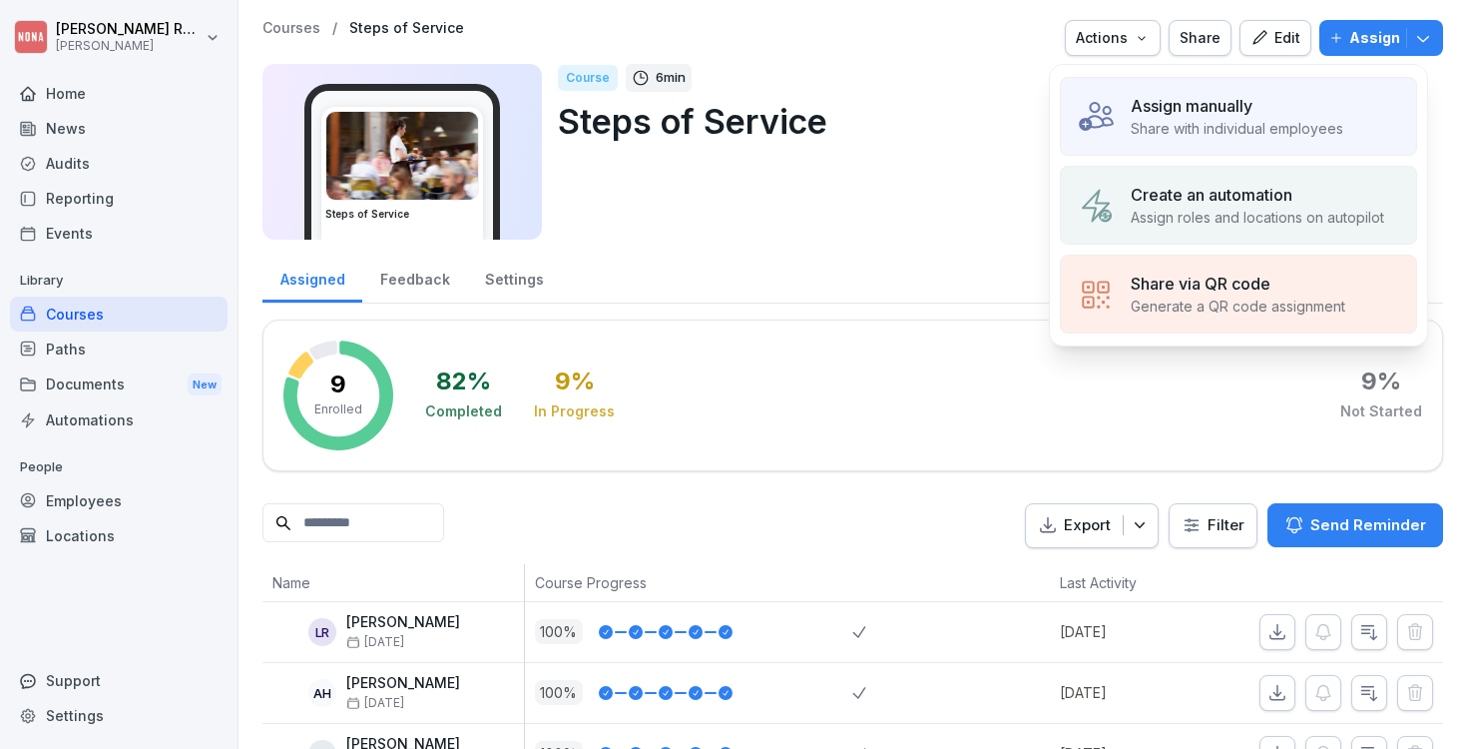
click at [1250, 128] on p "Share with individual employees" at bounding box center [1237, 128] width 213 height 21
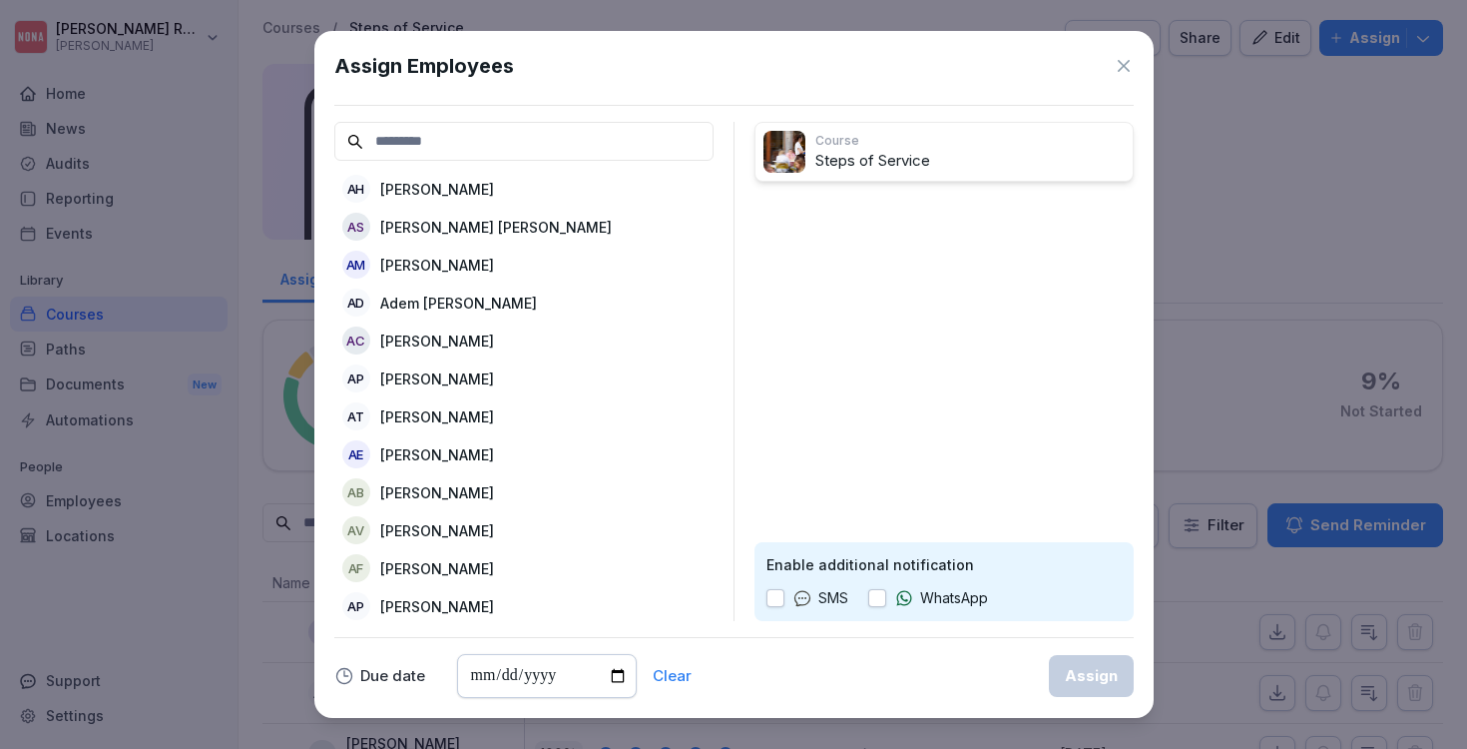
click at [1121, 66] on icon at bounding box center [1124, 66] width 20 height 20
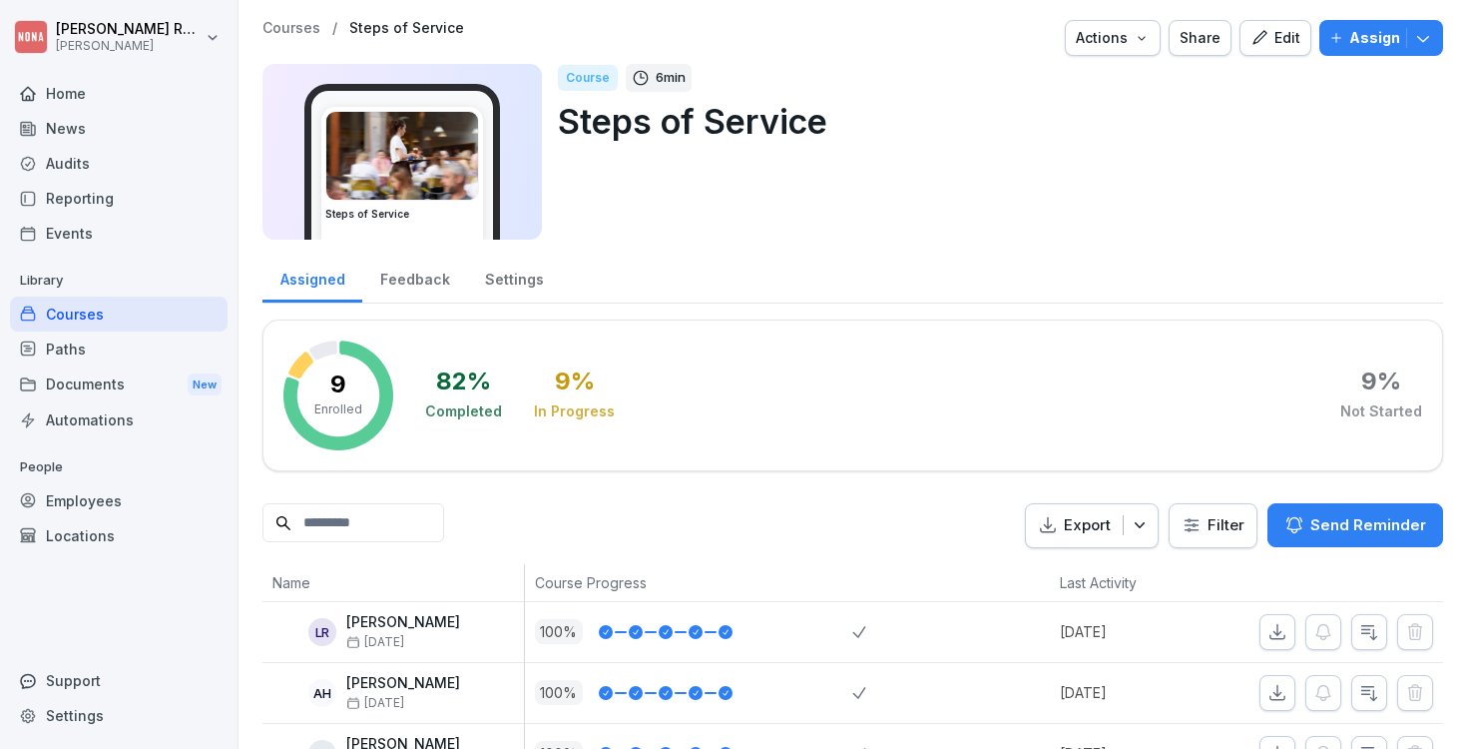
click at [726, 230] on div "Course 6 min Steps of Service" at bounding box center [992, 152] width 869 height 176
click at [918, 224] on div "Course 6 min Steps of Service" at bounding box center [992, 152] width 869 height 176
click at [730, 217] on div "Course 6 min Steps of Service" at bounding box center [992, 152] width 869 height 176
click at [882, 175] on div "Course 6 min Steps of Service" at bounding box center [992, 152] width 869 height 176
click at [1300, 166] on div "Course 6 min Steps of Service" at bounding box center [992, 152] width 869 height 176
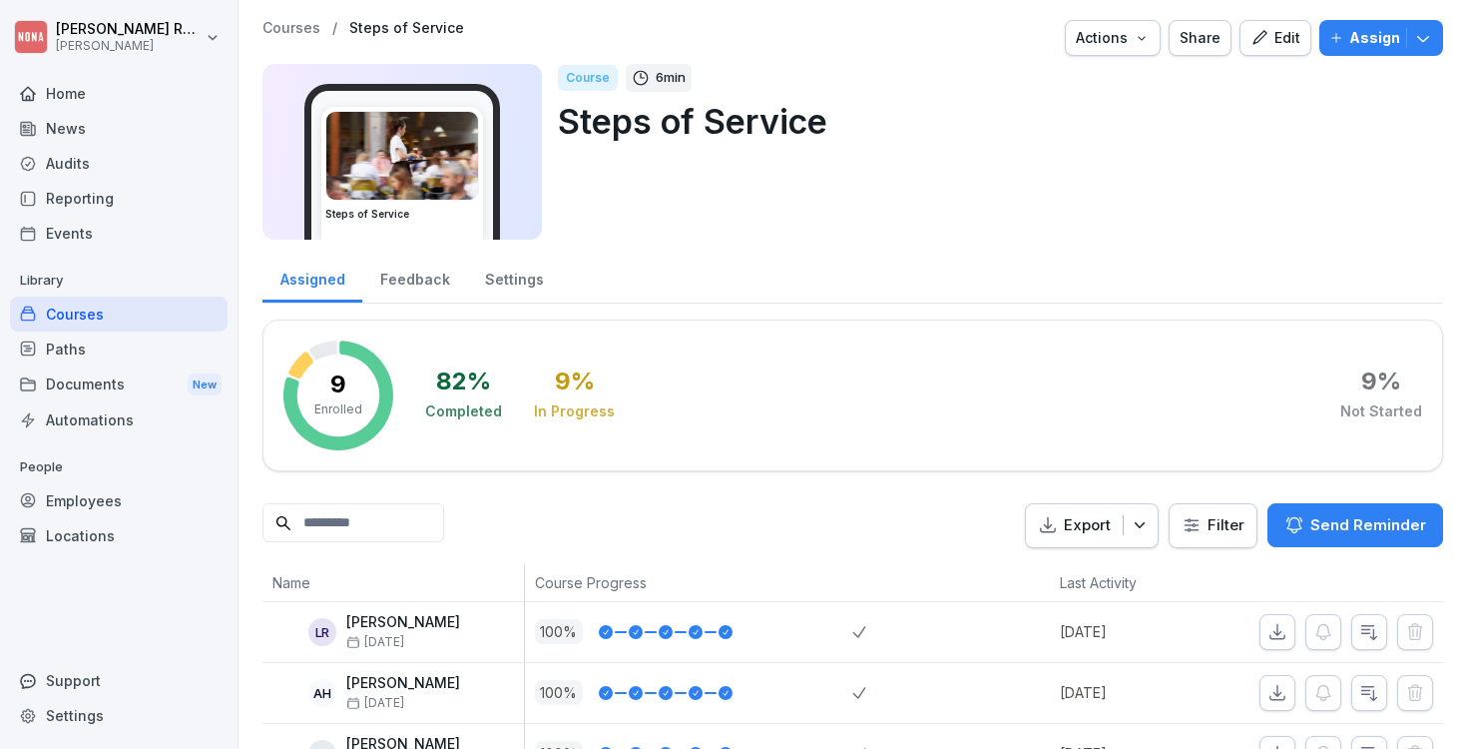
click at [771, 209] on div "Course 6 min Steps of Service" at bounding box center [992, 152] width 869 height 176
click at [431, 144] on img at bounding box center [402, 156] width 152 height 88
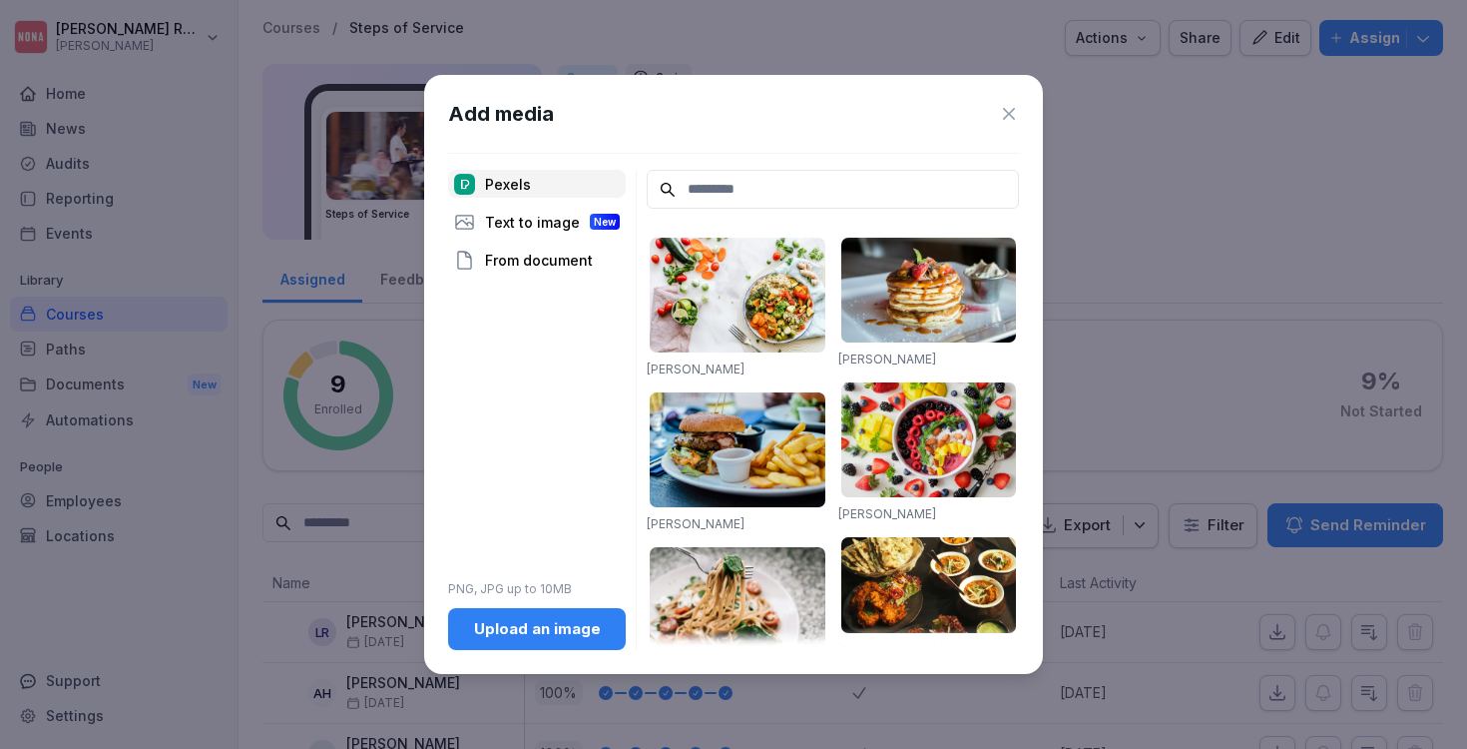
click at [1007, 113] on icon at bounding box center [1009, 114] width 12 height 12
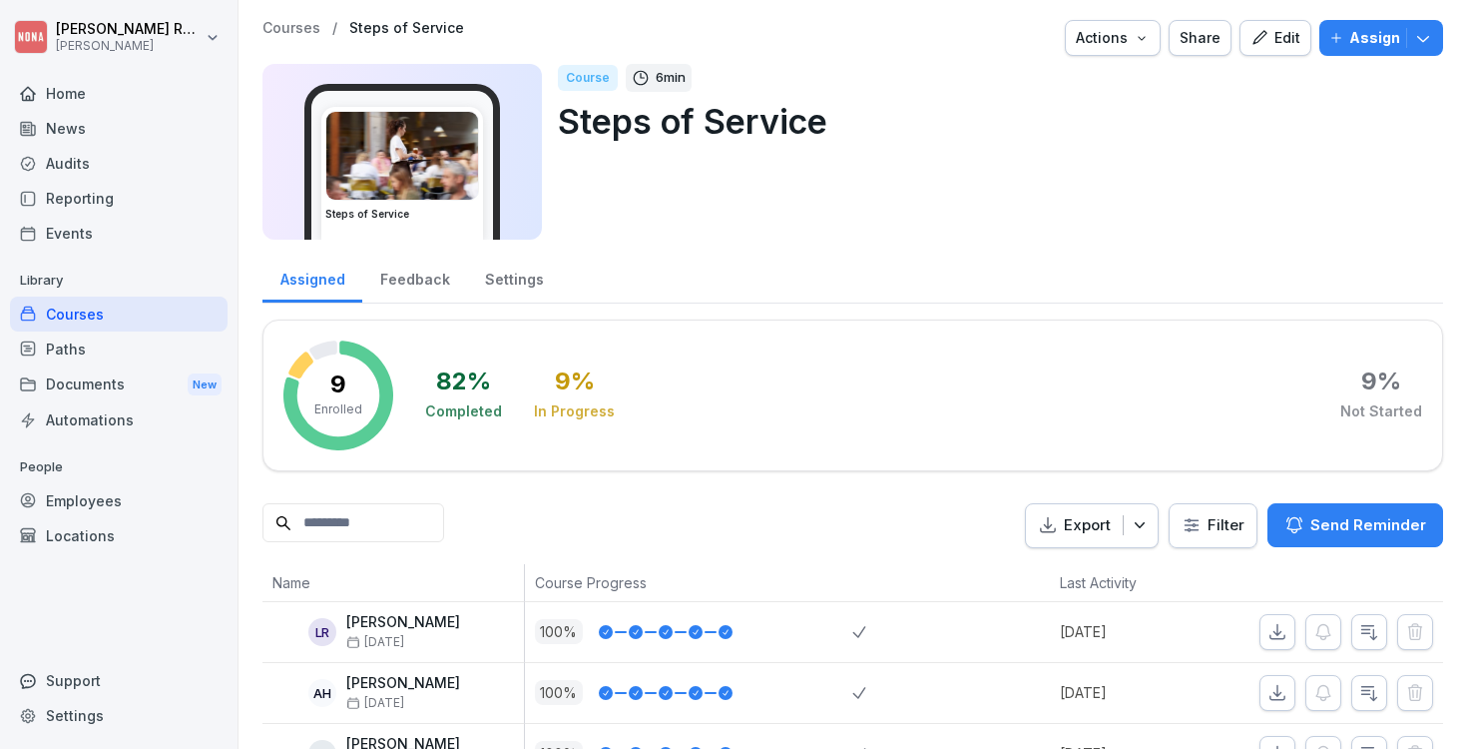
click at [1235, 188] on div "Course 6 min Steps of Service" at bounding box center [992, 152] width 869 height 176
